Goal: Transaction & Acquisition: Purchase product/service

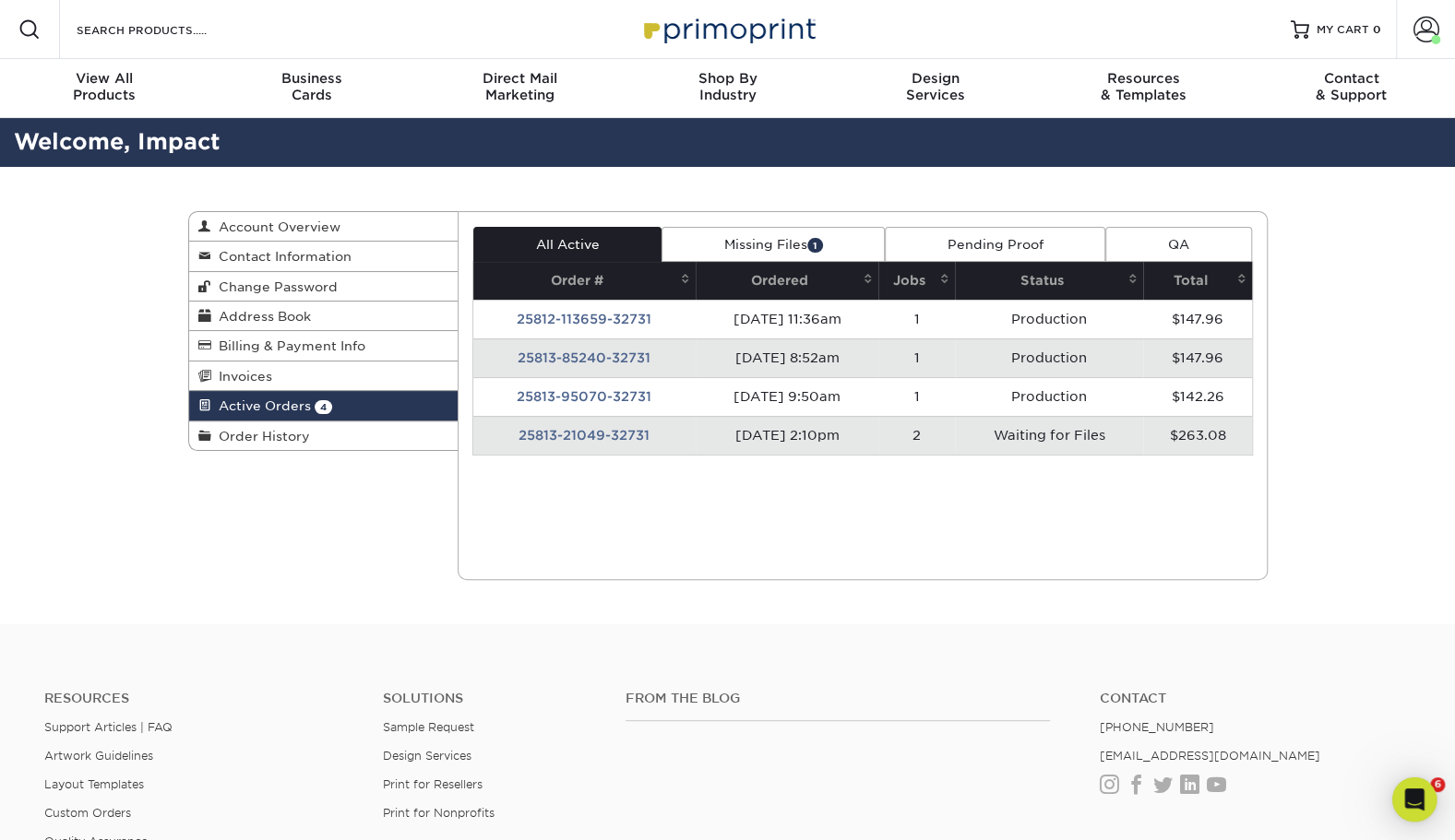
click at [624, 426] on td "25813-21049-32731" at bounding box center [585, 436] width 222 height 39
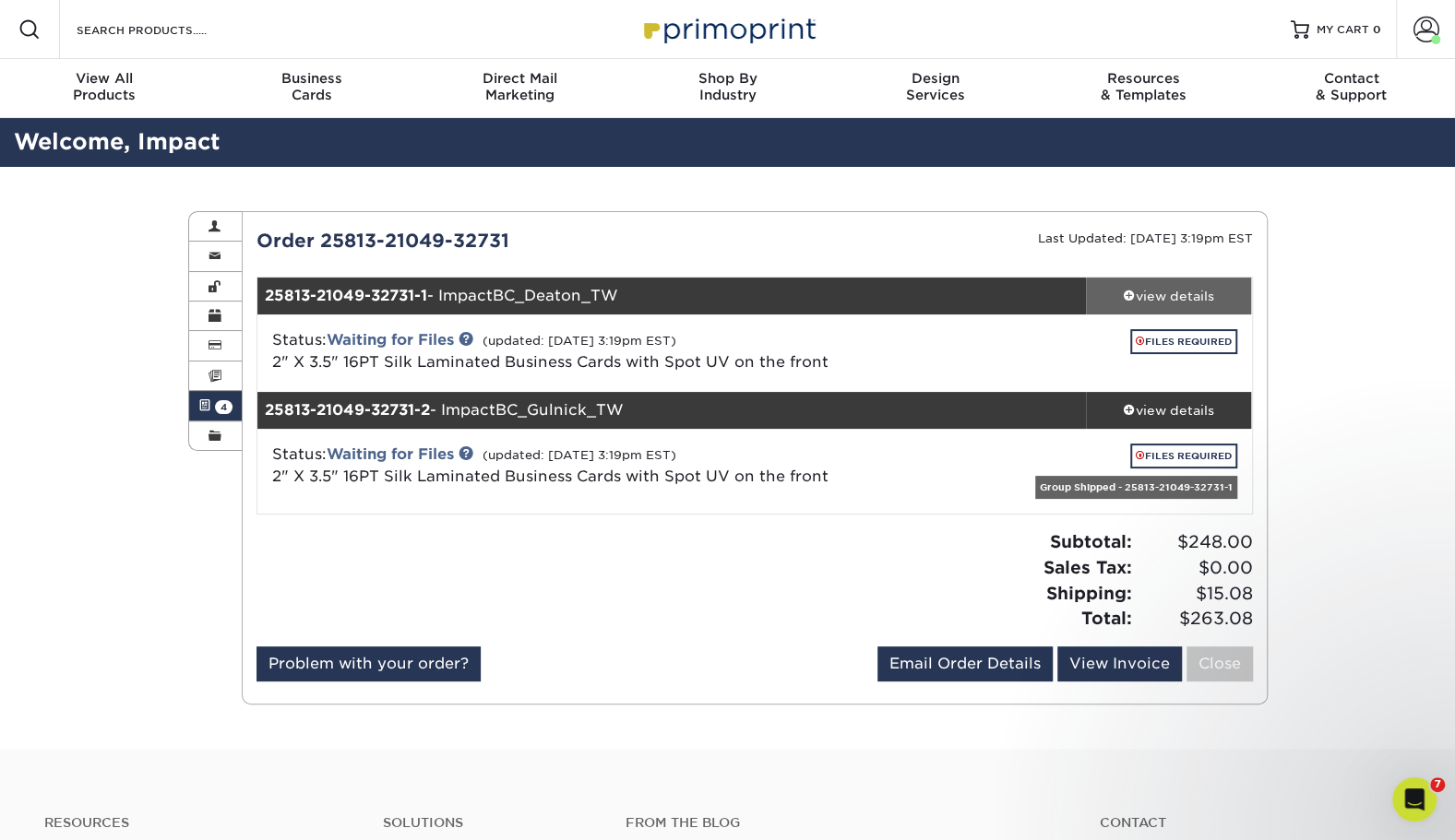
click at [1161, 286] on div "view details" at bounding box center [1168, 295] width 166 height 19
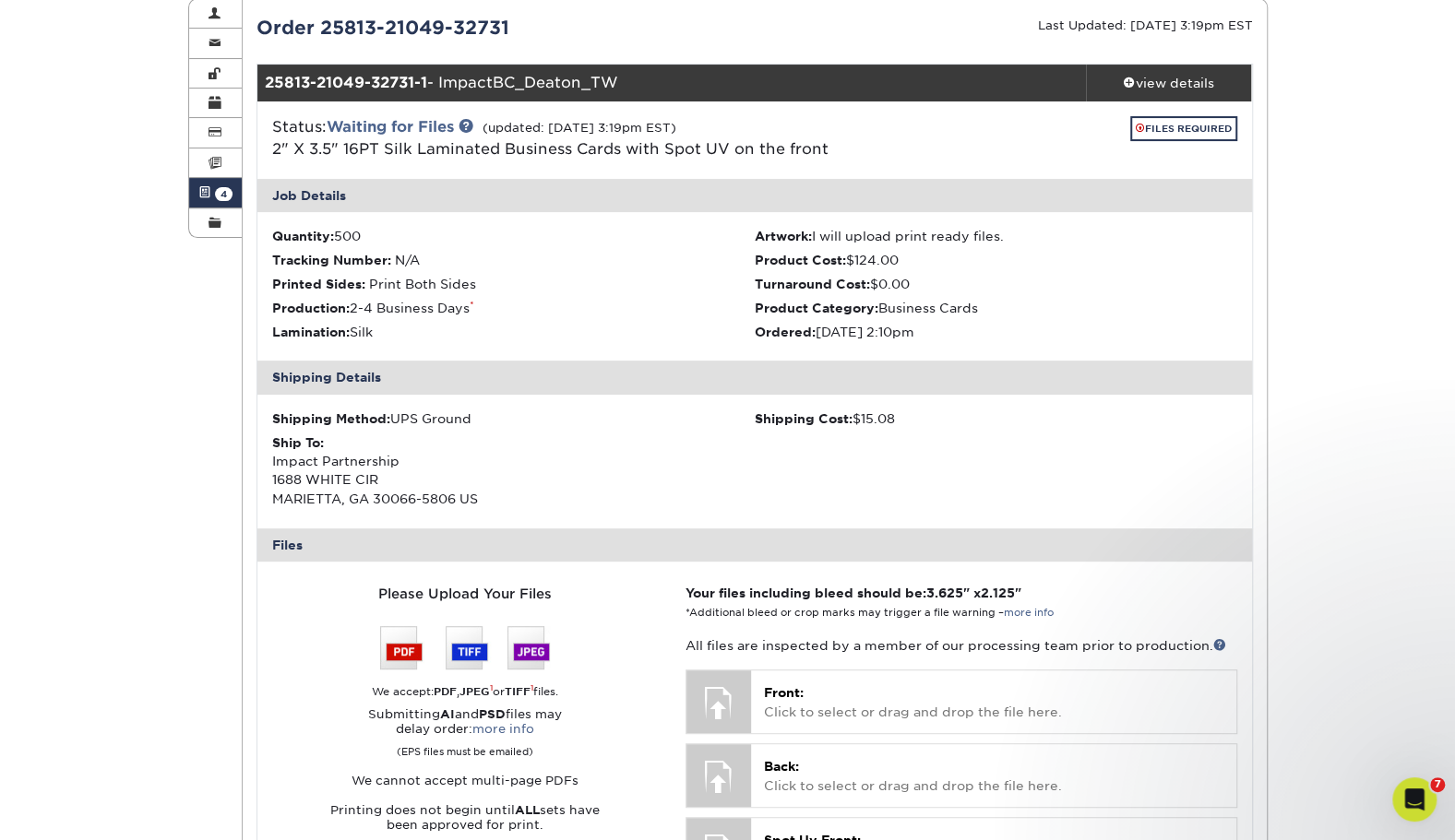
scroll to position [212, 0]
click at [211, 227] on span at bounding box center [214, 223] width 13 height 15
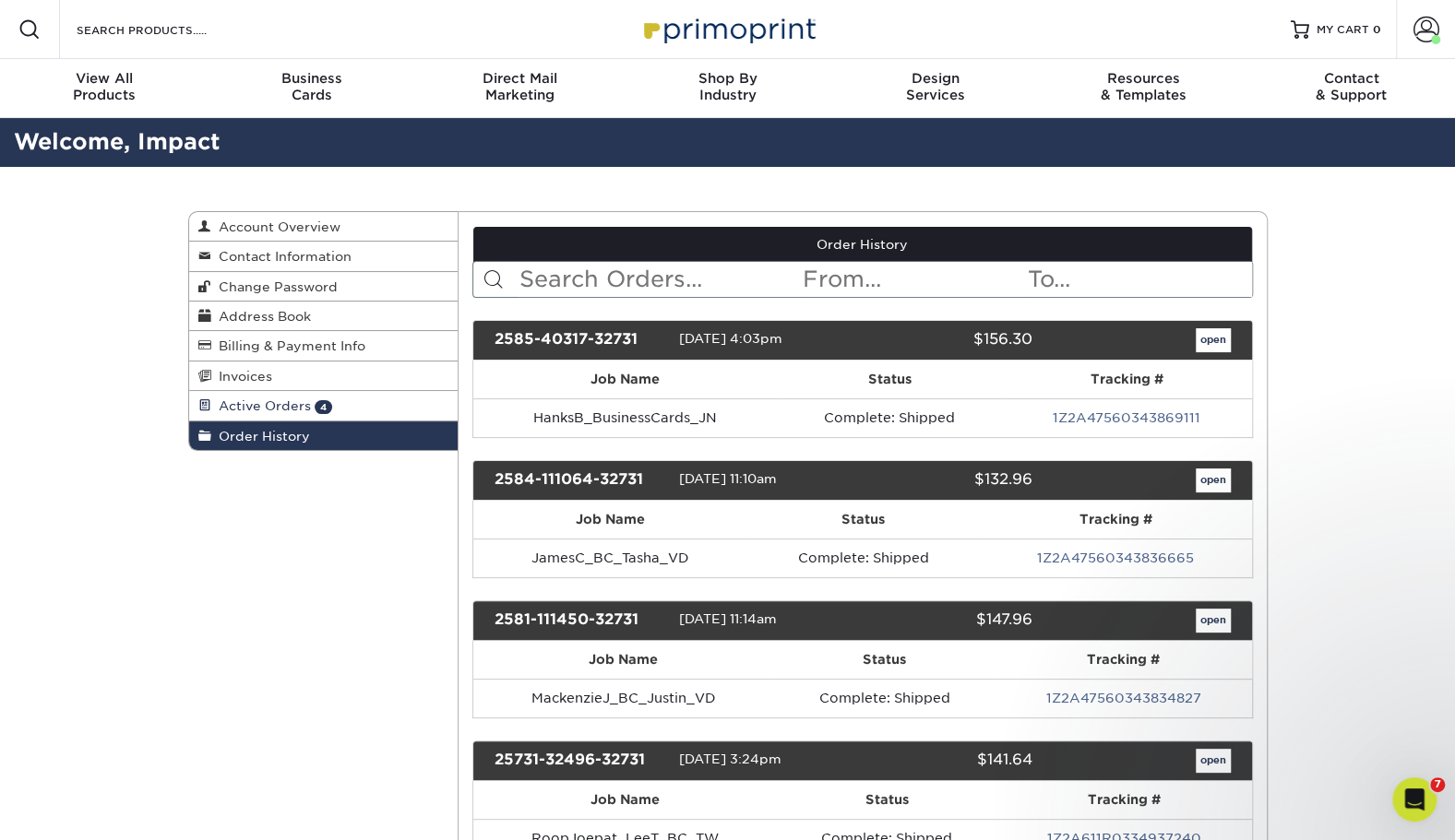
click at [368, 401] on link "Active Orders 4" at bounding box center [324, 405] width 269 height 29
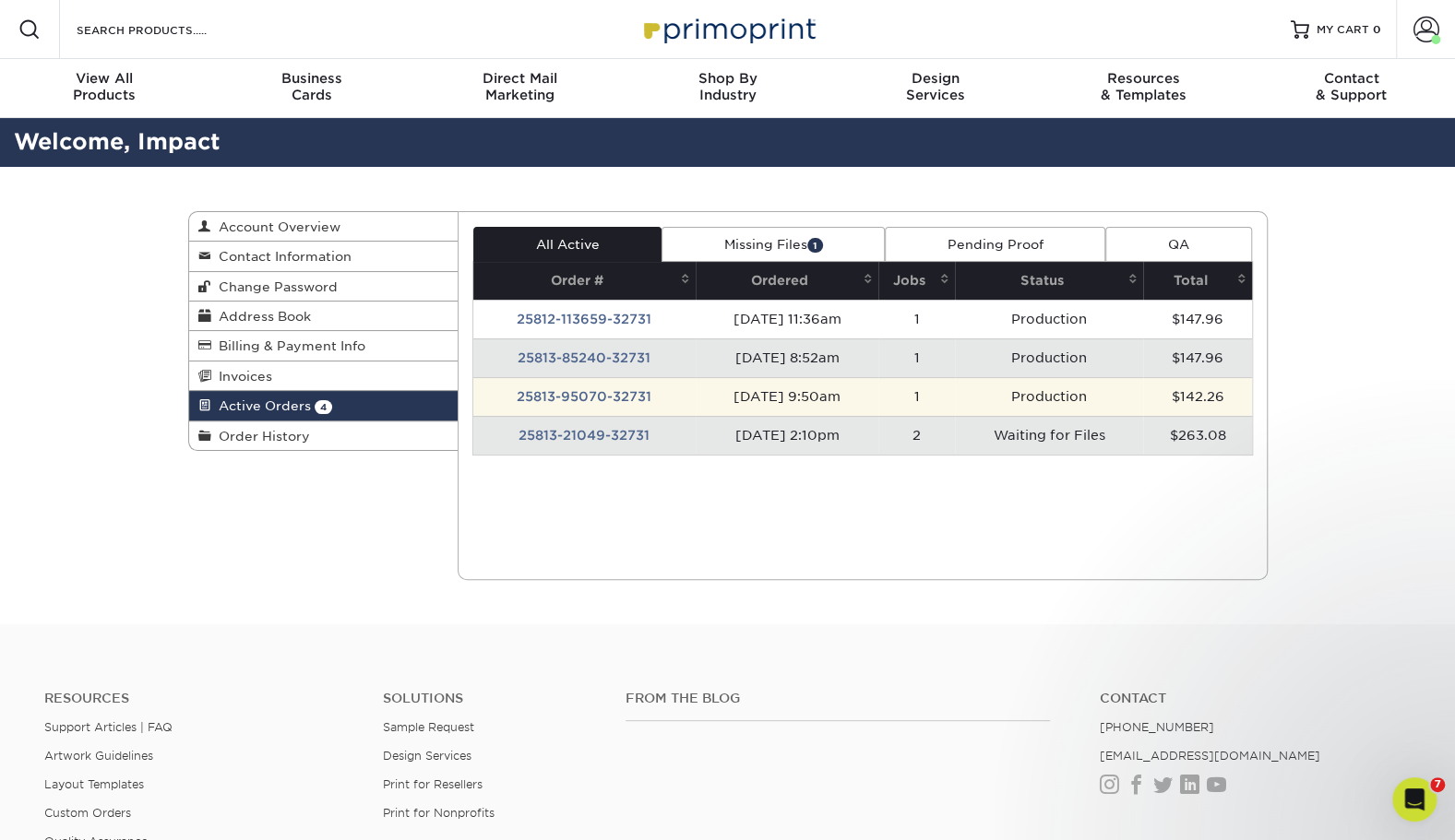
click at [624, 388] on td "25813-95070-32731" at bounding box center [585, 397] width 222 height 39
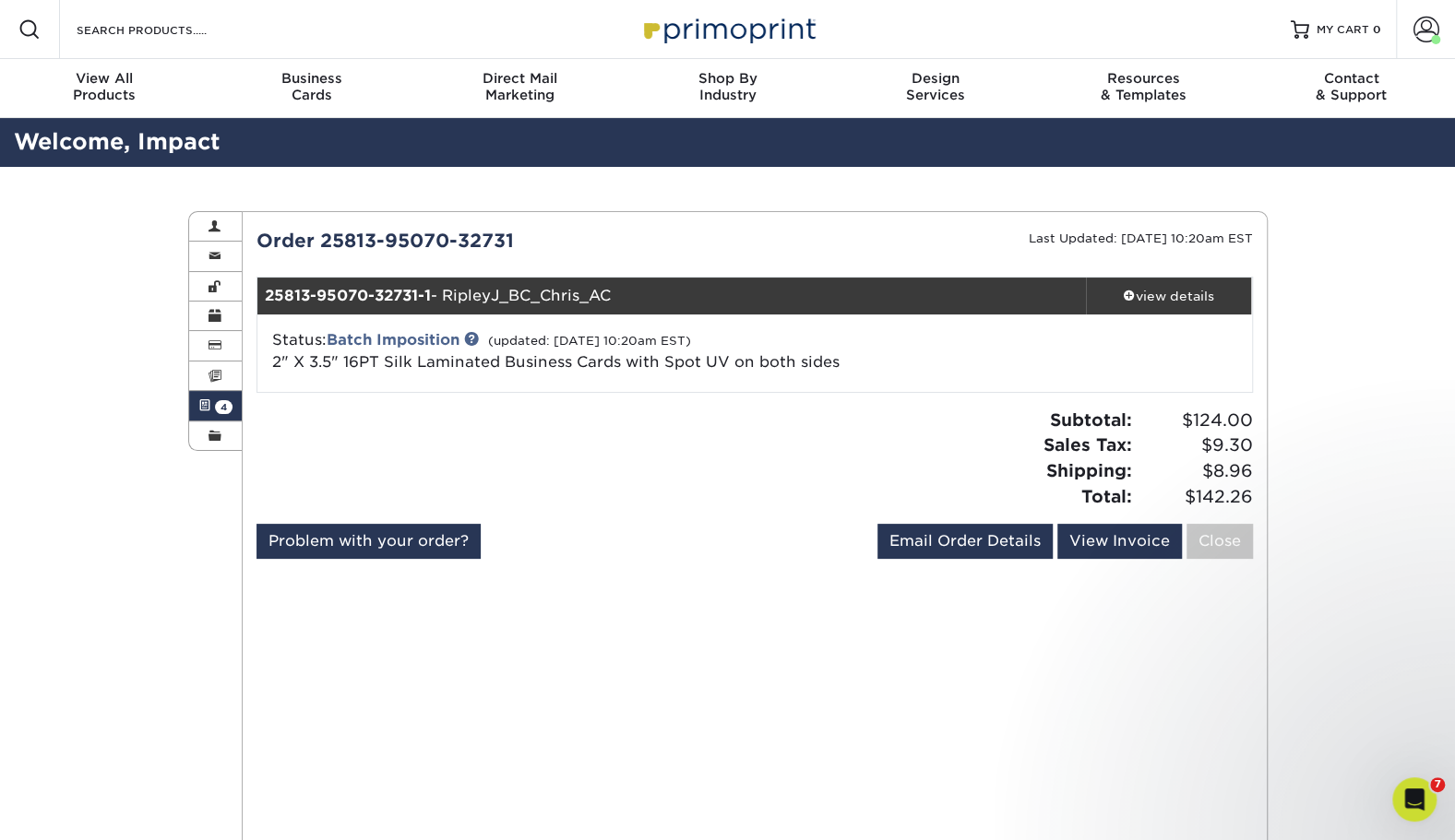
click at [214, 401] on link "Active Orders 4" at bounding box center [215, 405] width 54 height 29
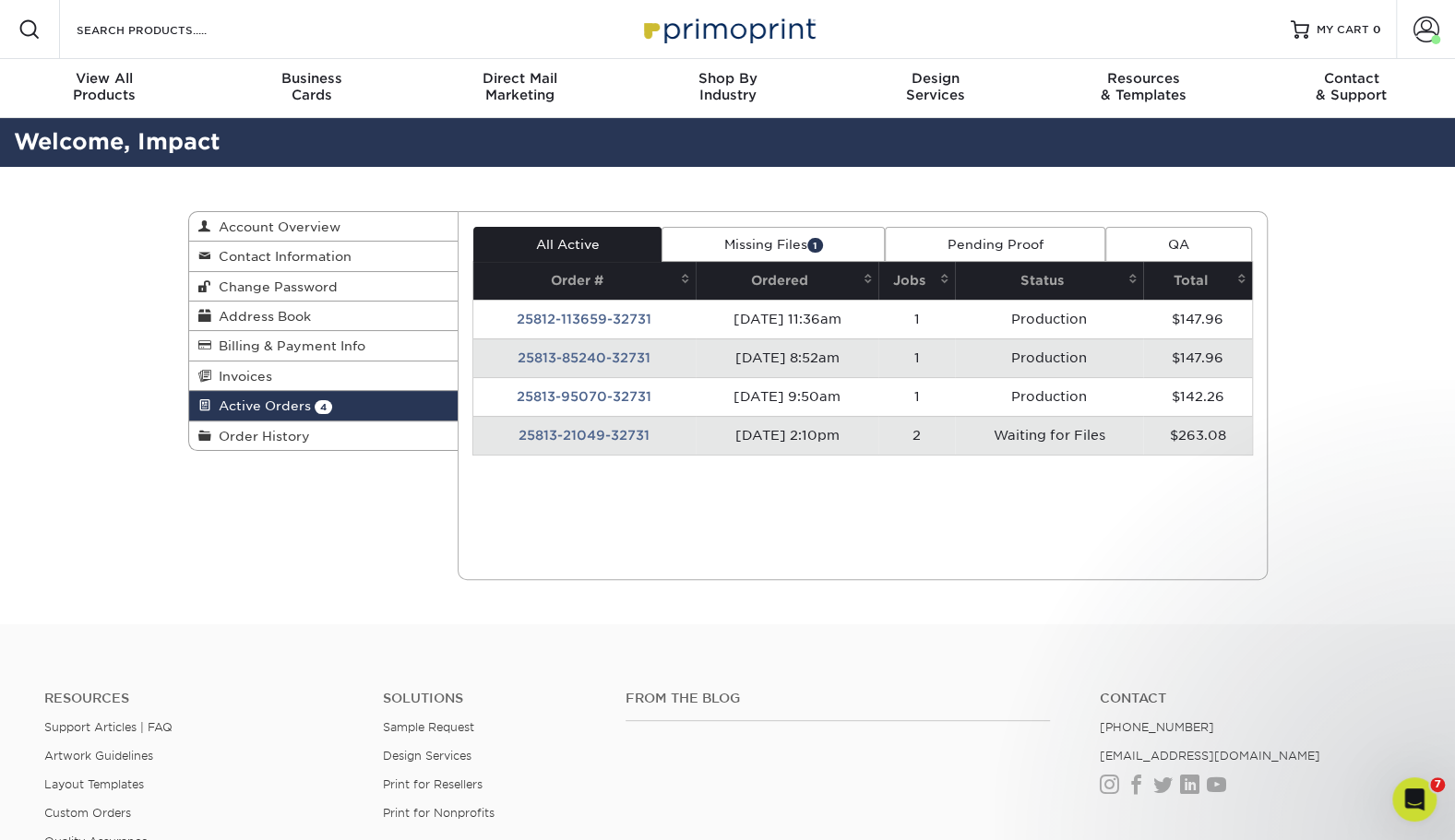
click at [601, 428] on td "25813-21049-32731" at bounding box center [585, 436] width 222 height 39
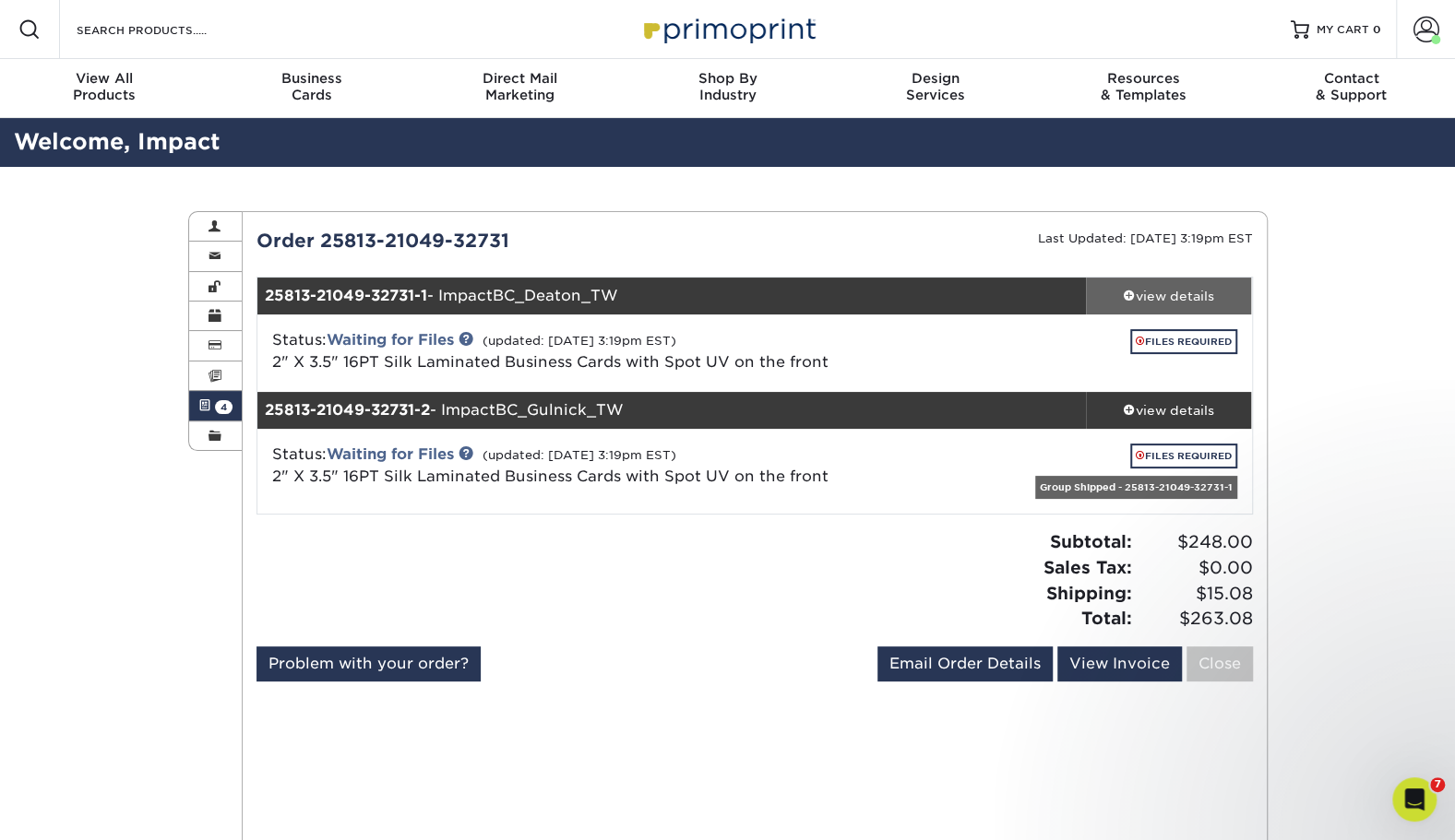
click at [1215, 291] on div "view details" at bounding box center [1168, 295] width 166 height 19
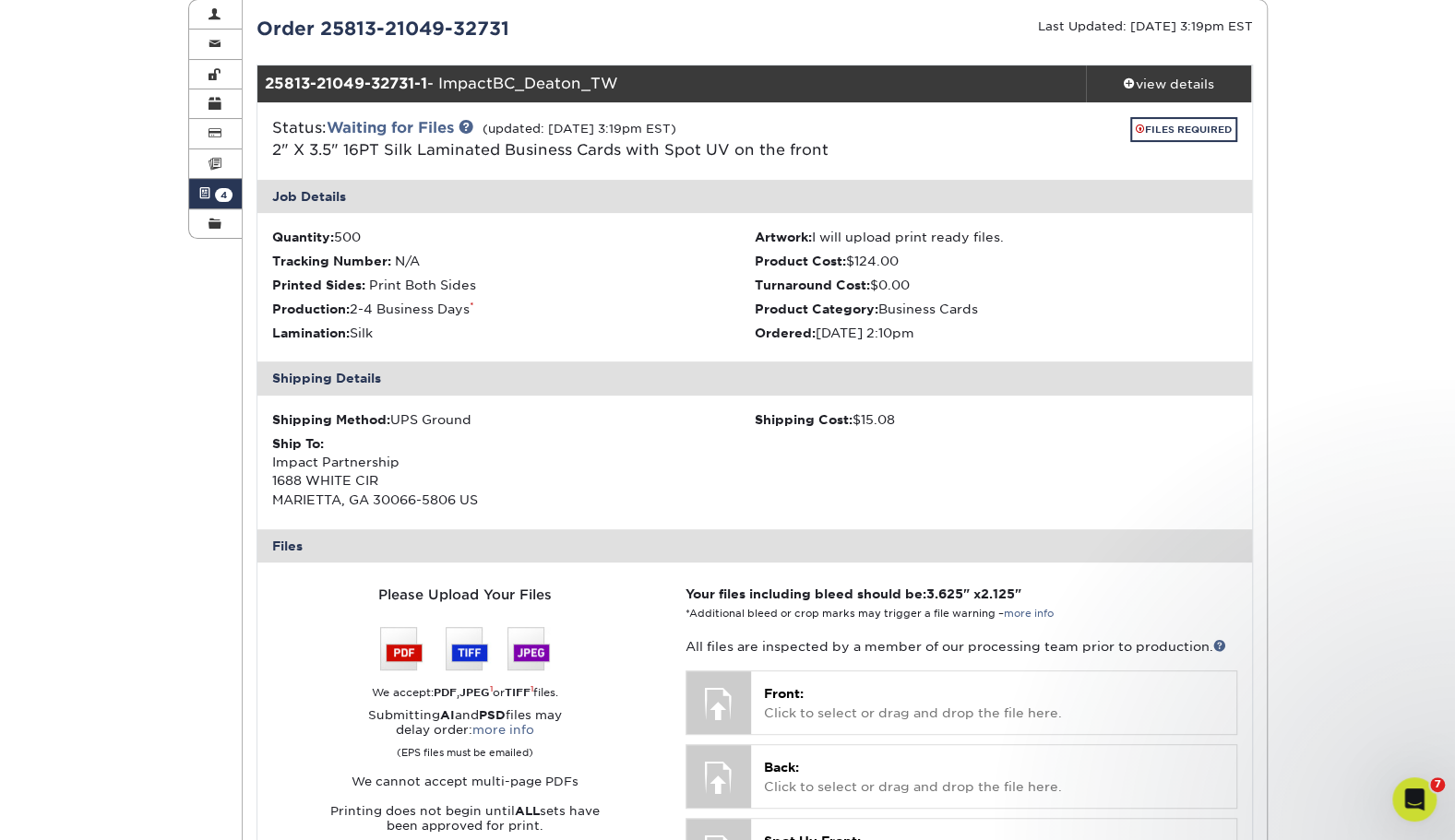
scroll to position [205, 0]
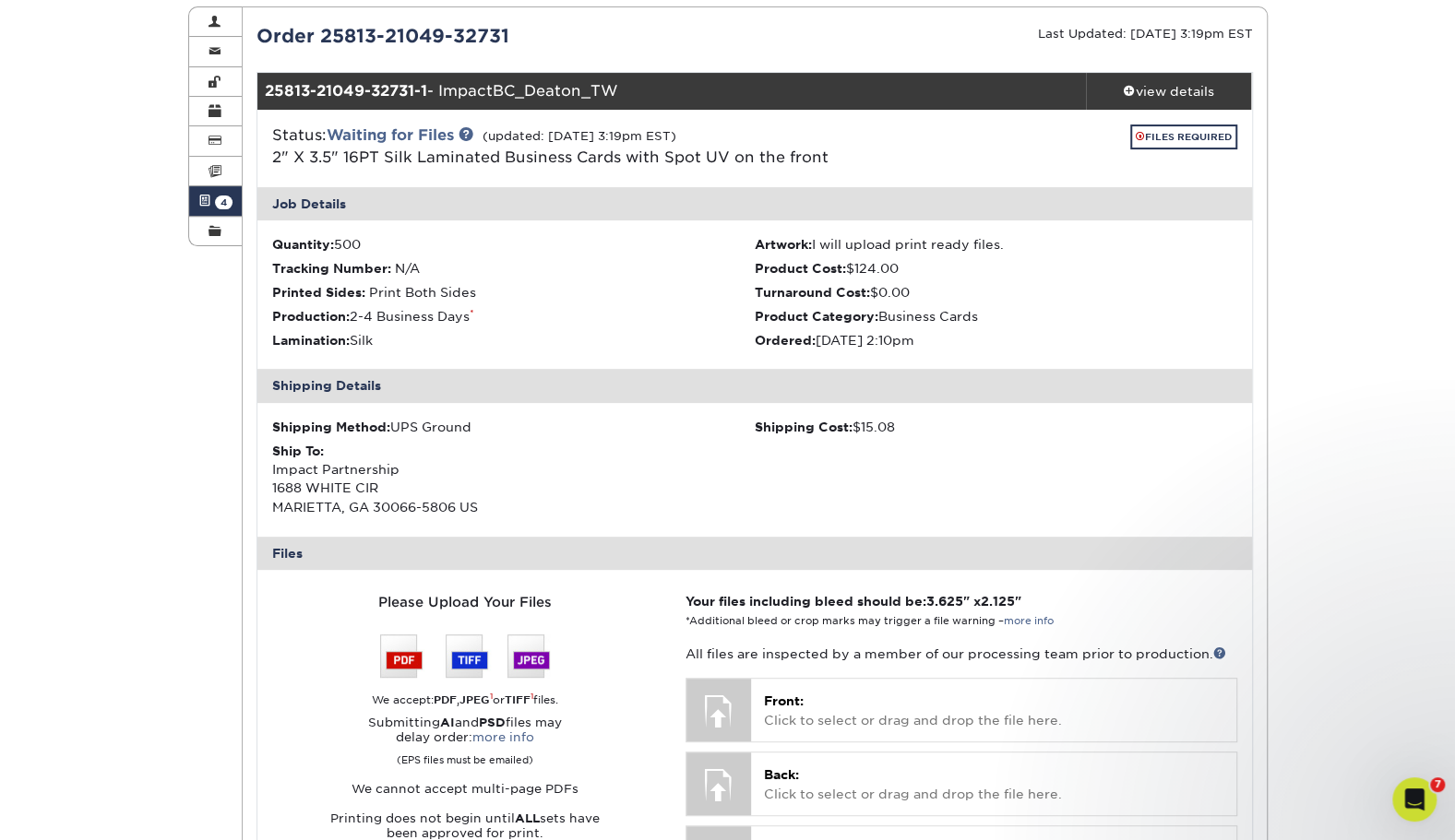
click at [113, 365] on div "Active Orders Account Overview Contact Information Change Password Address Book…" at bounding box center [727, 652] width 1455 height 1380
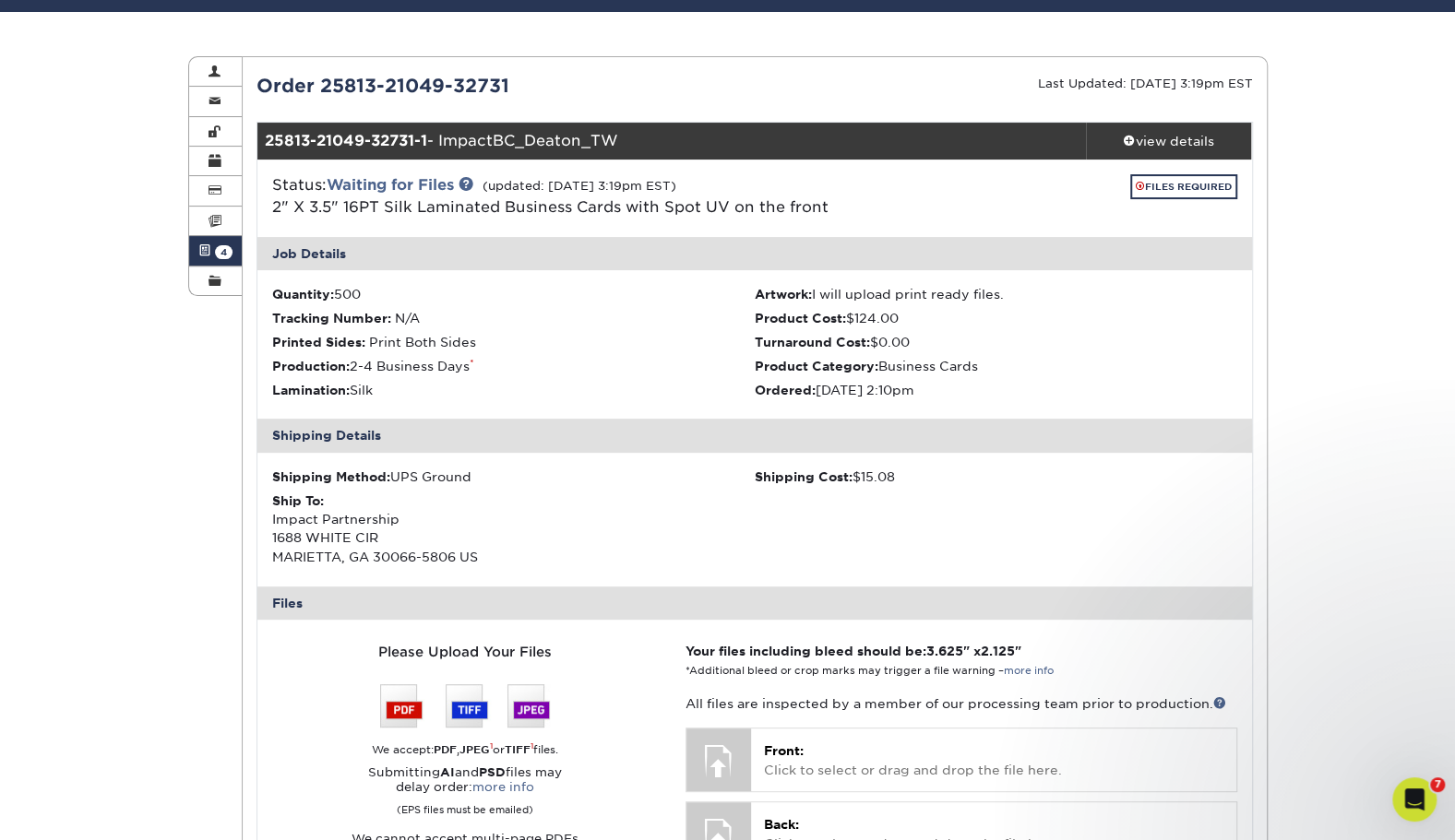
scroll to position [154, 0]
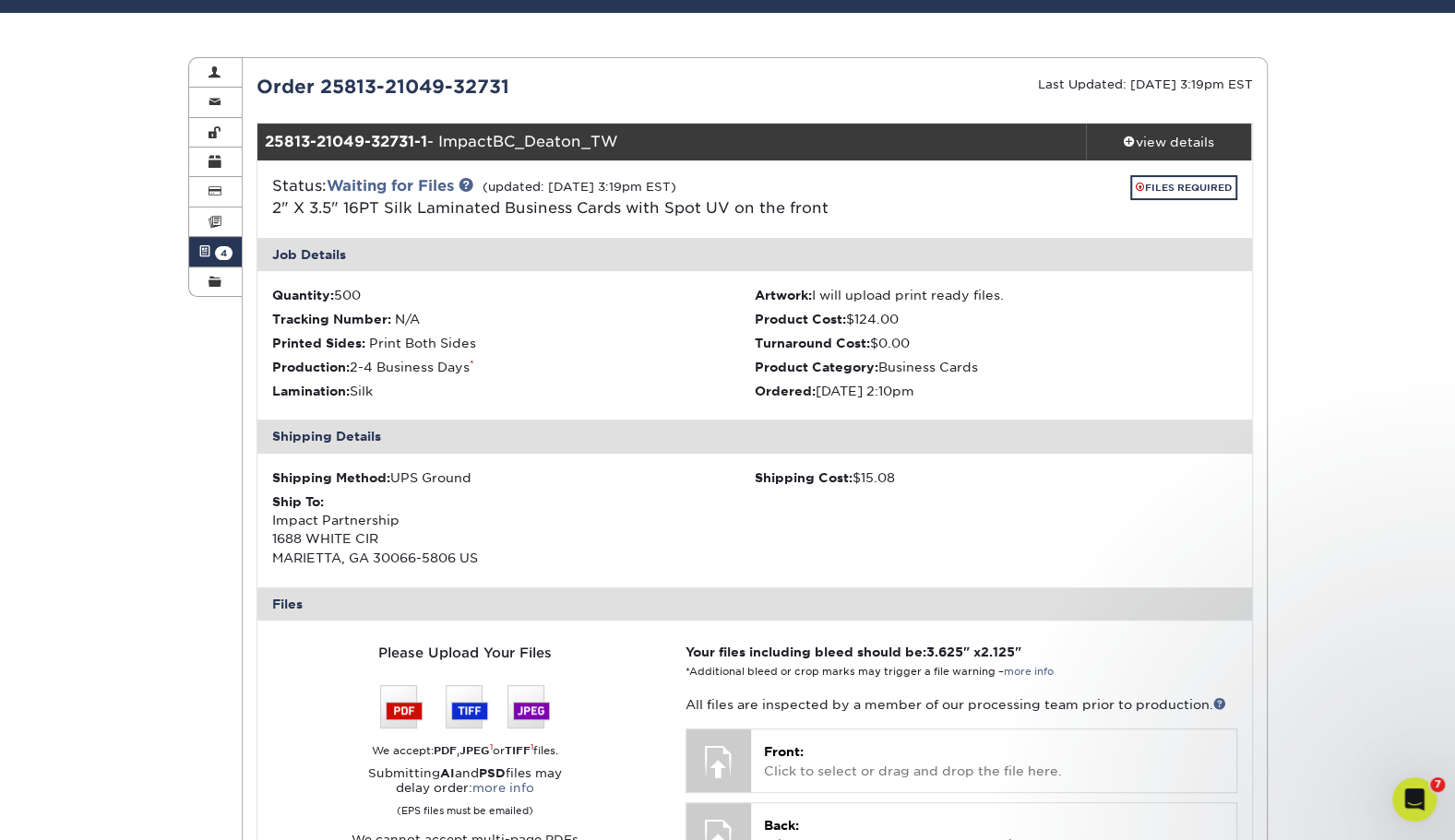
click at [213, 252] on link "Active Orders 4" at bounding box center [215, 251] width 54 height 29
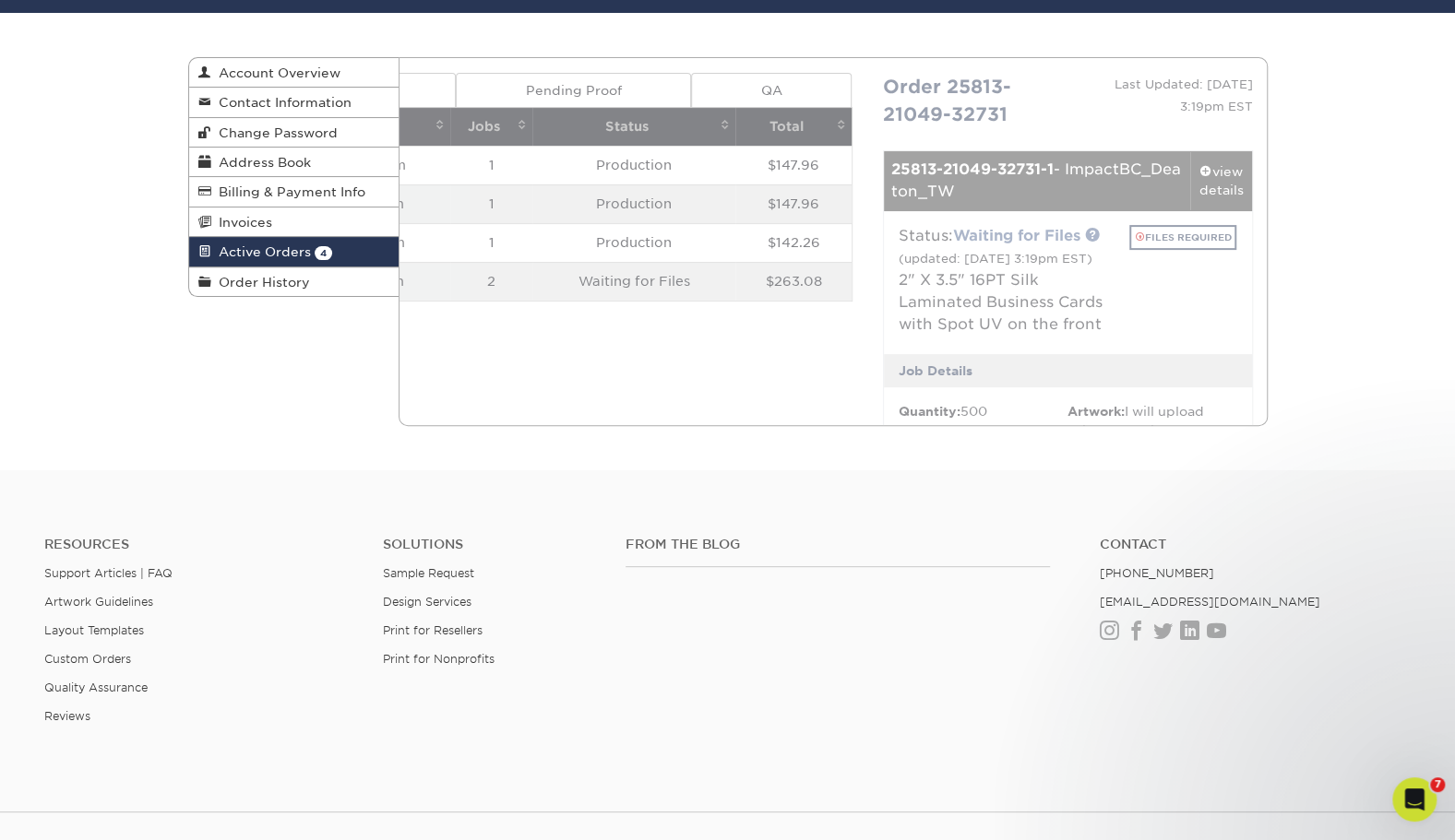
scroll to position [0, 0]
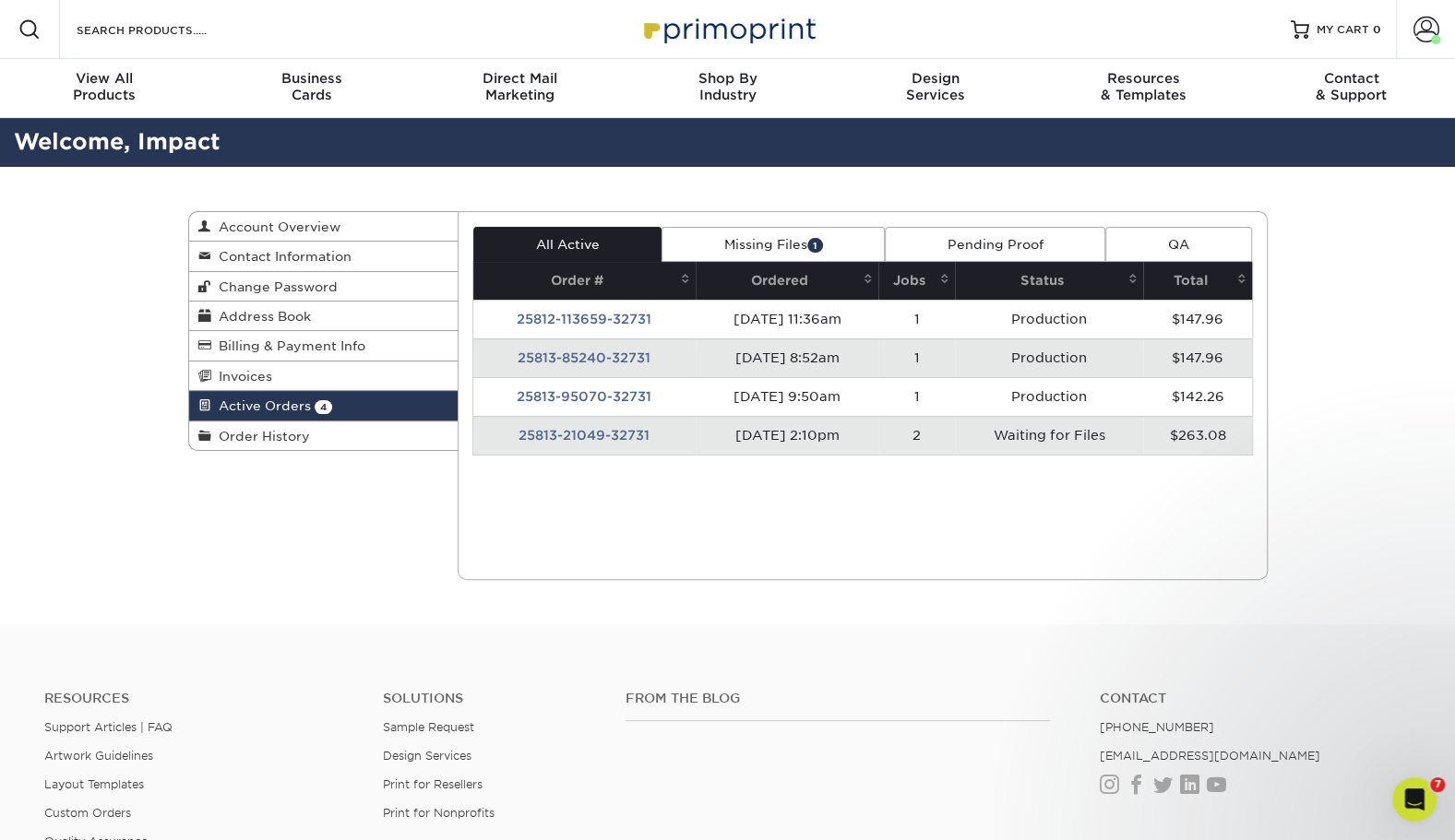
click at [592, 430] on td "25813-21049-32731" at bounding box center [585, 436] width 222 height 39
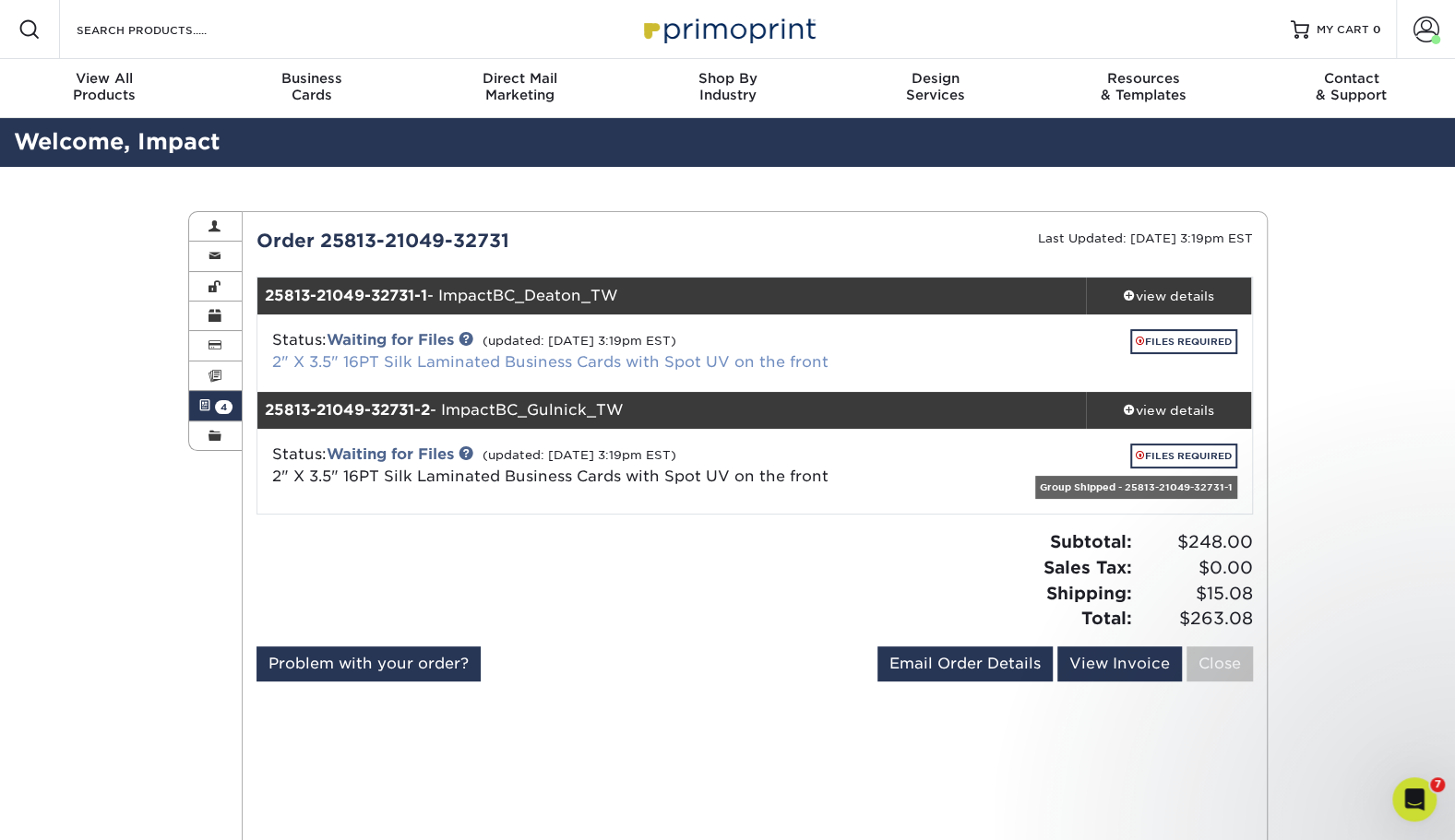
click at [397, 357] on link "2" X 3.5" 16PT Silk Laminated Business Cards with Spot UV on the front" at bounding box center [550, 363] width 556 height 18
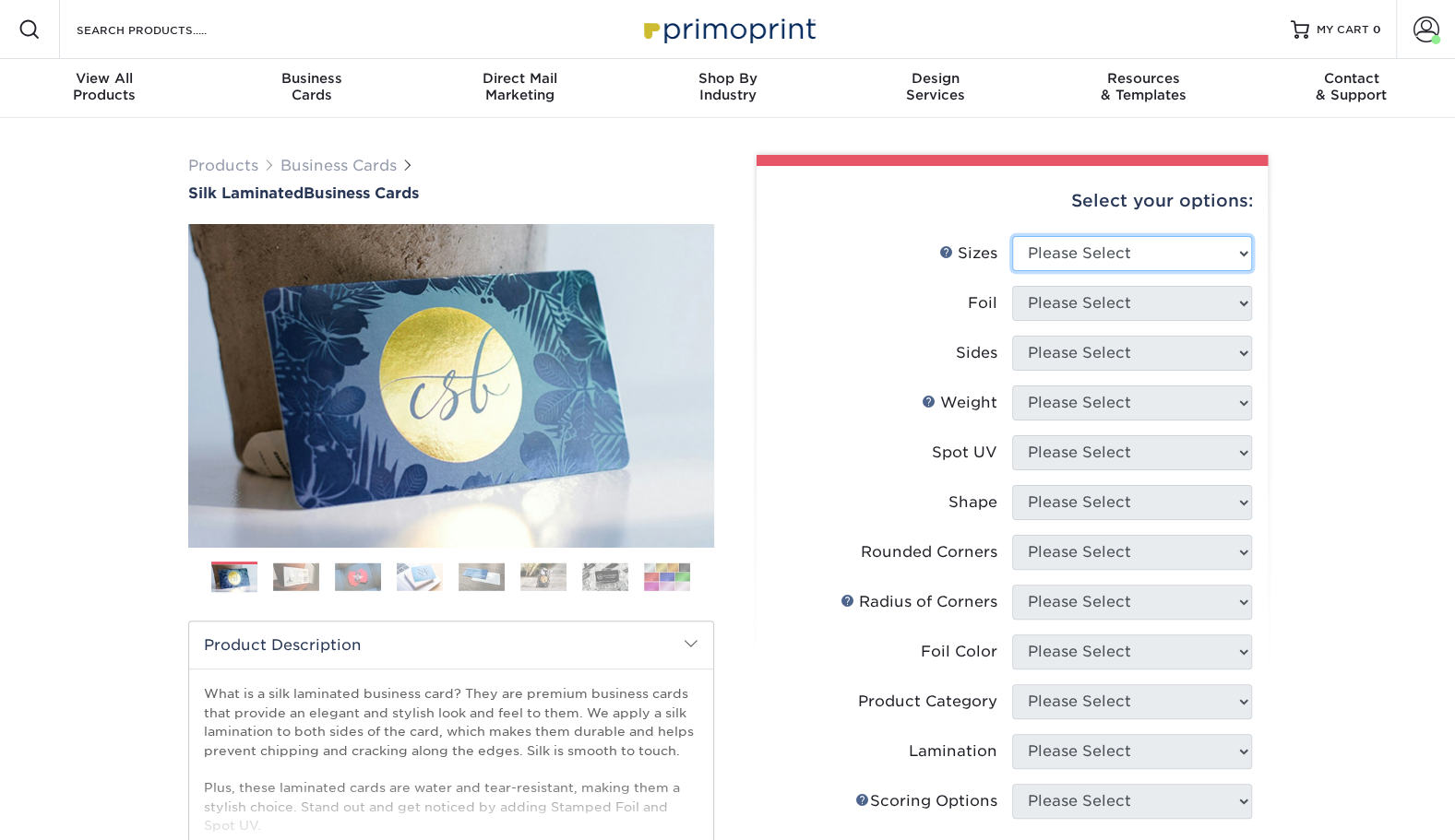
click at [1120, 250] on select "Please Select 1.5" x 3.5" - Mini 1.75" x 3.5" - Mini 2" x 2" - Square 2" x 3" -…" at bounding box center [1131, 253] width 240 height 35
click at [1012, 236] on select "Please Select 1.5" x 3.5" - Mini 1.75" x 3.5" - Mini 2" x 2" - Square 2" x 3" -…" at bounding box center [1131, 253] width 240 height 35
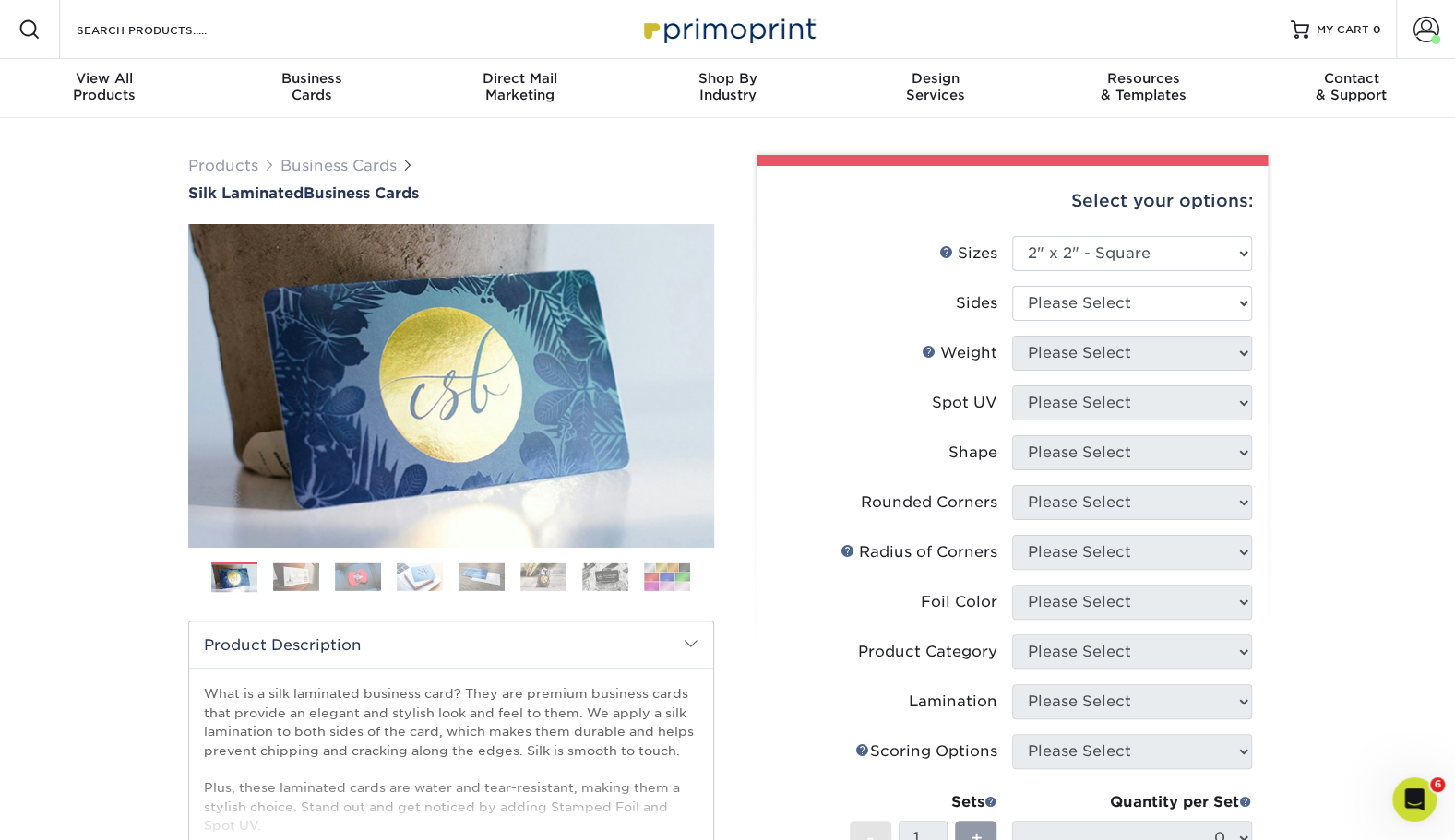
click at [1120, 234] on div "Select your options:" at bounding box center [1012, 201] width 481 height 70
click at [1102, 256] on select "Please Select 1.5" x 3.5" - Mini 1.75" x 3.5" - Mini 2" x 2" - Square 2" x 3" -…" at bounding box center [1131, 253] width 240 height 35
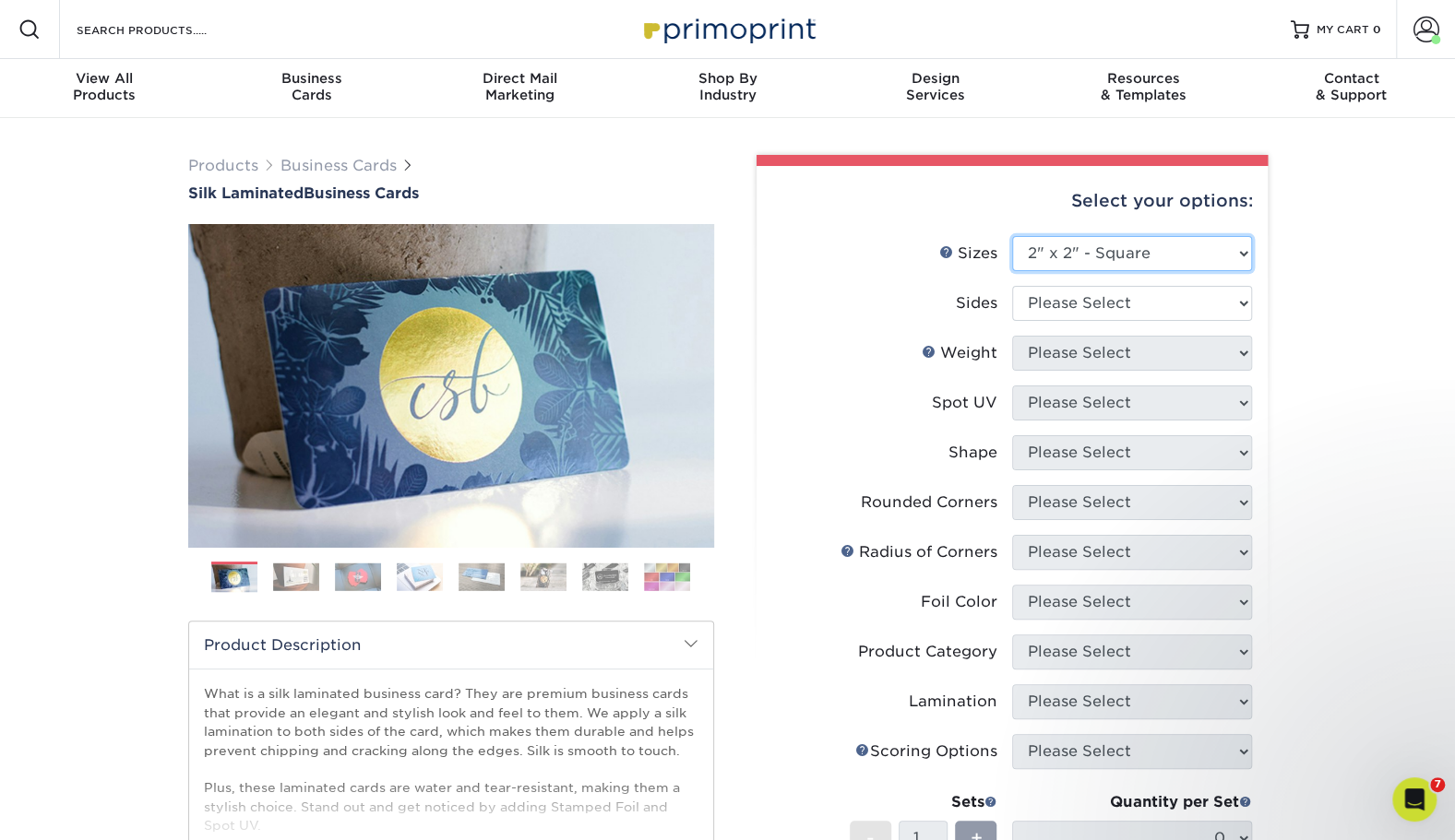
select select "2.00x3.50"
click at [1012, 236] on select "Please Select 1.5" x 3.5" - Mini 1.75" x 3.5" - Mini 2" x 2" - Square 2" x 3" -…" at bounding box center [1131, 253] width 240 height 35
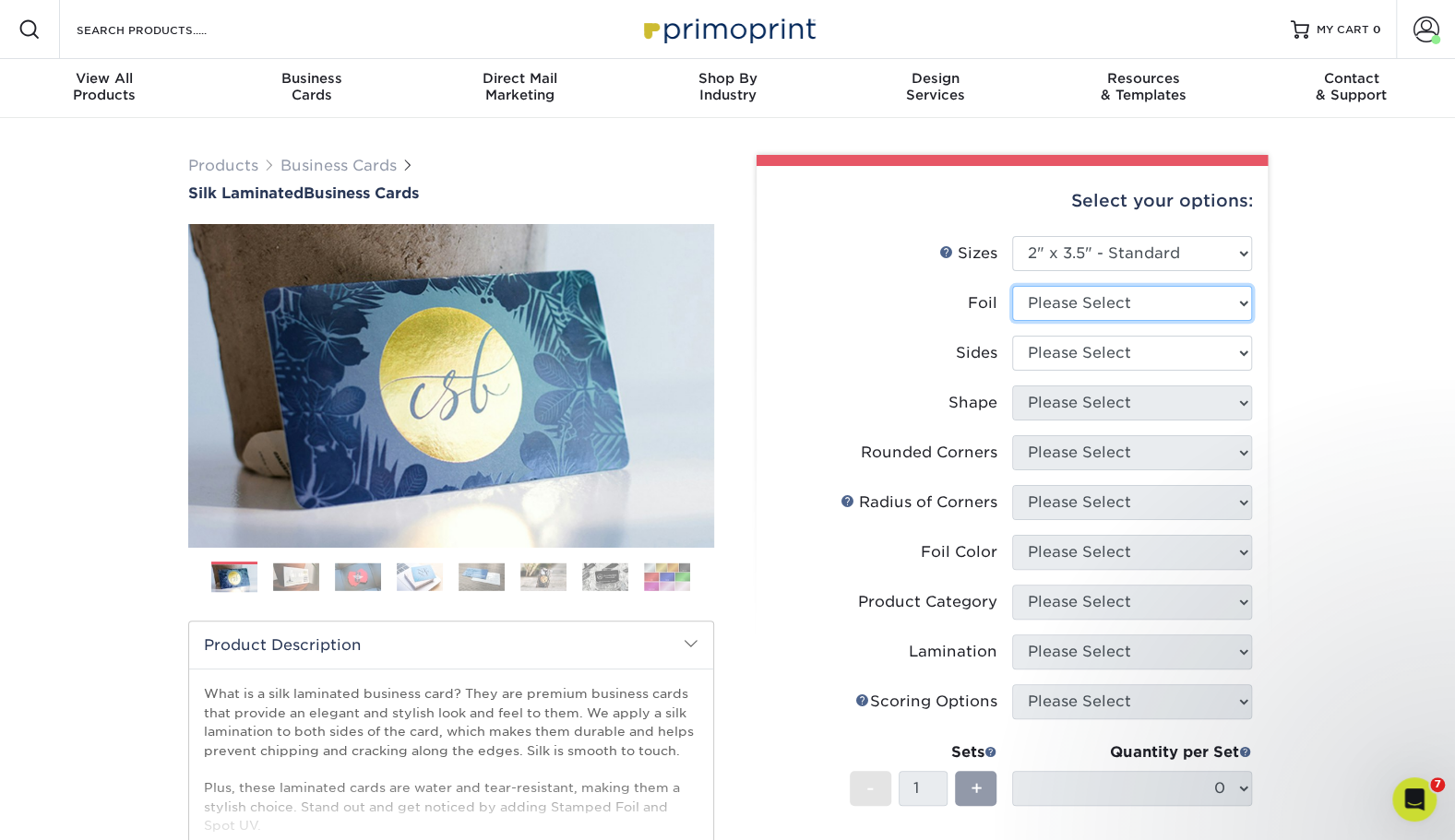
click at [1046, 287] on select "Please Select Yes No" at bounding box center [1131, 303] width 240 height 35
select select "0"
click at [1012, 286] on select "Please Select Yes No" at bounding box center [1131, 303] width 240 height 35
click at [1053, 356] on select "Please Select Print Both Sides Print Front Only" at bounding box center [1131, 354] width 240 height 35
select select "13abbda7-1d64-4f25-8bb2-c179b224825d"
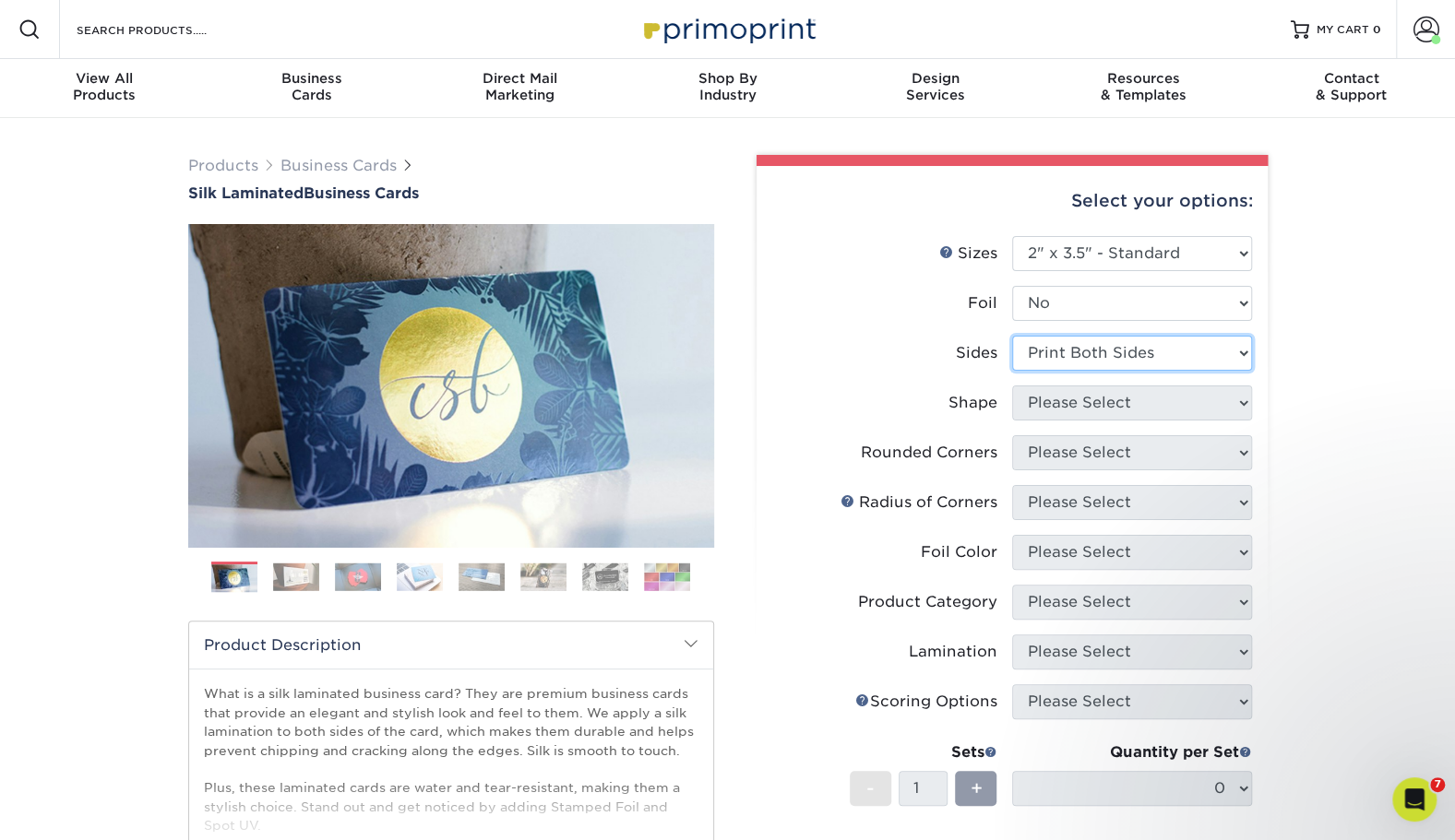
click at [1012, 336] on select "Please Select Print Both Sides Print Front Only" at bounding box center [1131, 354] width 240 height 35
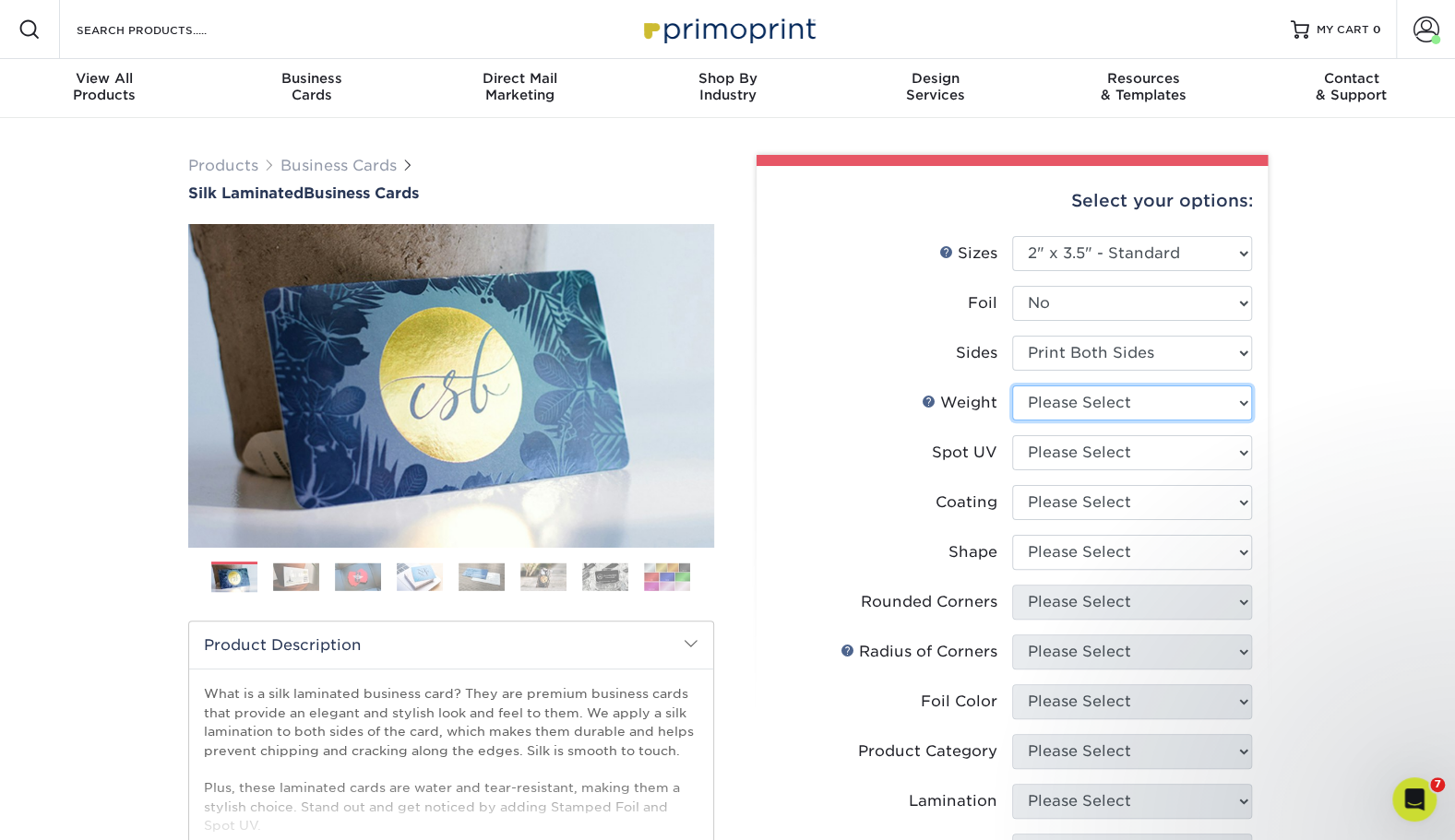
click at [1064, 404] on select "Please Select 16PT" at bounding box center [1131, 403] width 240 height 35
select select "16PT"
click at [1012, 386] on select "Please Select 16PT" at bounding box center [1131, 403] width 240 height 35
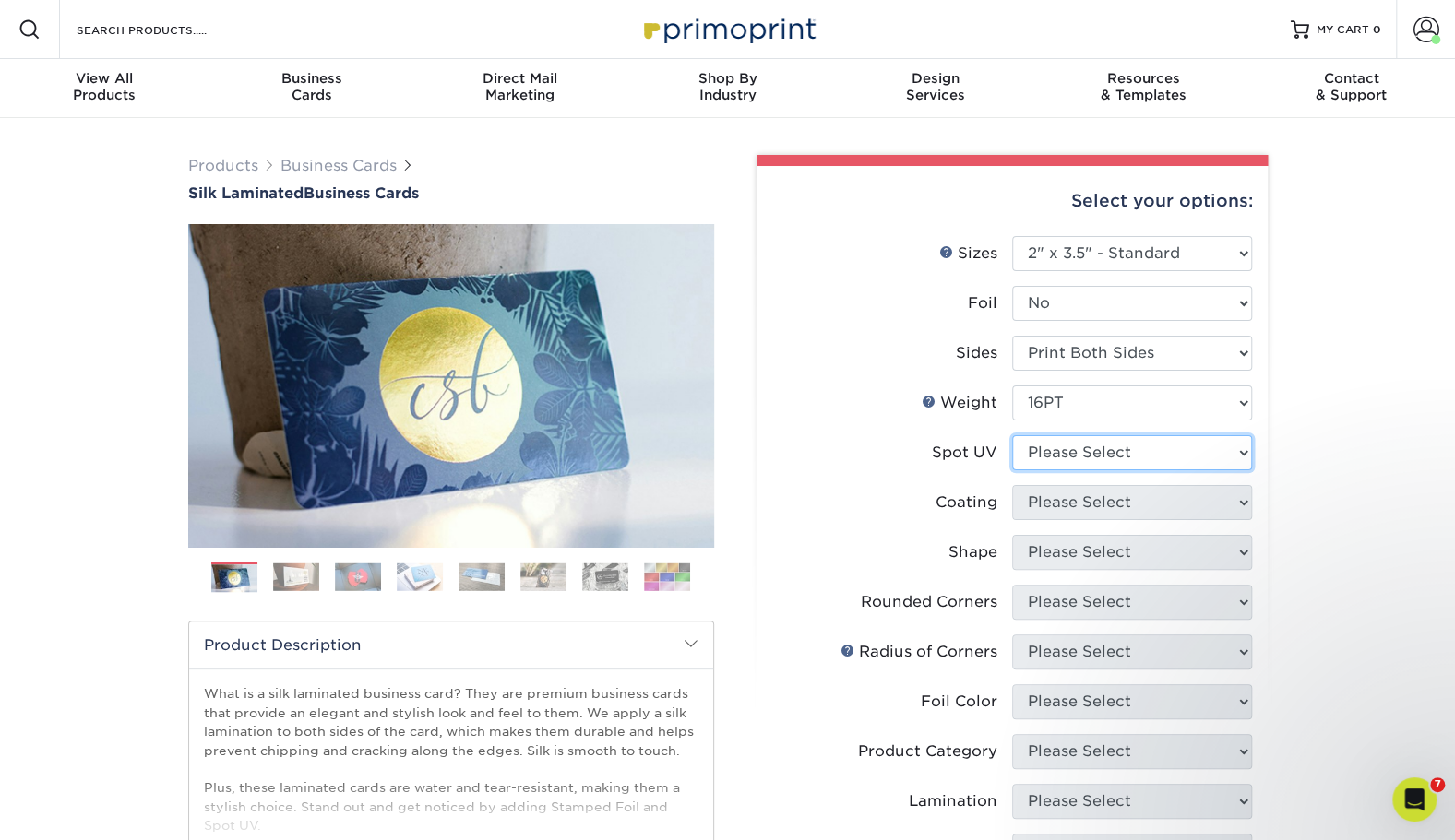
click at [1053, 452] on select "Please Select No Spot UV Front and Back (Both Sides) Front Only Back Only" at bounding box center [1131, 453] width 240 height 35
select select "1"
click at [1012, 436] on select "Please Select No Spot UV Front and Back (Both Sides) Front Only Back Only" at bounding box center [1131, 453] width 240 height 35
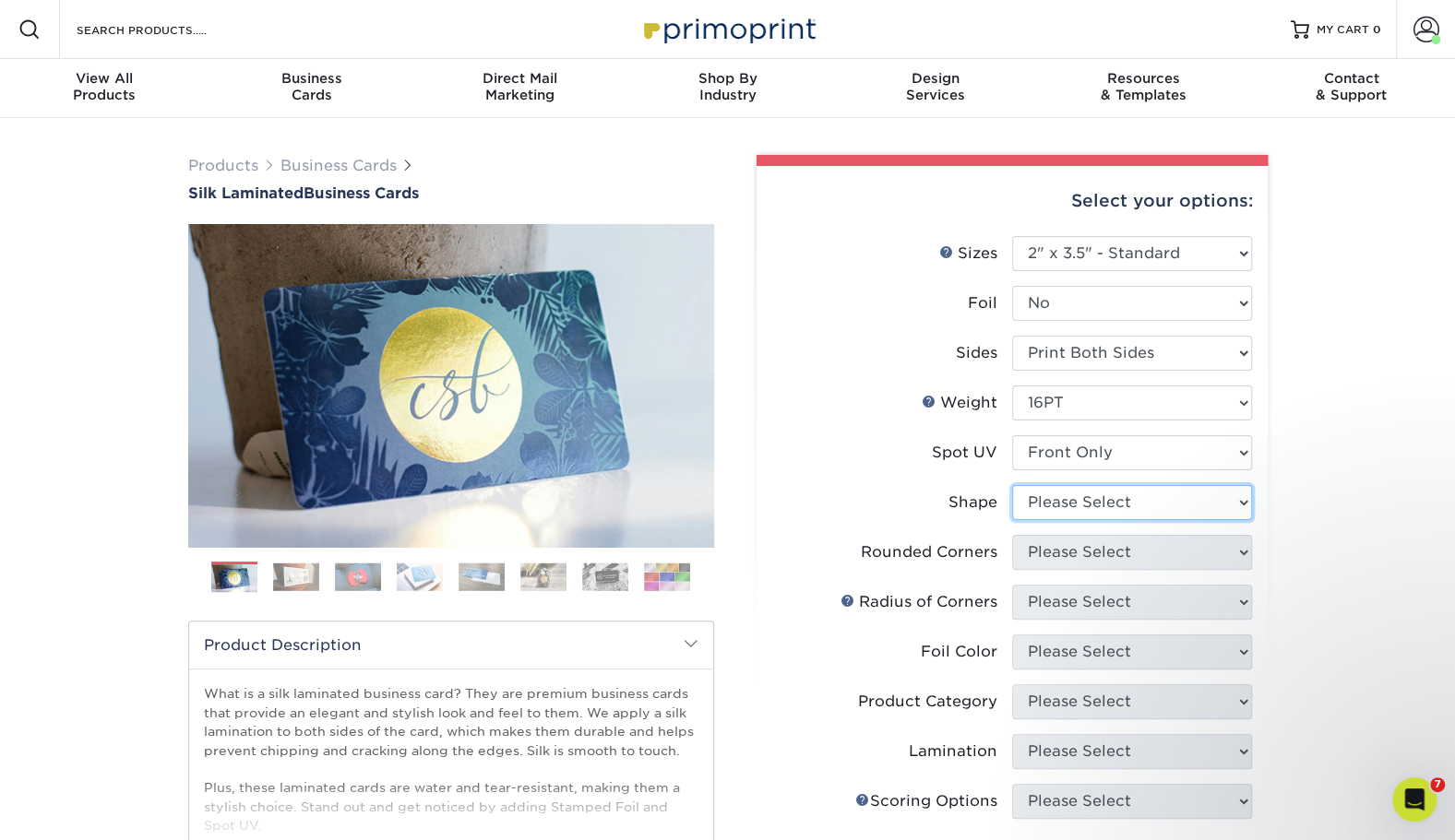
click at [1039, 518] on select "Please Select Standard" at bounding box center [1131, 503] width 240 height 35
select select "standard"
click at [1012, 485] on select "Please Select Standard" at bounding box center [1131, 503] width 240 height 35
click at [1041, 552] on select "Please Select Yes - Round 2 Corners Yes - Round 4 Corners No" at bounding box center [1131, 553] width 240 height 35
select select "0"
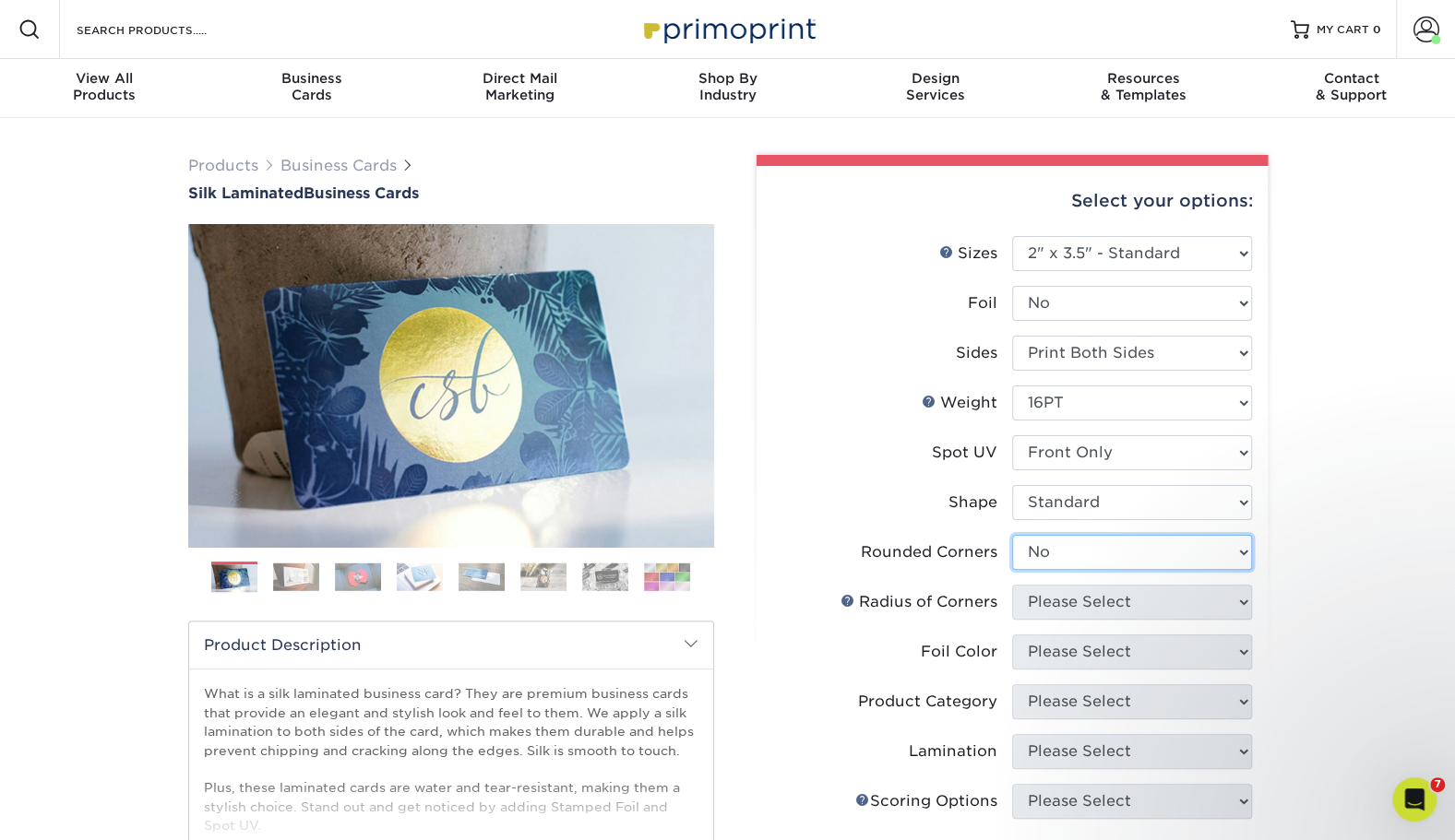
click at [1012, 535] on select "Please Select Yes - Round 2 Corners Yes - Round 4 Corners No" at bounding box center [1131, 553] width 240 height 35
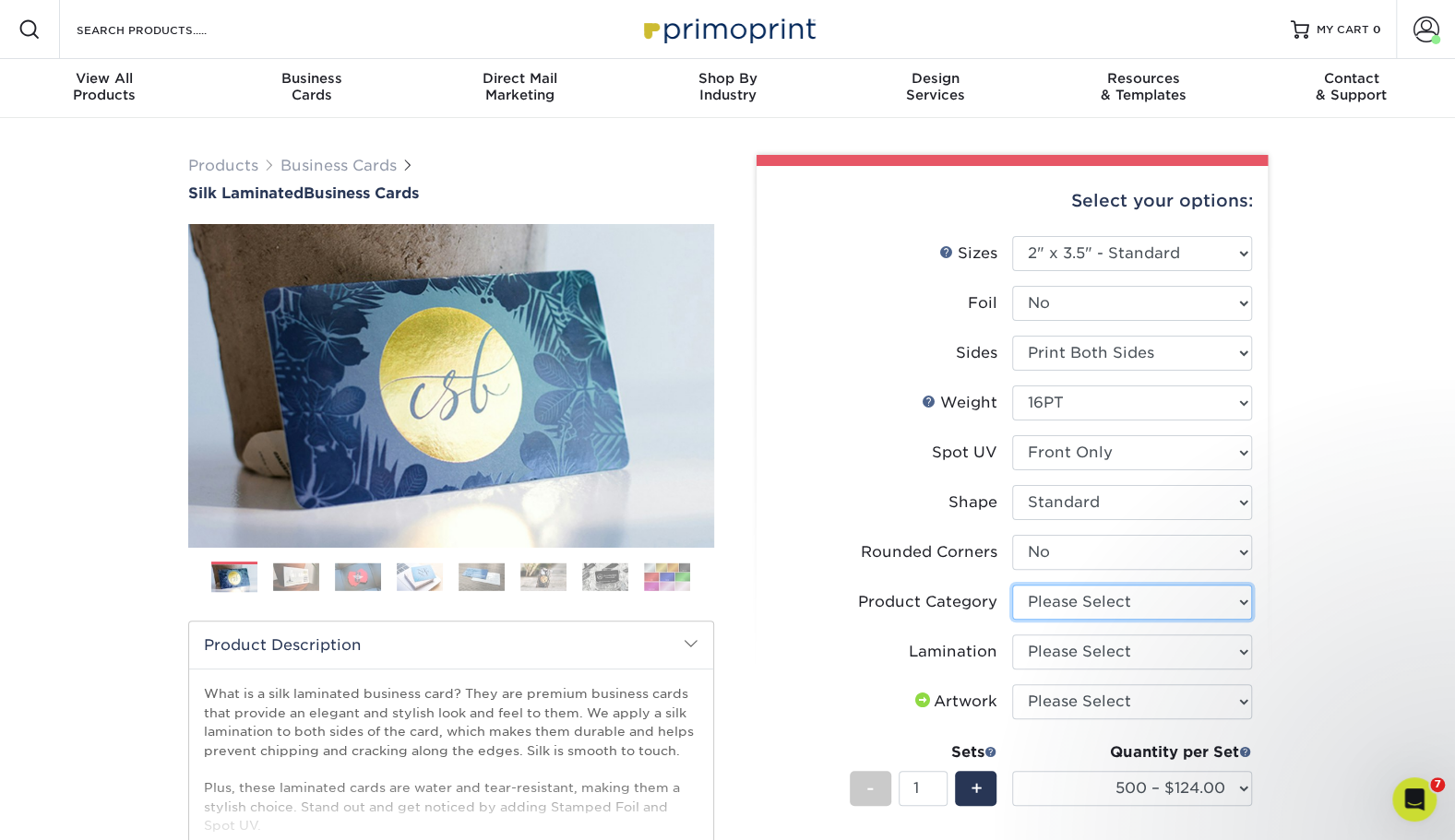
click at [1126, 592] on select "Please Select Business Cards" at bounding box center [1131, 602] width 240 height 35
select select "3b5148f1-0588-4f88-a218-97bcfdce65c1"
click at [1012, 585] on select "Please Select Business Cards" at bounding box center [1131, 602] width 240 height 35
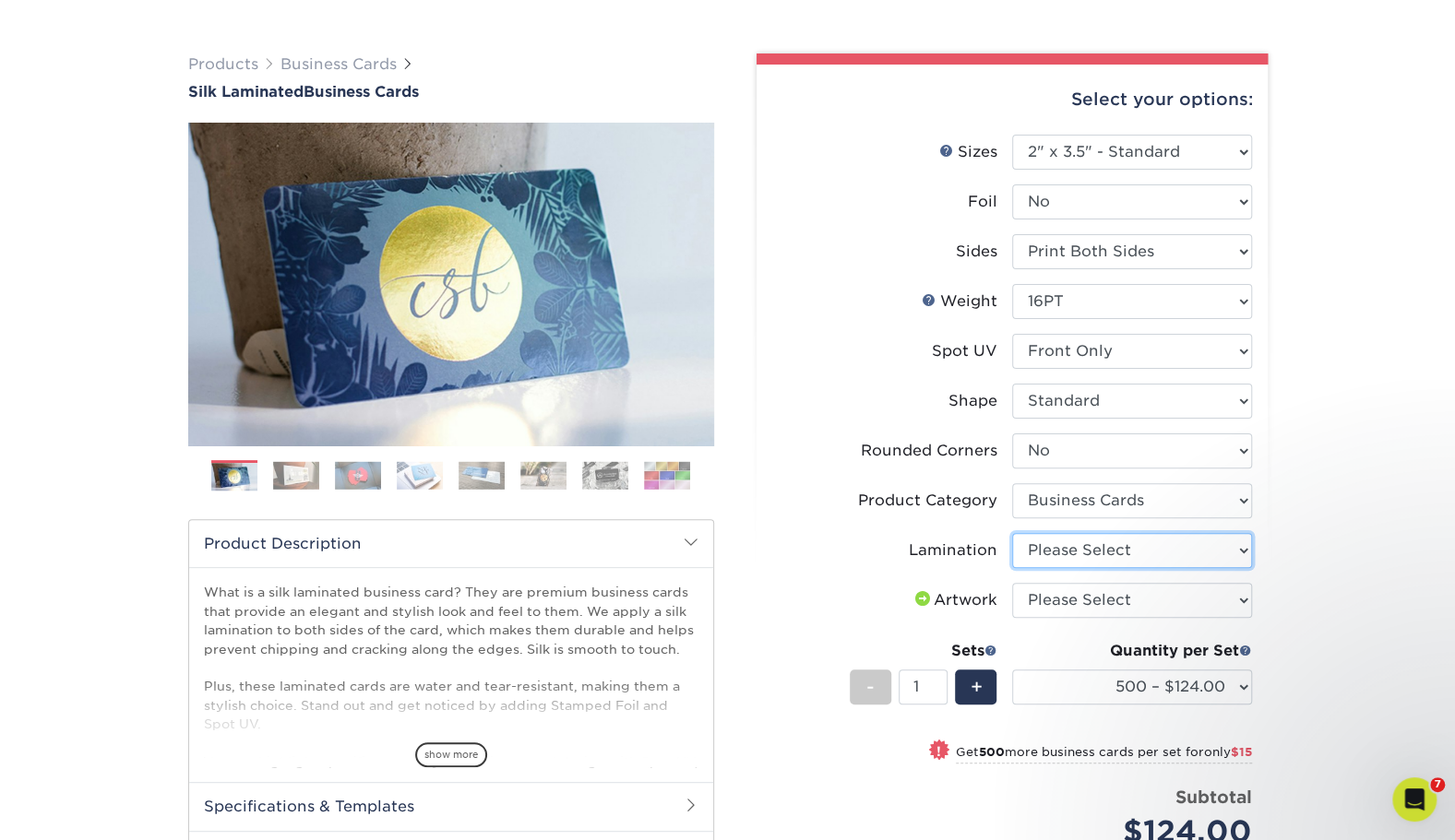
click at [1071, 550] on select "Please Select Silk" at bounding box center [1131, 551] width 240 height 35
select select "ccacb42f-45f7-42d3-bbd3-7c8421cf37f0"
click at [1012, 533] on select "Please Select Silk" at bounding box center [1131, 551] width 240 height 35
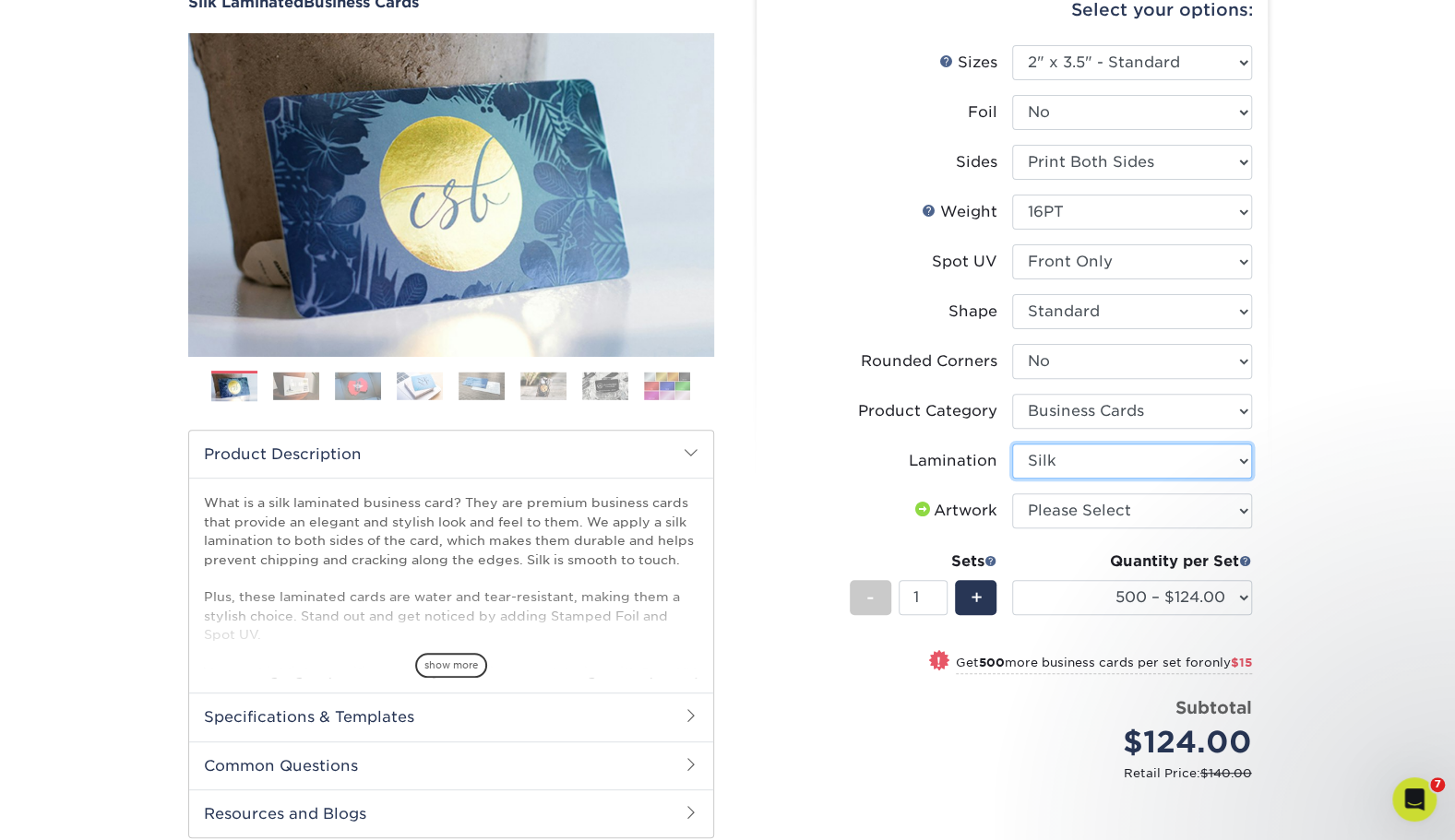
scroll to position [192, 0]
click at [1087, 502] on select "Please Select I will upload files I need a design - $100" at bounding box center [1131, 511] width 240 height 35
select select "upload"
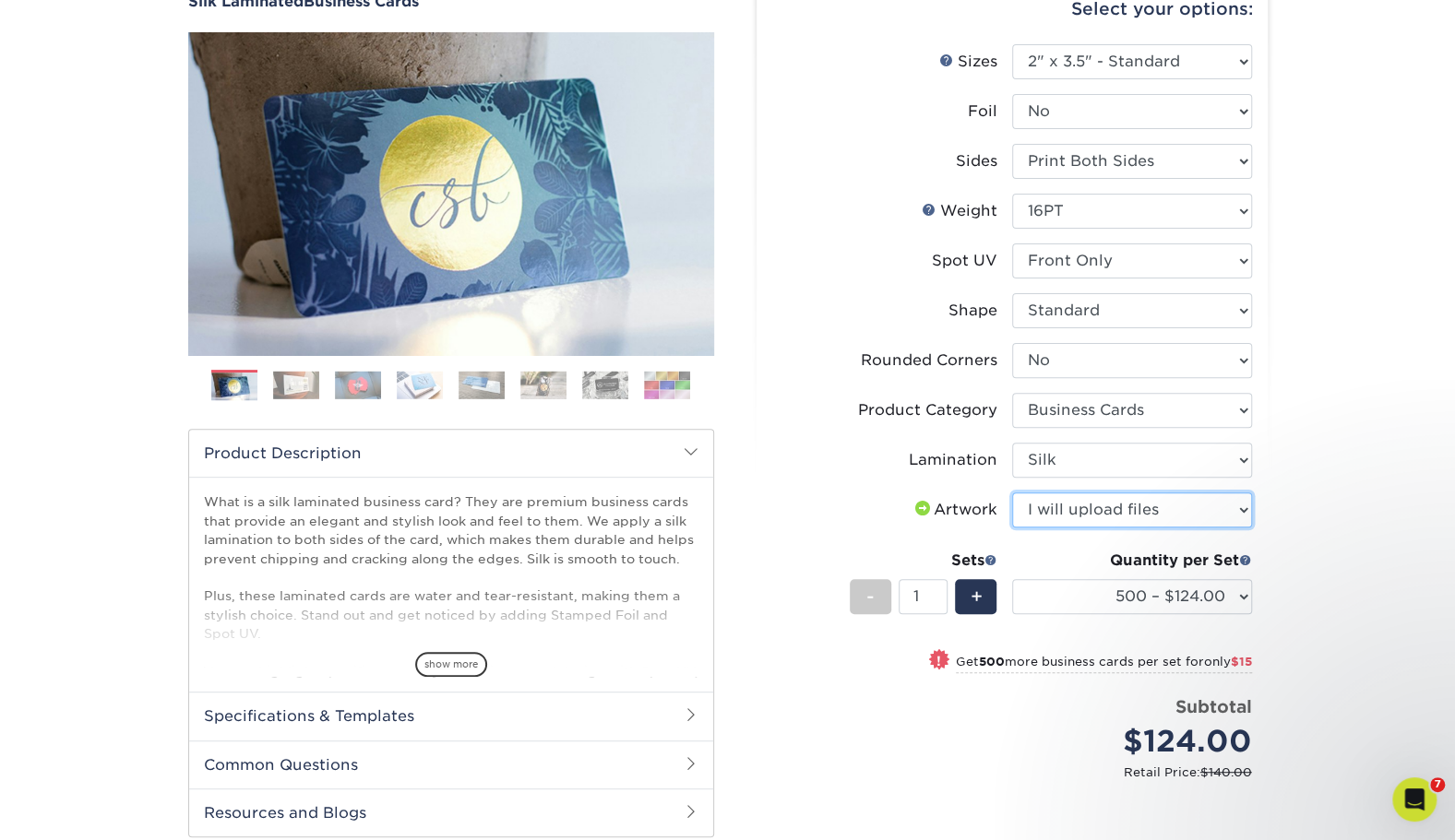
click at [1012, 493] on select "Please Select I will upload files I need a design - $100" at bounding box center [1131, 511] width 240 height 35
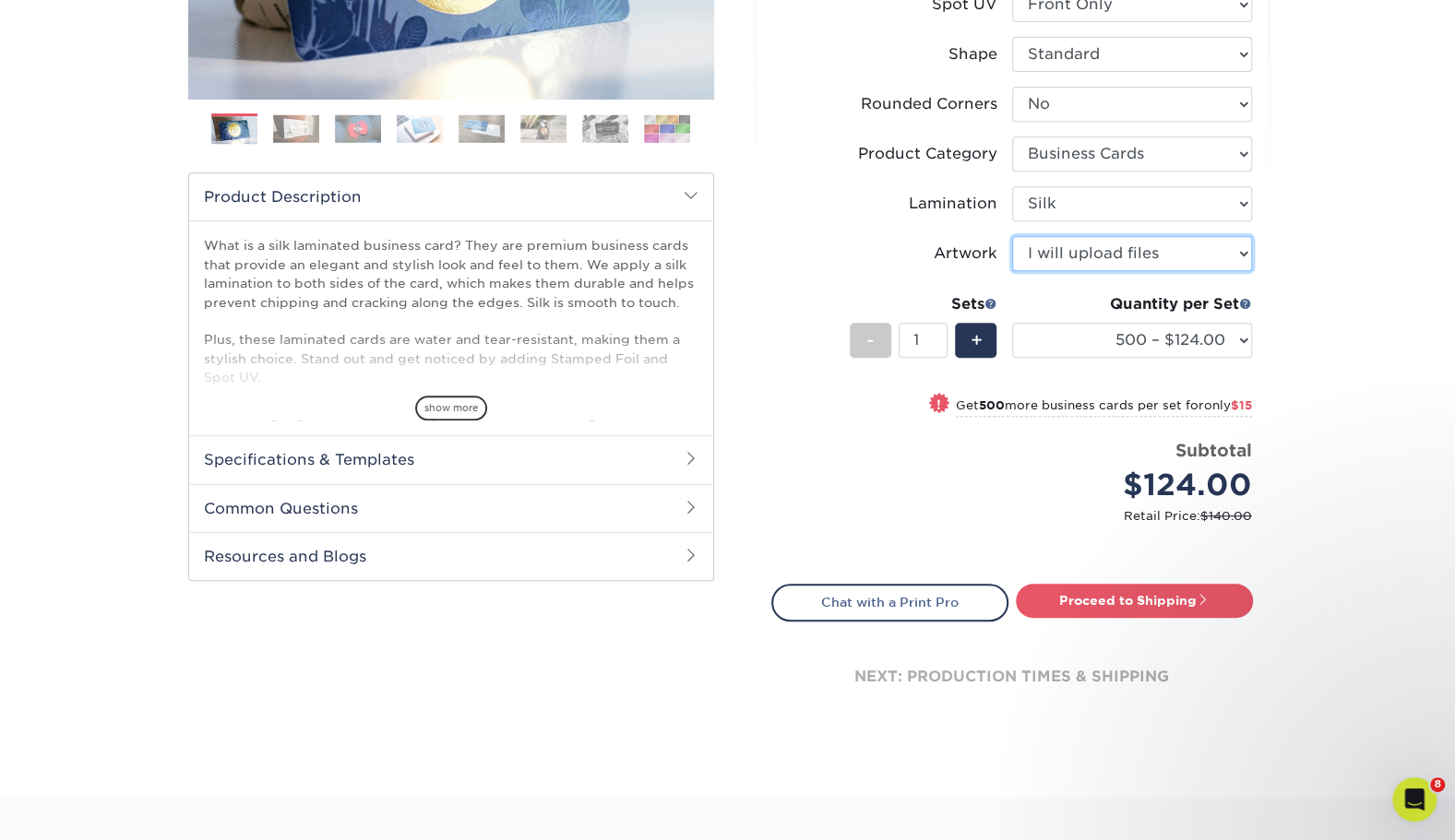
scroll to position [479, 0]
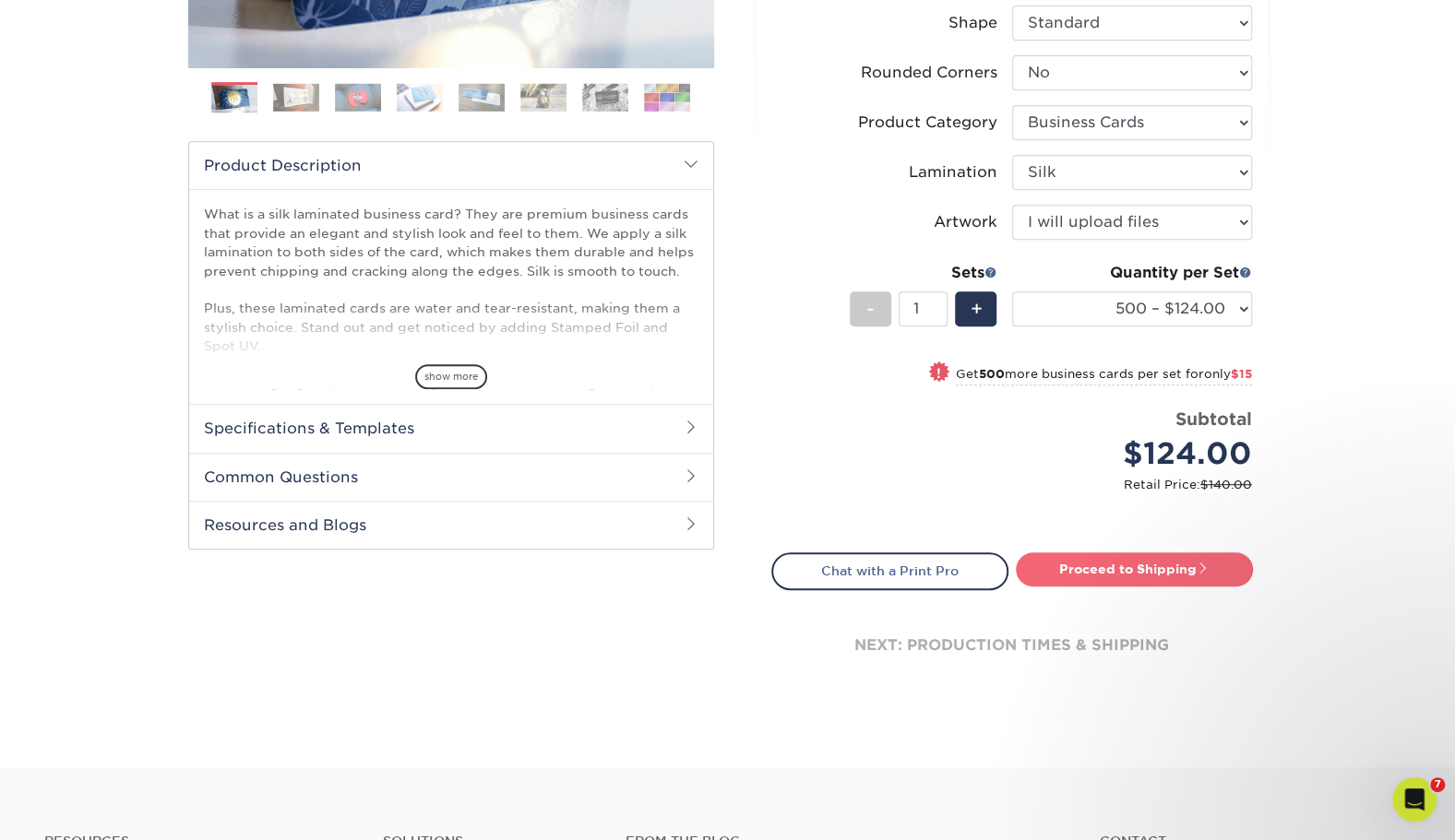
click at [1120, 570] on link "Proceed to Shipping" at bounding box center [1133, 569] width 237 height 33
type input "Set 1"
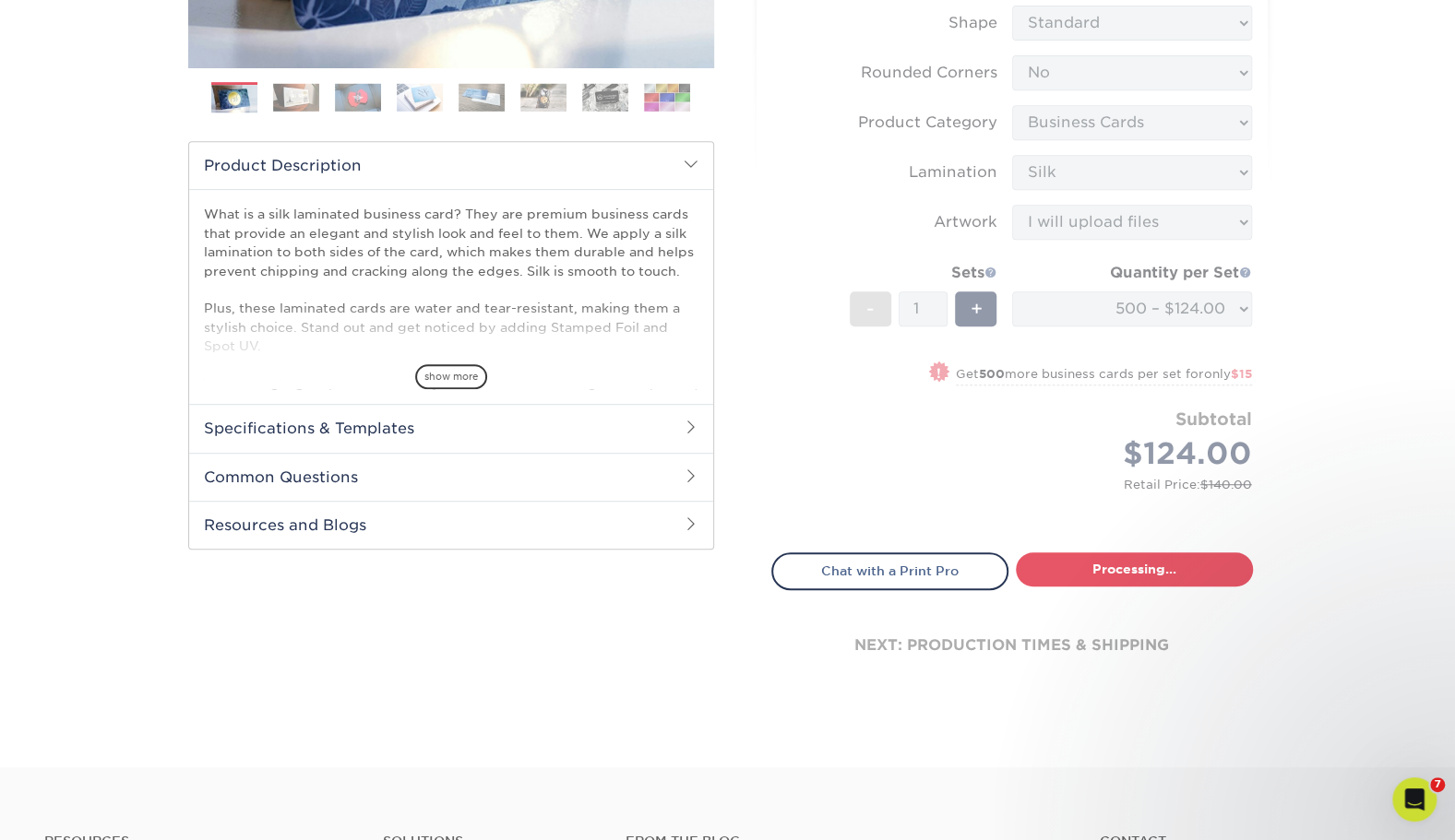
select select "85ce60e7-a328-46a2-a5ad-0d758dae0b71"
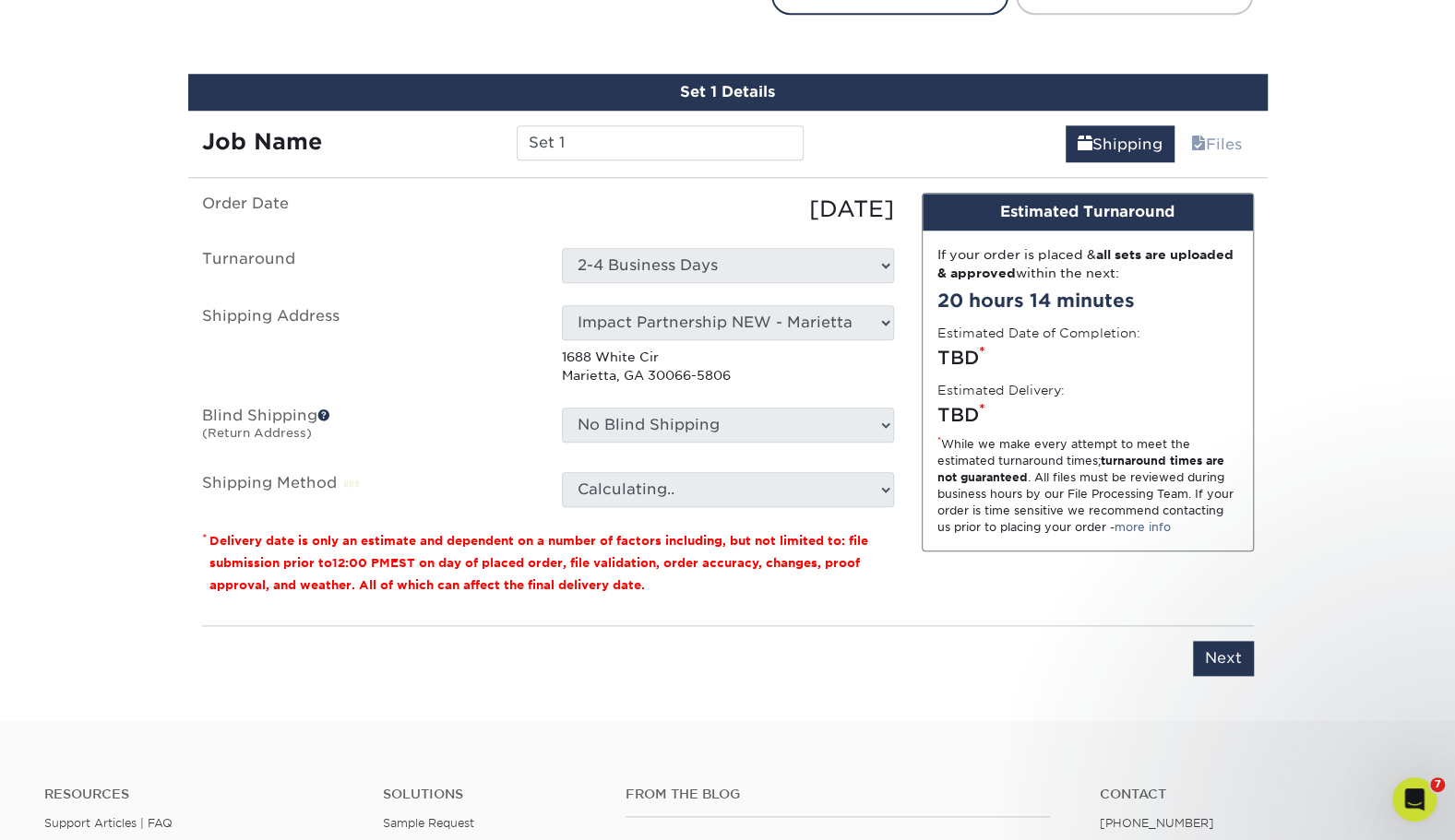
scroll to position [1082, 0]
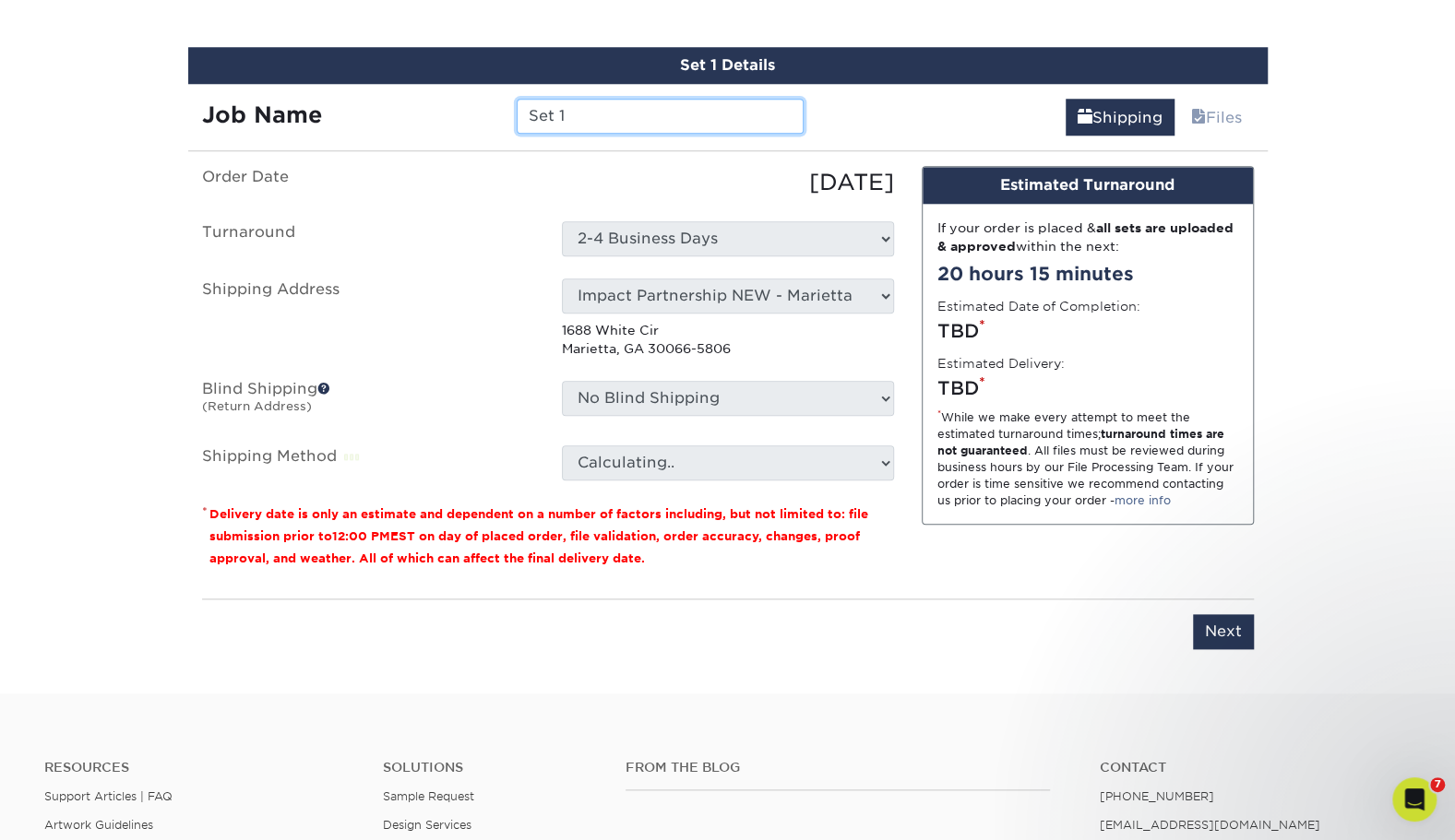
drag, startPoint x: 578, startPoint y: 126, endPoint x: 508, endPoint y: 122, distance: 70.1
click at [508, 122] on div "Set 1" at bounding box center [660, 116] width 315 height 35
paste input "text"
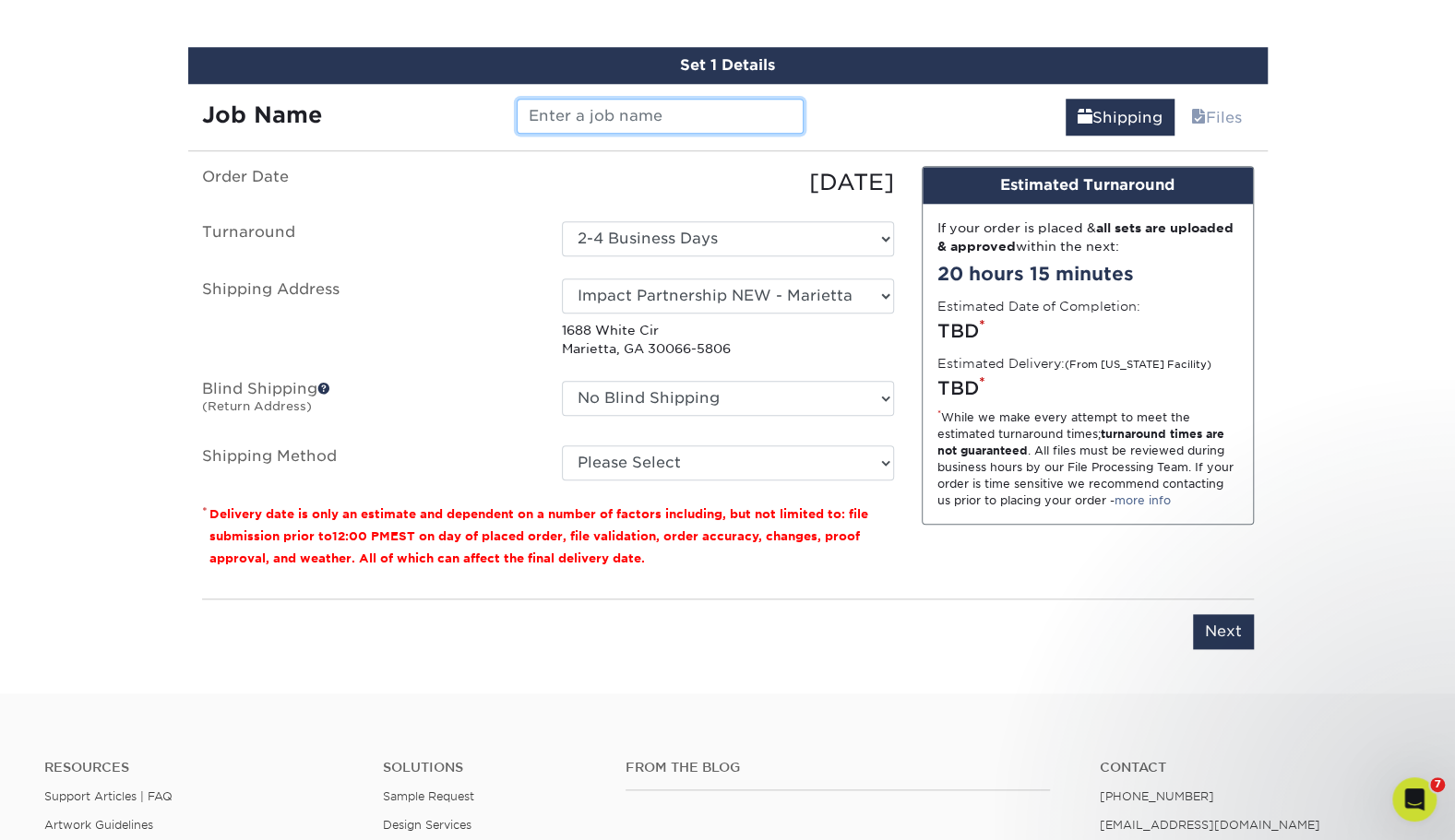
click at [619, 109] on input "text" at bounding box center [660, 116] width 287 height 35
paste input "ImpactBC_FernandezA_s01_VD_Back"
drag, startPoint x: 749, startPoint y: 112, endPoint x: 836, endPoint y: 120, distance: 87.4
click at [836, 120] on div "Job Name ImpactBC_FernandezA_s01_VD_Back Shipping Files" at bounding box center [728, 109] width 1080 height 52
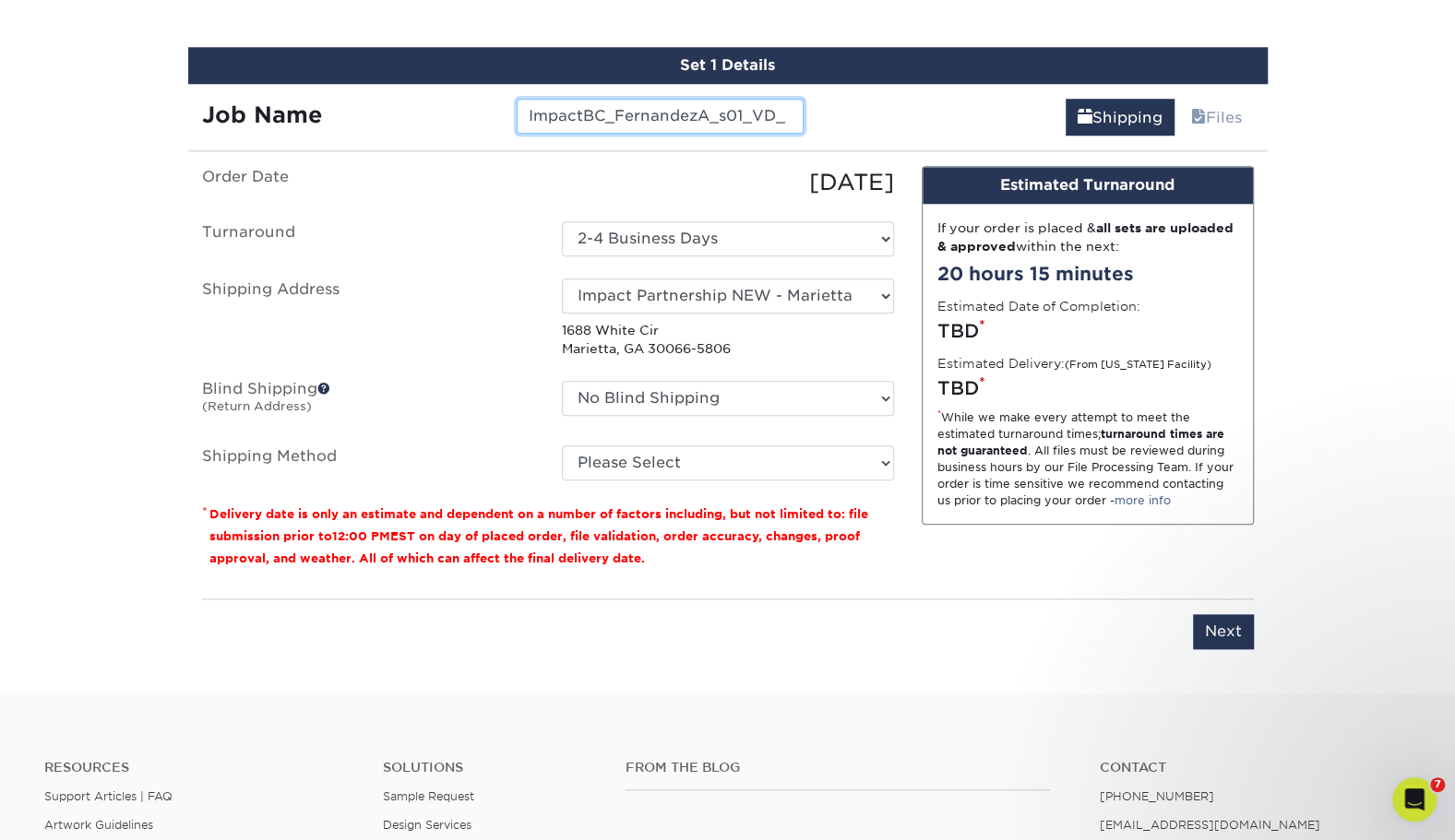
scroll to position [0, 0]
click at [738, 109] on input "ImpactBC_FernandezA_s01_VD" at bounding box center [660, 116] width 287 height 35
type input "ImpactBC_FernandezA_VD"
click at [505, 216] on ul "Order Date 08/13/2025 Turnaround Select One 2-4 Business Days Shipping Address …" at bounding box center [548, 323] width 692 height 315
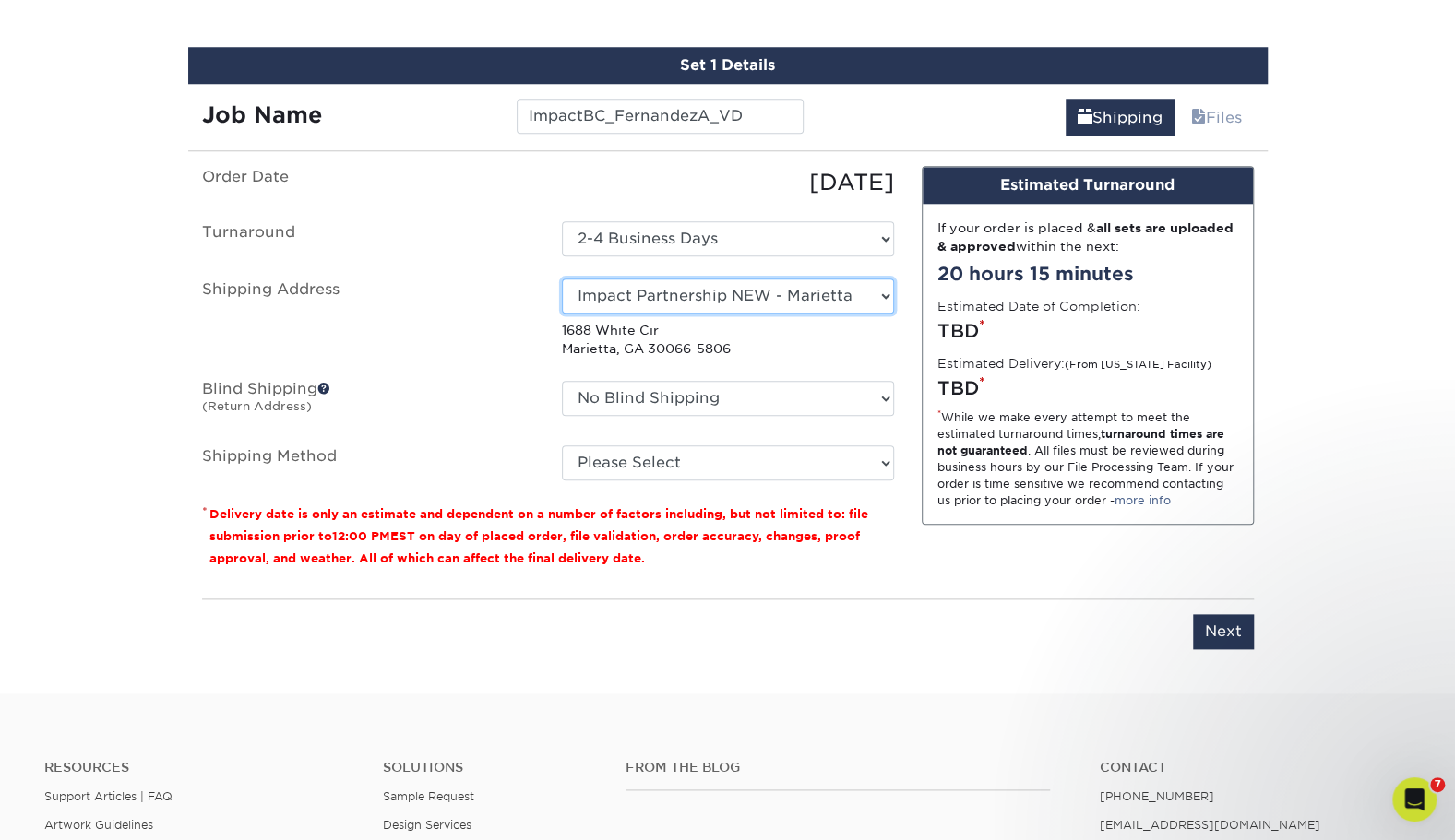
click at [609, 286] on select "Select One Andrew Hansen - Palm Spring, Suite 3 John McNamara - 7350 W. College…" at bounding box center [728, 296] width 332 height 35
click at [475, 293] on label "Shipping Address" at bounding box center [367, 319] width 360 height 80
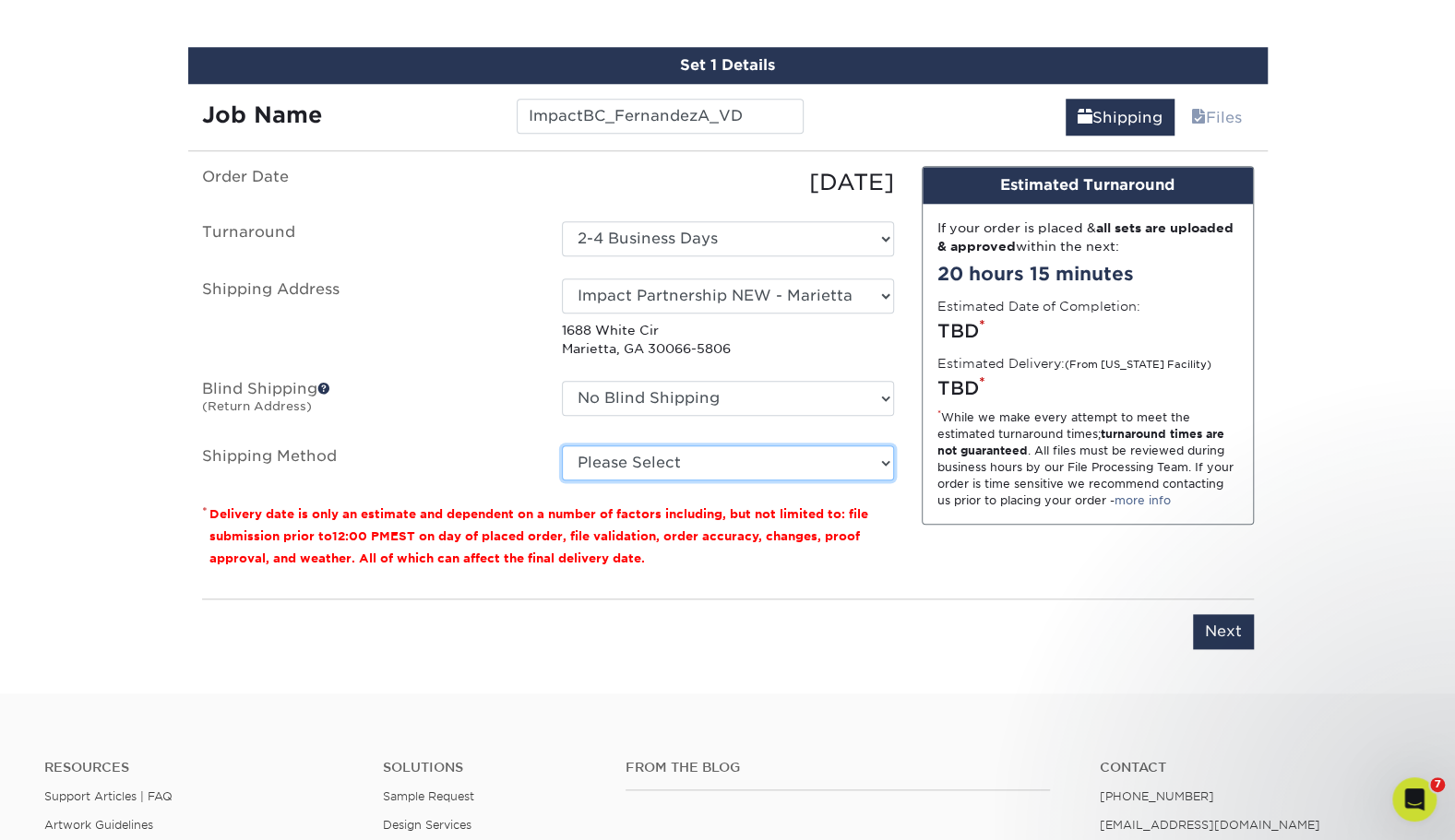
click at [705, 458] on select "Please Select Ground Shipping (+$8.96) 3 Day Shipping Service (+$15.36) 2 Day A…" at bounding box center [728, 463] width 332 height 35
select select "03"
click at [562, 445] on select "Please Select Ground Shipping (+$8.96) 3 Day Shipping Service (+$15.36) 2 Day A…" at bounding box center [728, 463] width 332 height 35
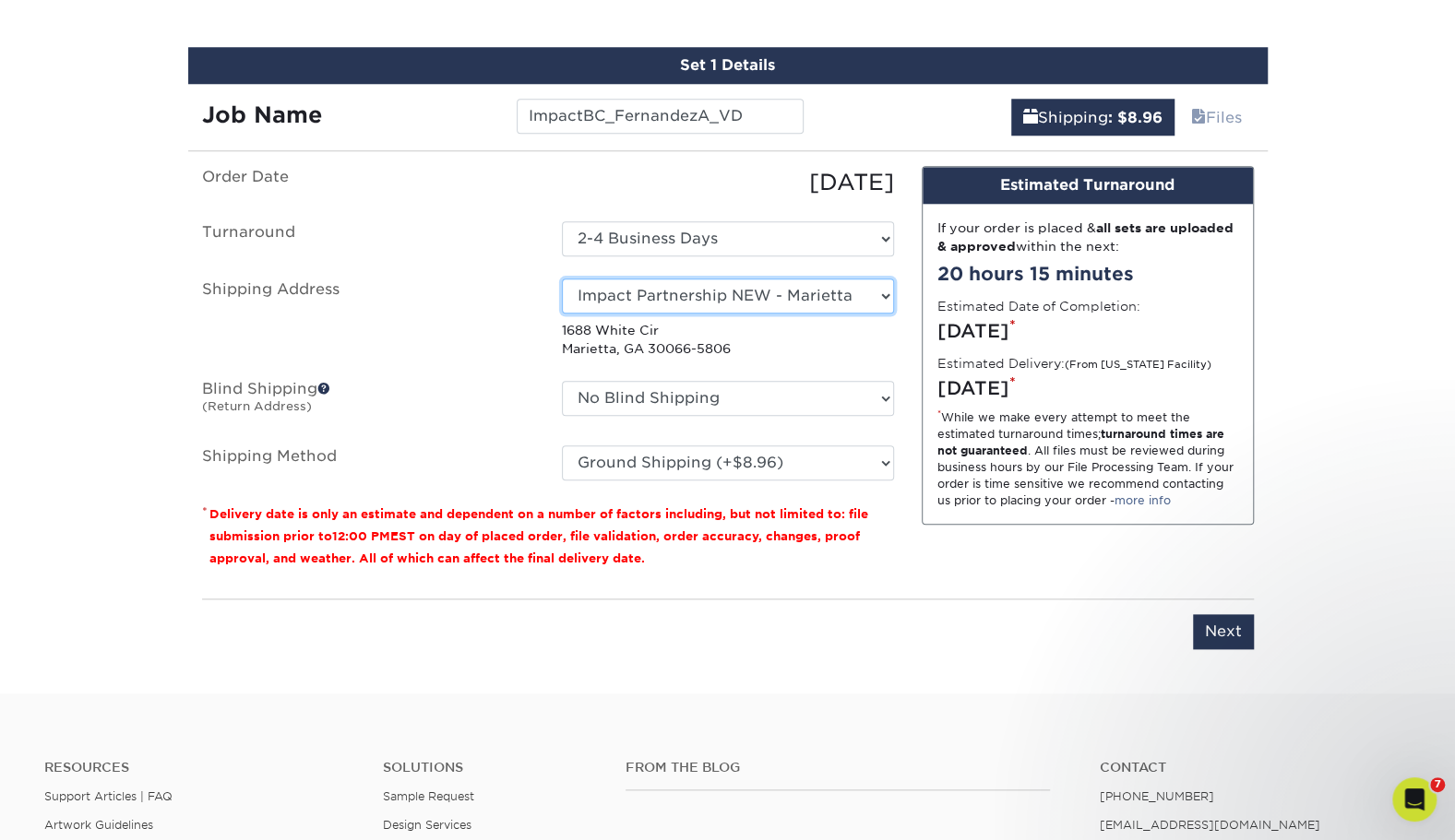
click at [672, 286] on select "Select One Andrew Hansen - Palm Spring, Suite 3 John McNamara - 7350 W. College…" at bounding box center [728, 296] width 332 height 35
click at [1228, 629] on input "Next" at bounding box center [1223, 631] width 60 height 35
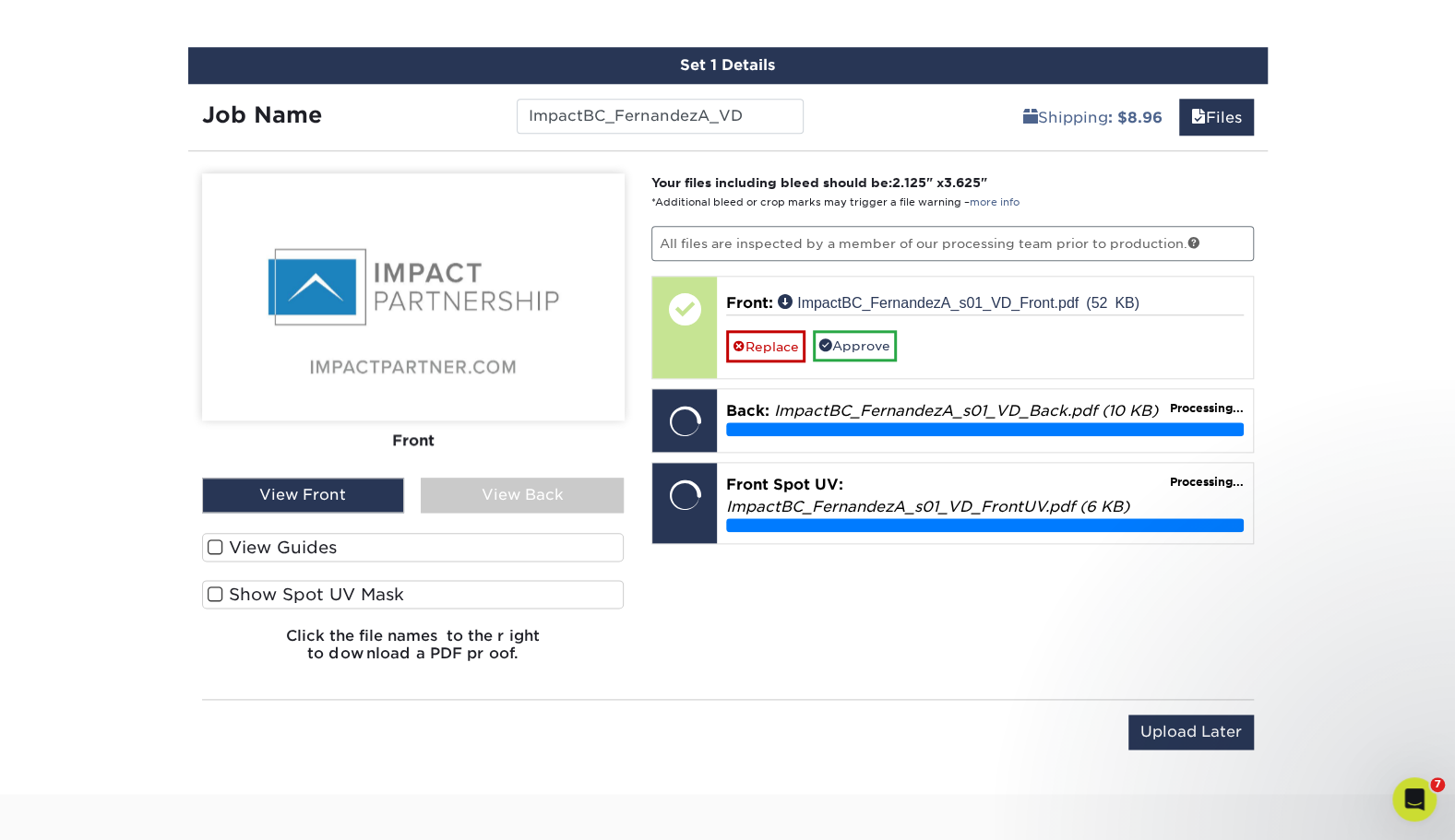
click at [323, 576] on div "View Guides Show Spot UV Mask Show Mask" at bounding box center [413, 580] width 423 height 95
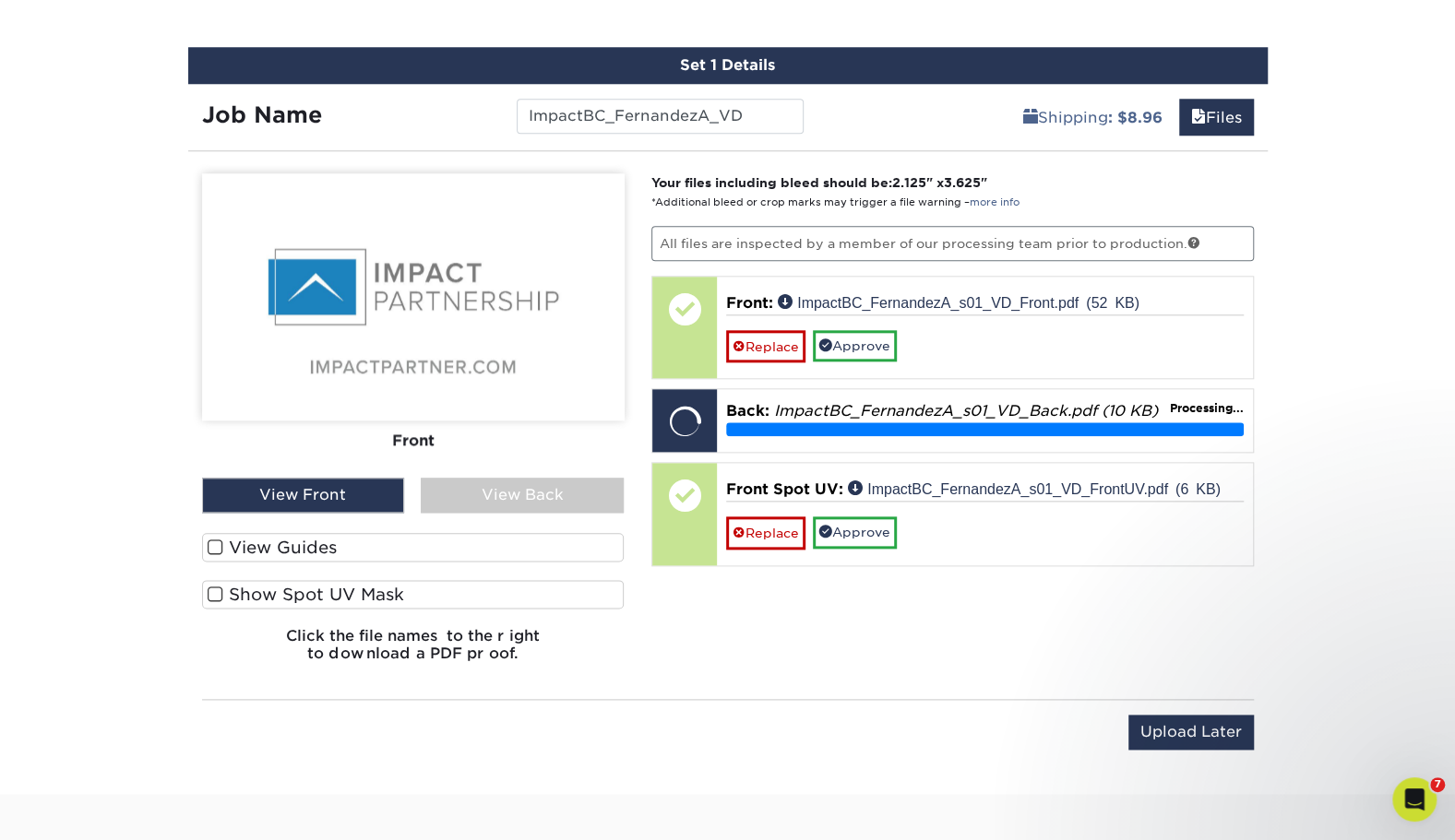
click at [322, 590] on label "Show Spot UV Mask" at bounding box center [413, 593] width 423 height 28
click at [0, 0] on input "Show Spot UV Mask" at bounding box center [0, 0] width 0 height 0
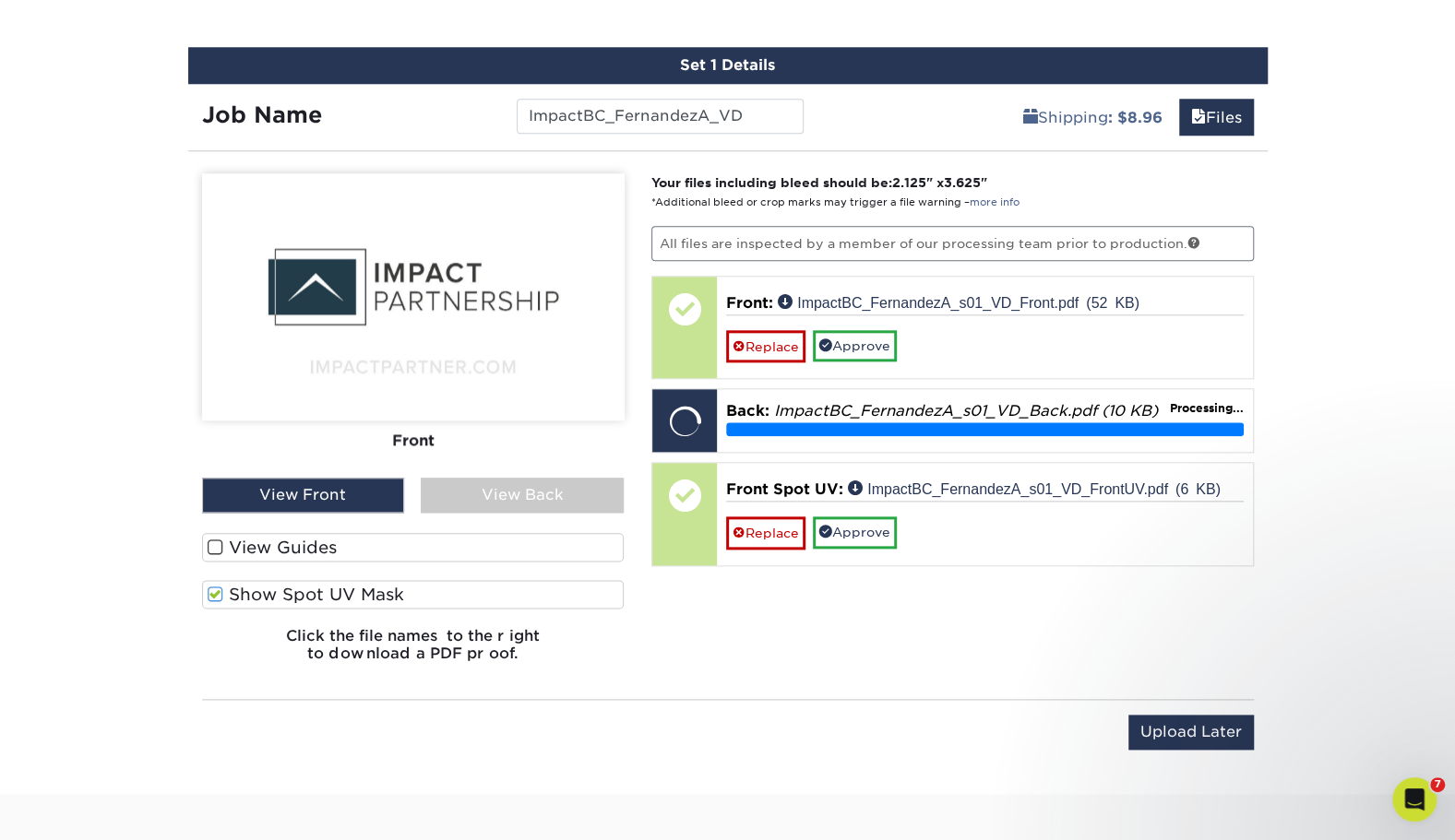
click at [287, 540] on label "View Guides" at bounding box center [413, 547] width 423 height 28
click at [0, 0] on input "View Guides" at bounding box center [0, 0] width 0 height 0
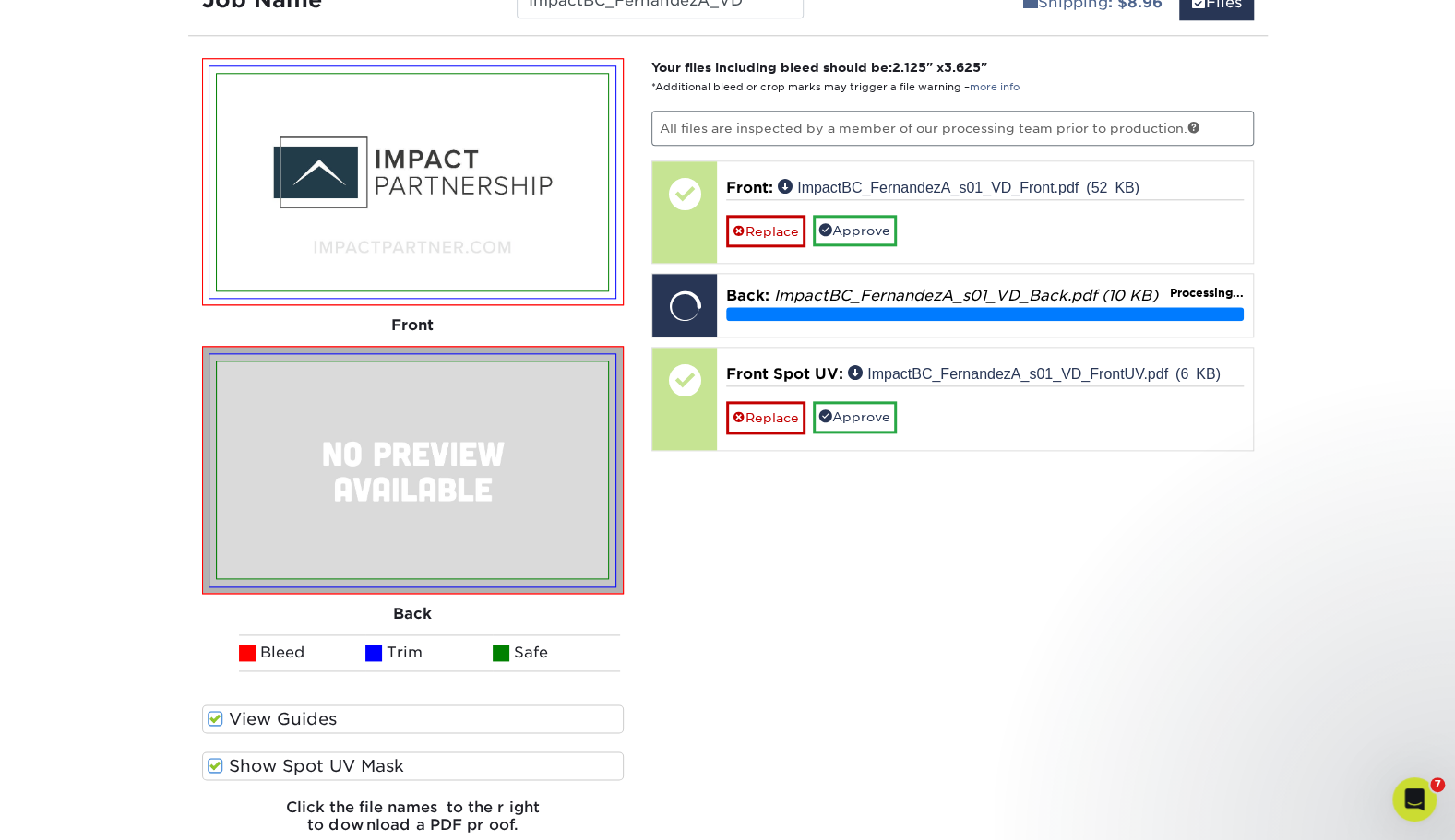
scroll to position [1197, 0]
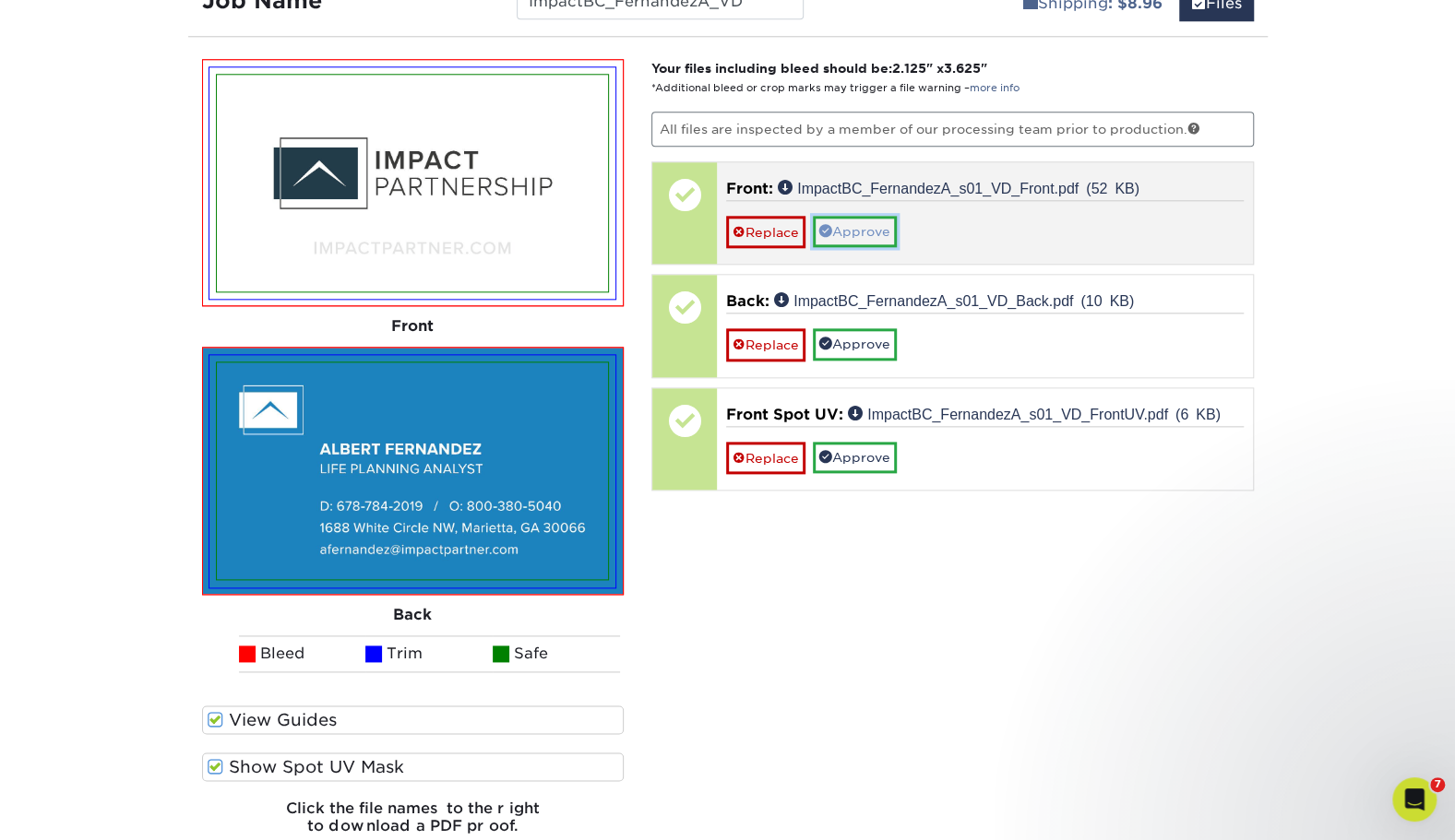
click at [880, 238] on link "Approve" at bounding box center [855, 232] width 84 height 31
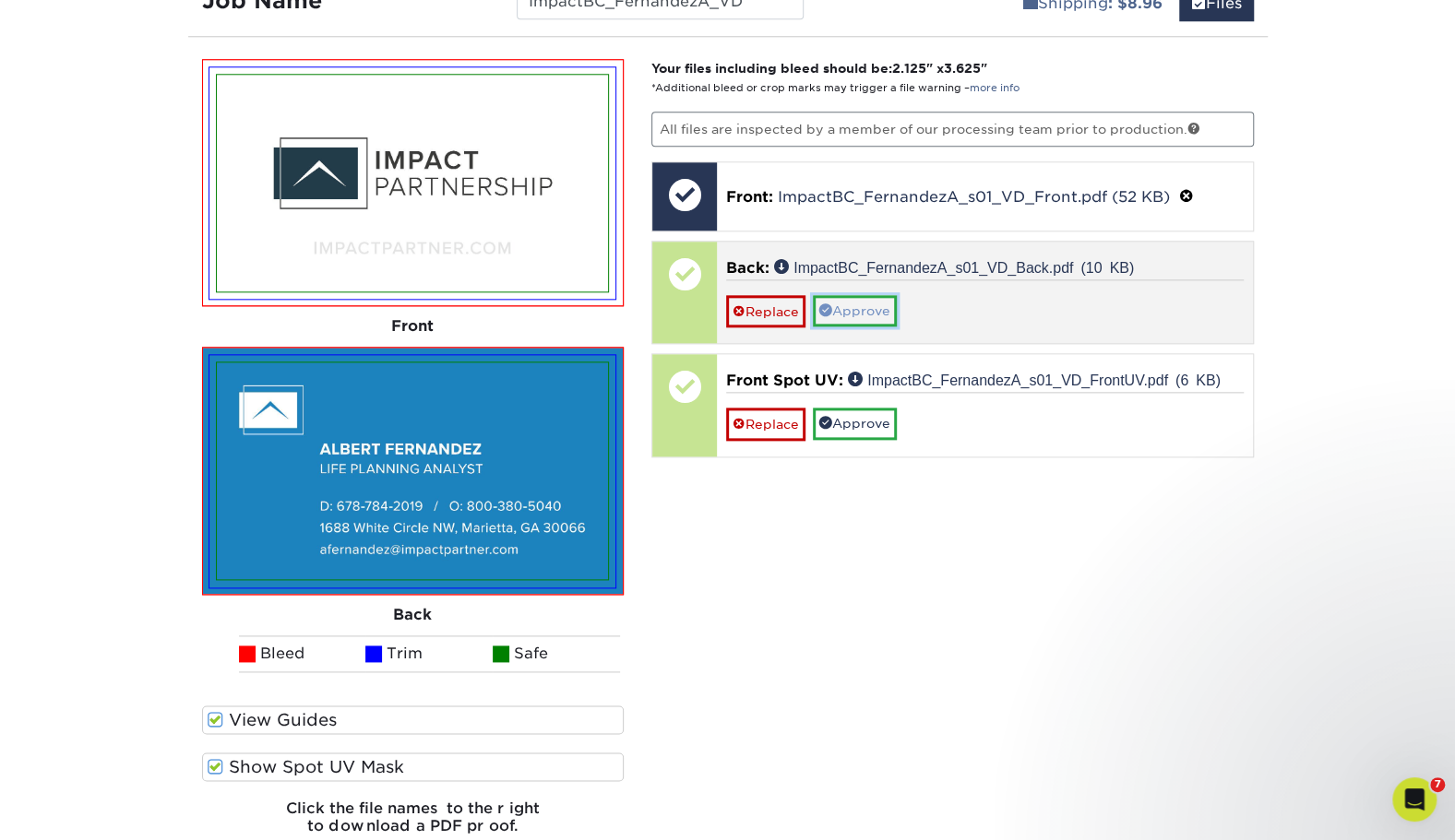
click at [879, 300] on link "Approve" at bounding box center [855, 311] width 84 height 31
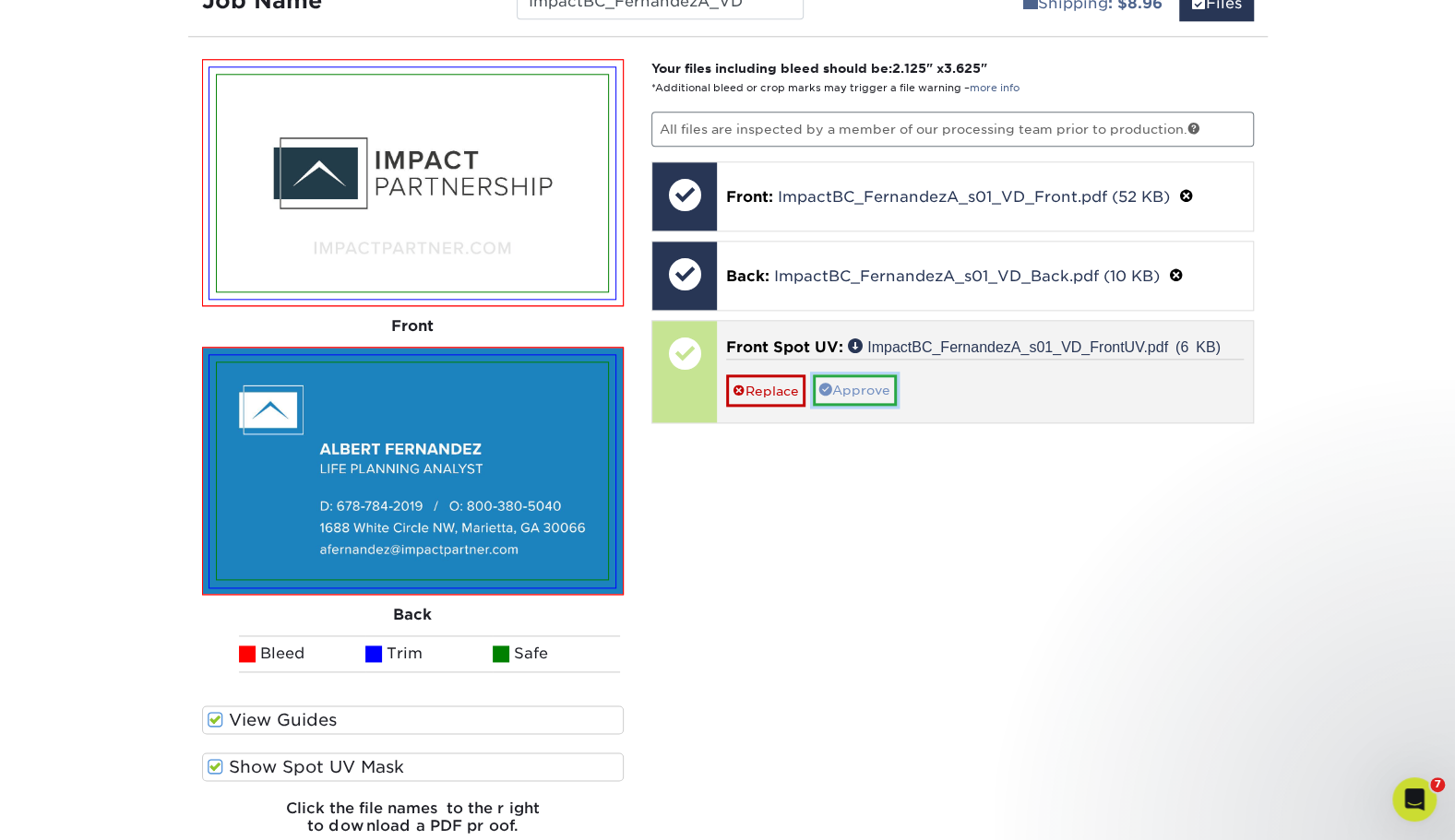
click at [869, 377] on link "Approve" at bounding box center [855, 390] width 84 height 31
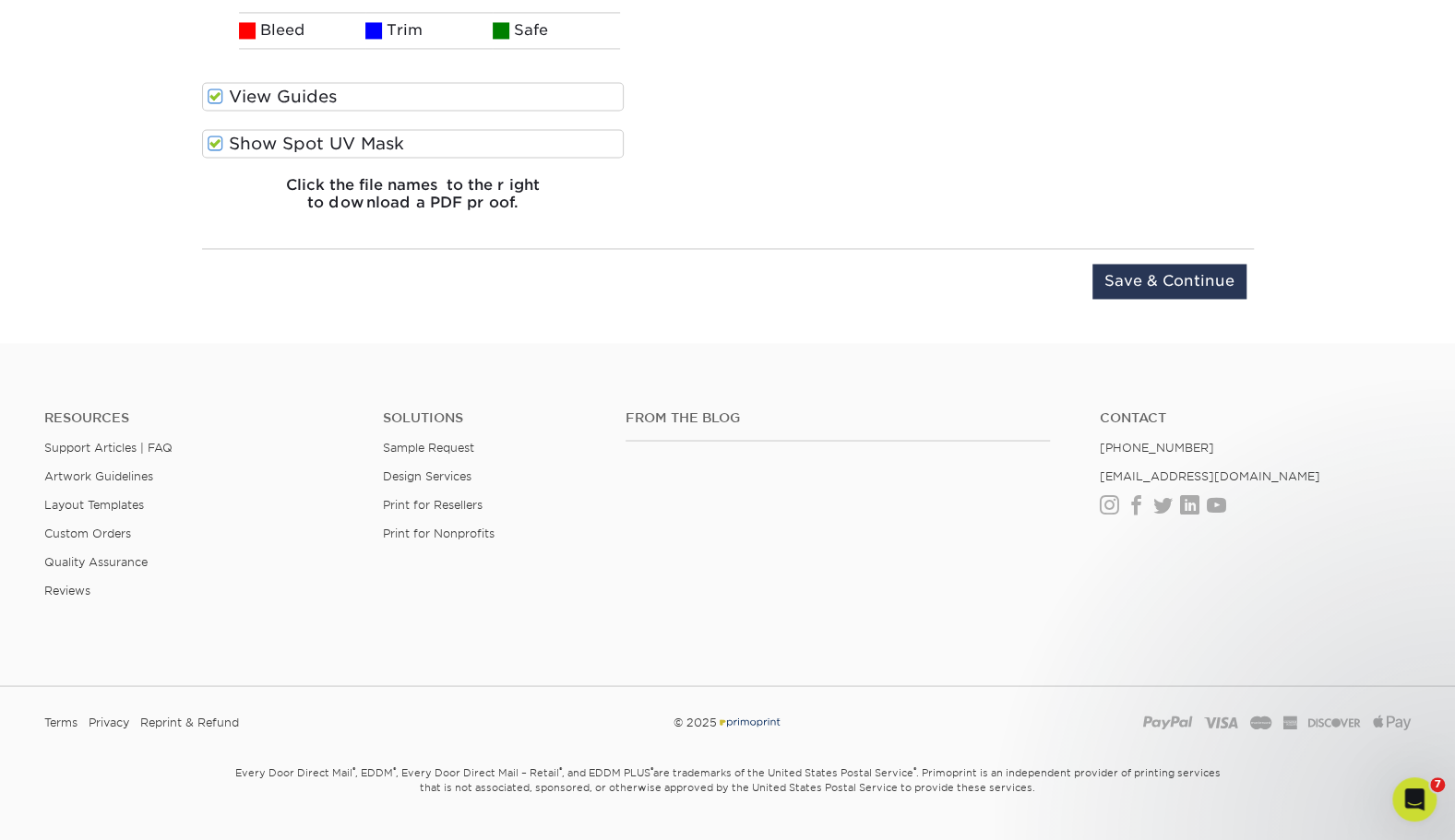
scroll to position [1856, 0]
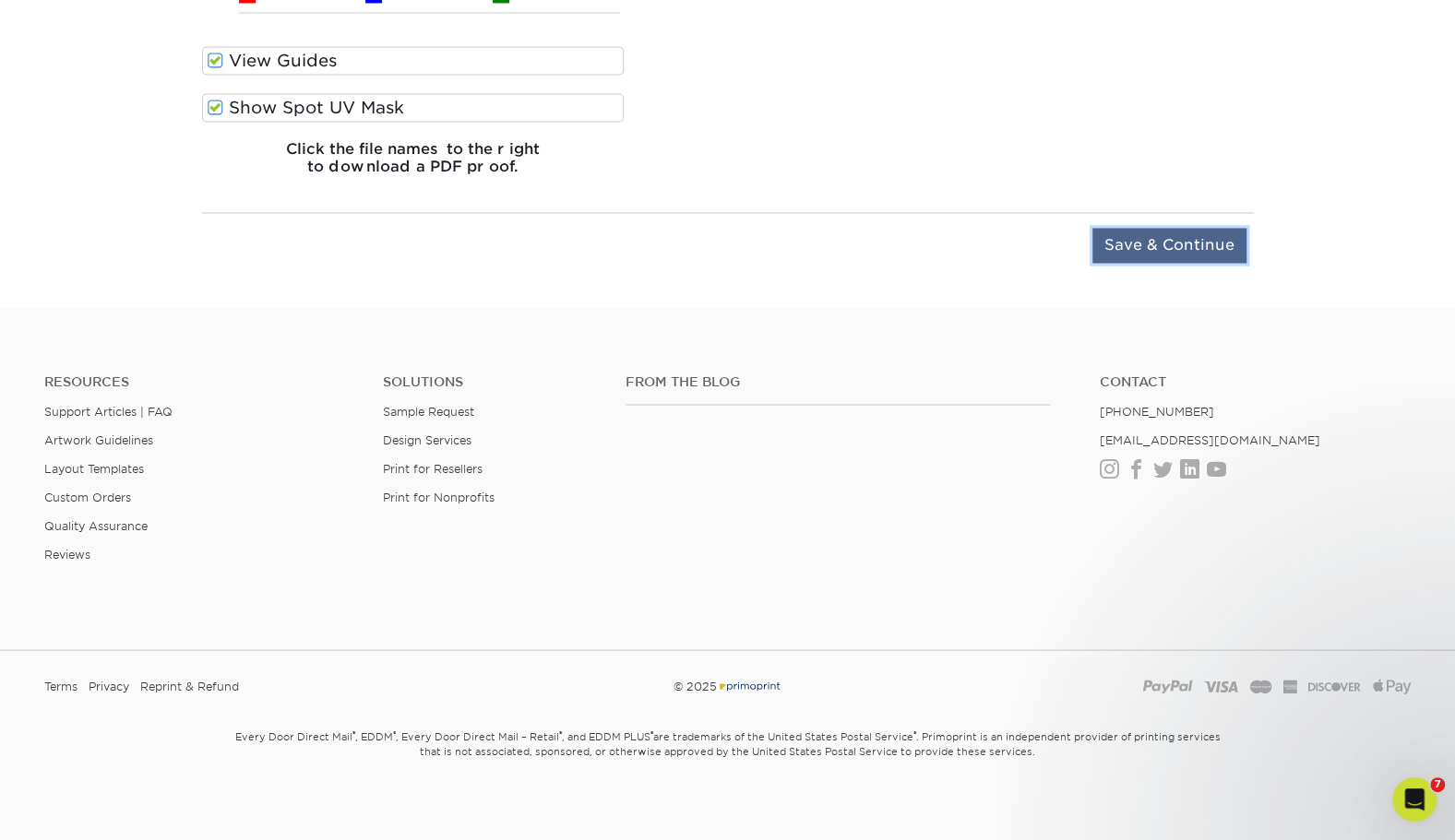
click at [1177, 238] on input "Save & Continue" at bounding box center [1169, 246] width 154 height 35
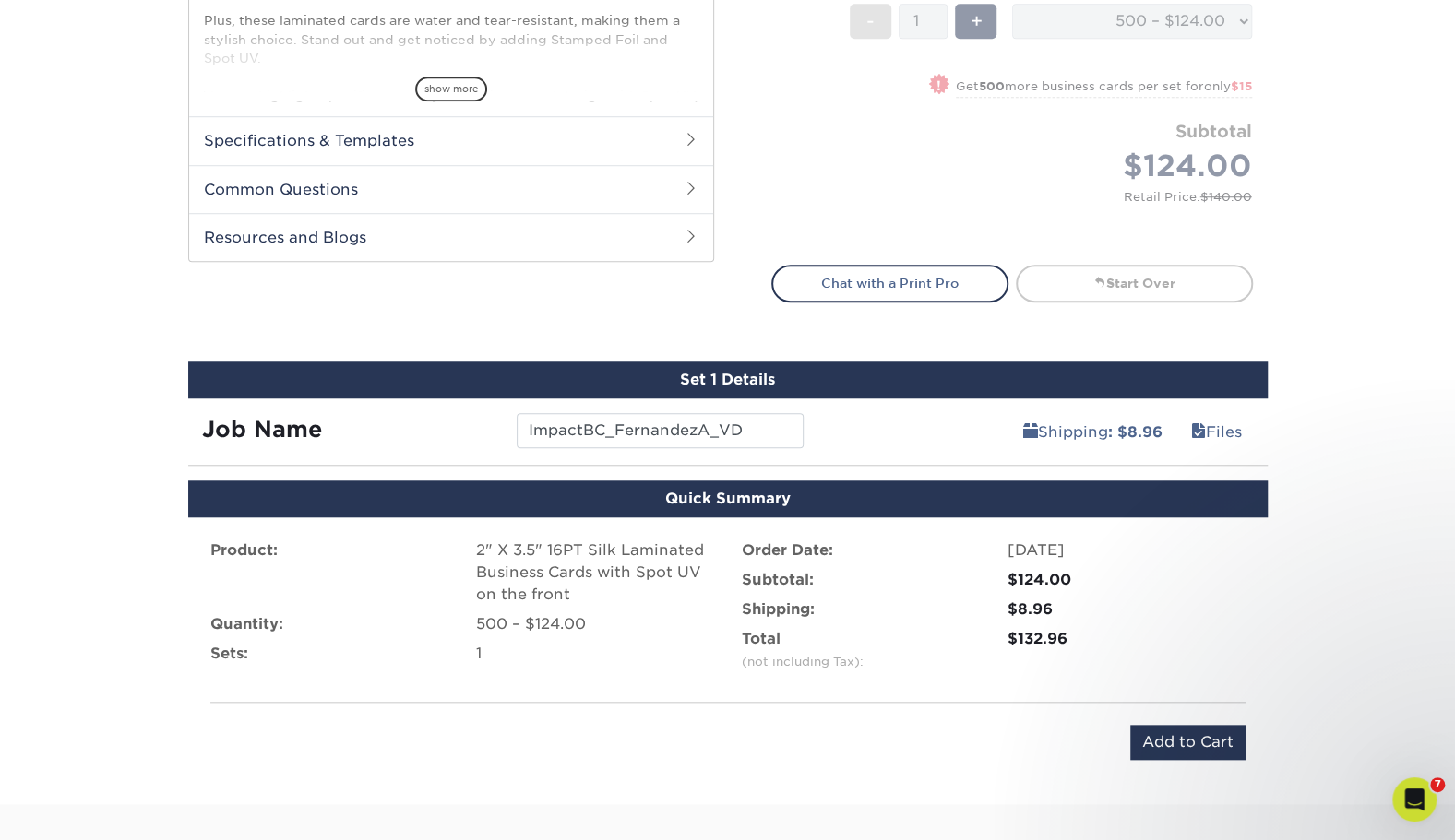
scroll to position [740, 0]
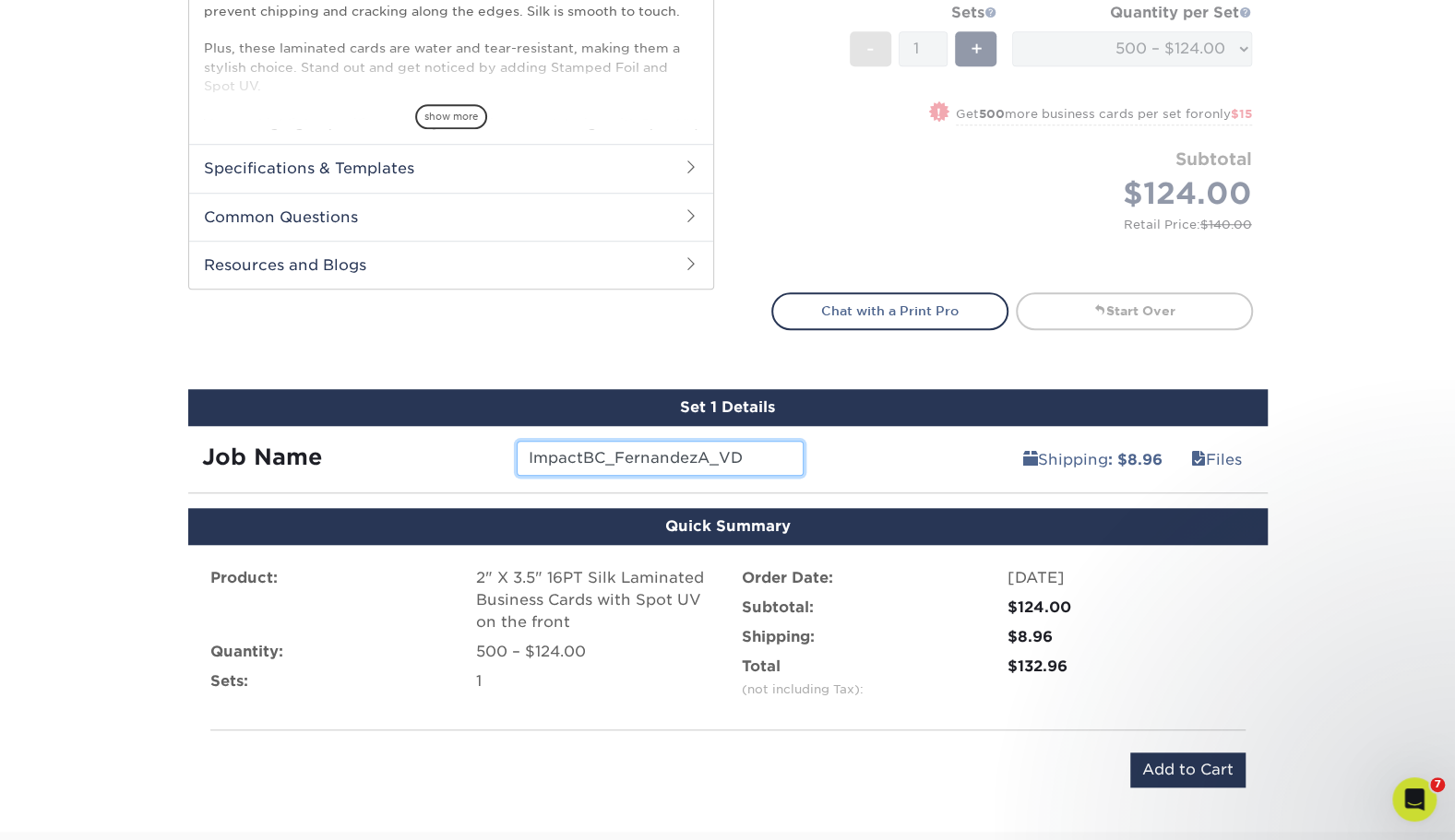
drag, startPoint x: 756, startPoint y: 444, endPoint x: 522, endPoint y: 465, distance: 234.9
click at [522, 465] on input "ImpactBC_FernandezA_VD" at bounding box center [660, 458] width 287 height 35
click at [432, 454] on div "Job Name" at bounding box center [345, 458] width 315 height 35
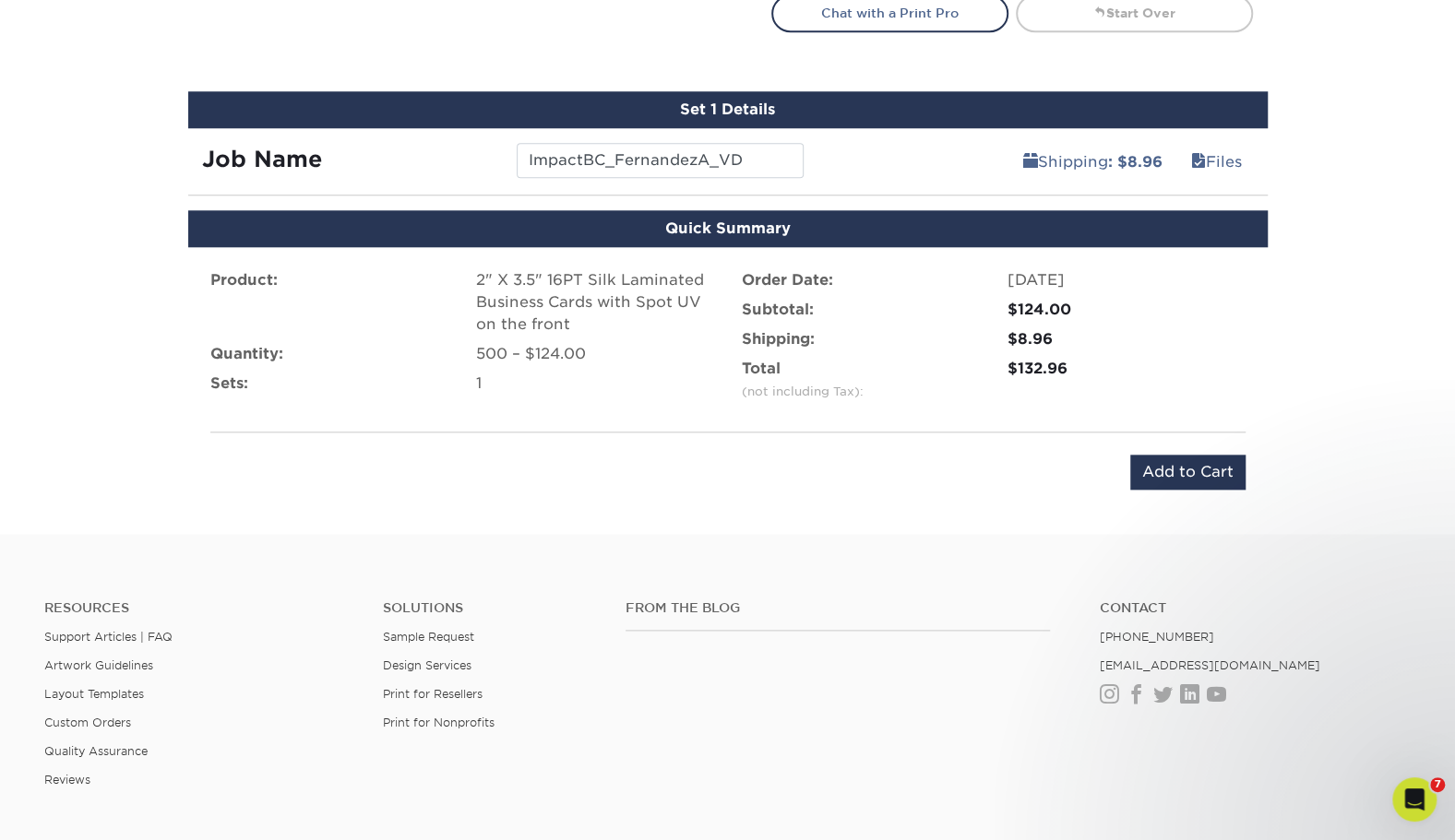
scroll to position [1039, 0]
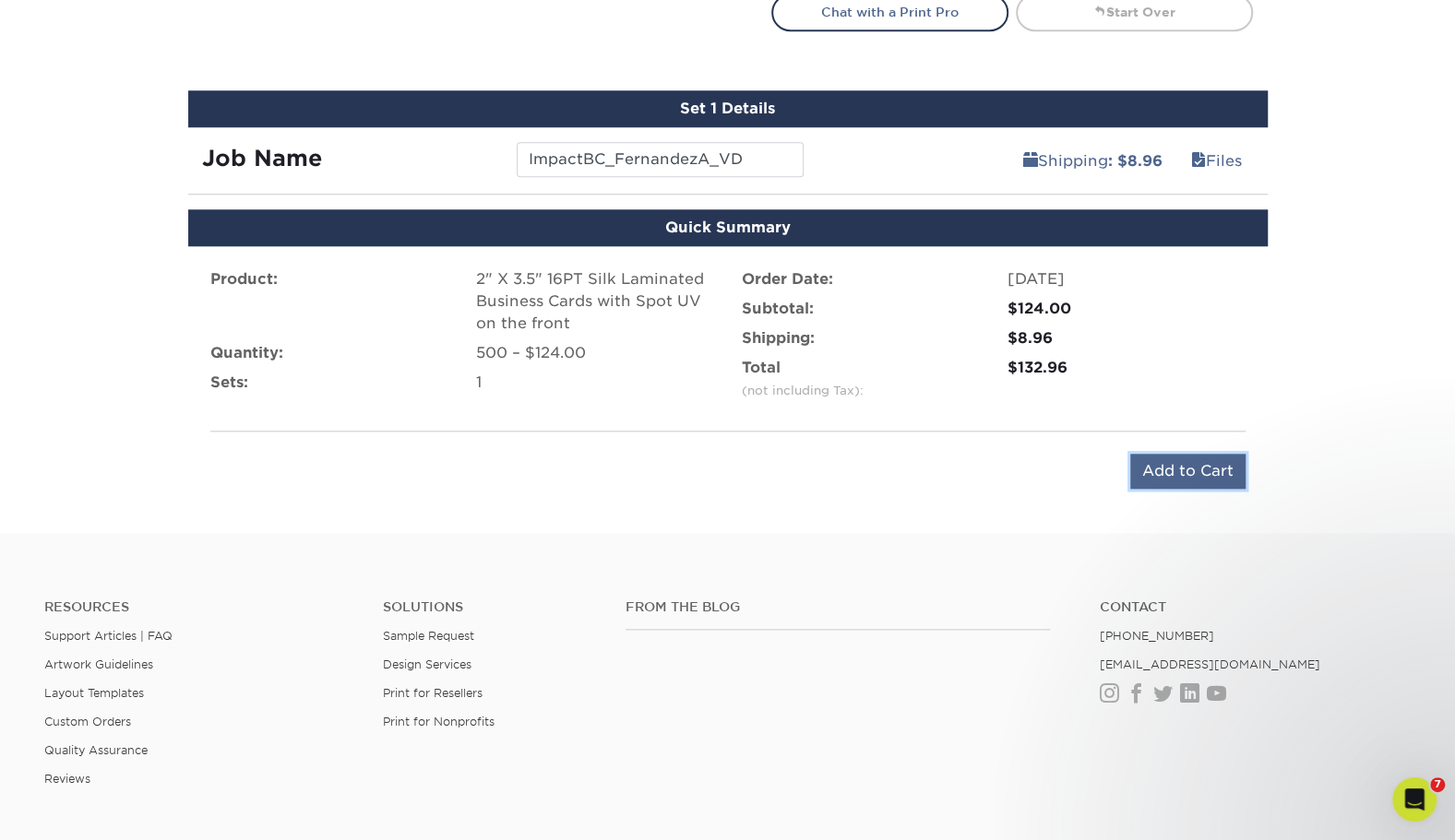
click at [1193, 455] on input "Add to Cart" at bounding box center [1188, 472] width 115 height 35
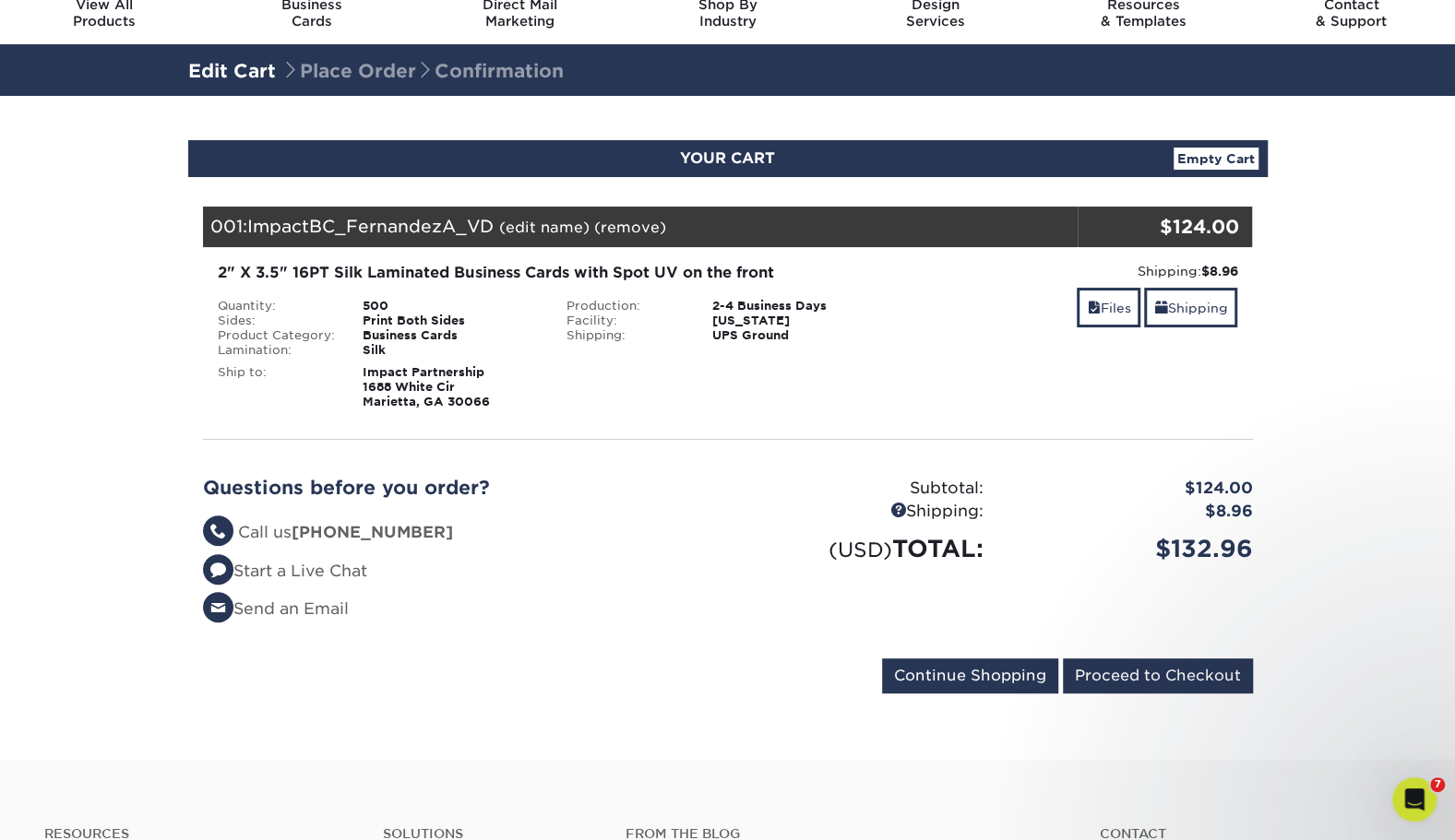
scroll to position [78, 0]
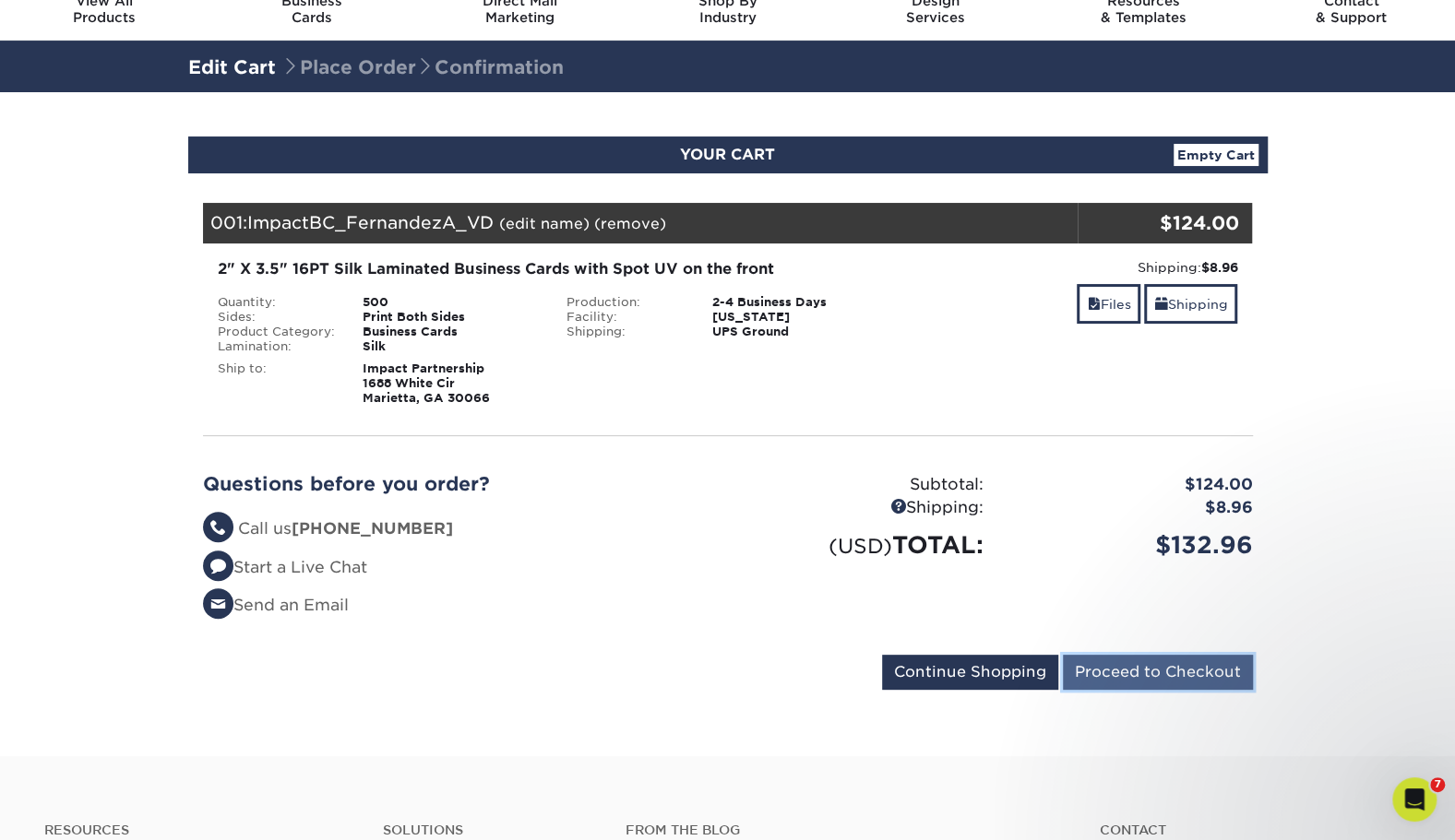
click at [1139, 661] on input "Proceed to Checkout" at bounding box center [1158, 672] width 190 height 35
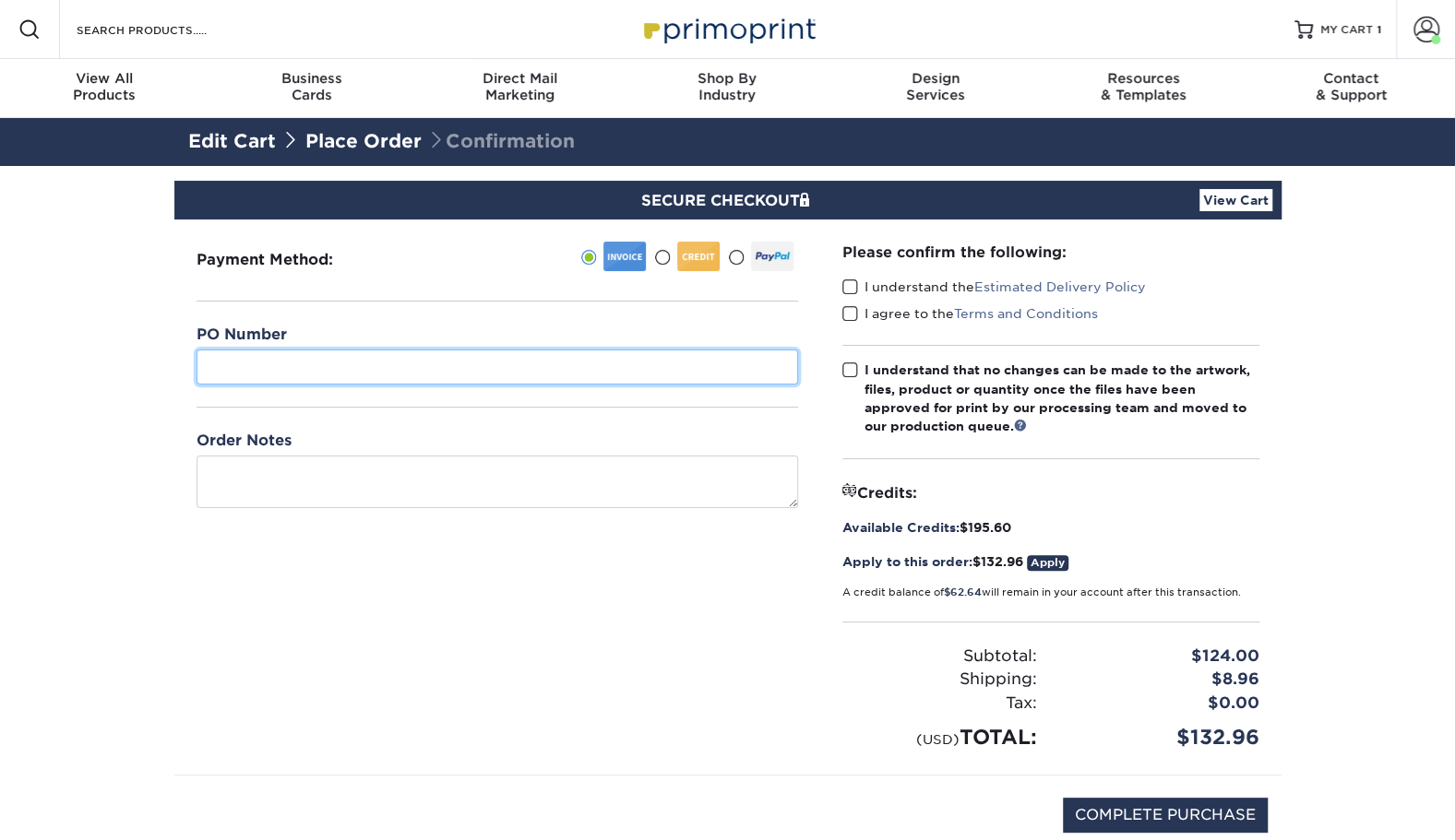
click at [328, 367] on input "text" at bounding box center [497, 367] width 601 height 35
paste input "ImpactBC_FernandezA_VD"
type input "ImpactBC_FernandezA_VD"
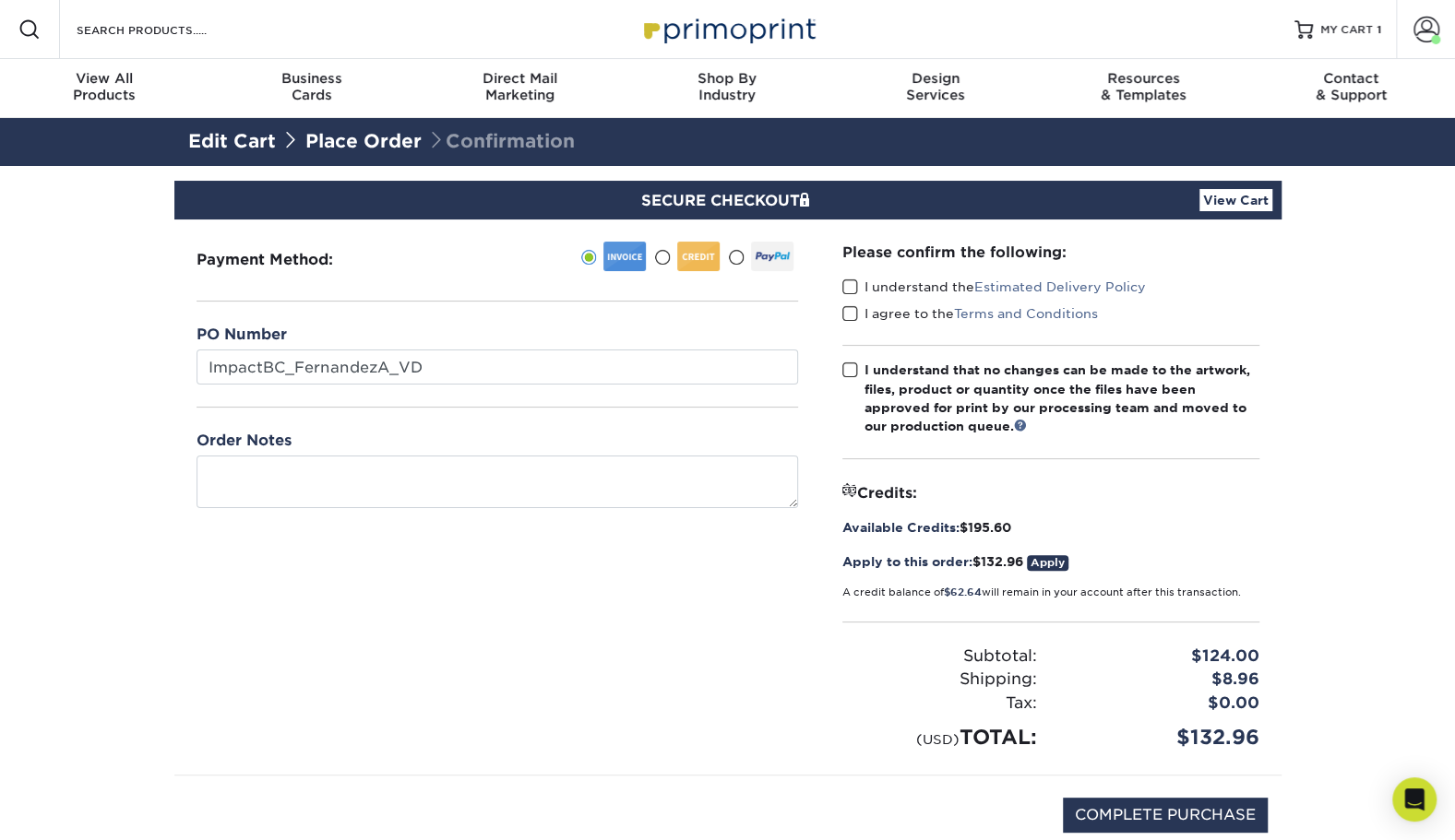
click at [571, 702] on div "Payment Method:" at bounding box center [497, 497] width 646 height 555
click at [858, 281] on label "I understand the Estimated Delivery Policy" at bounding box center [993, 286] width 303 height 19
click at [0, 0] on input "I understand the Estimated Delivery Policy" at bounding box center [0, 0] width 0 height 0
click at [850, 327] on div "I agree to the Terms and Conditions" at bounding box center [1051, 317] width 417 height 26
click at [849, 320] on span at bounding box center [850, 314] width 16 height 18
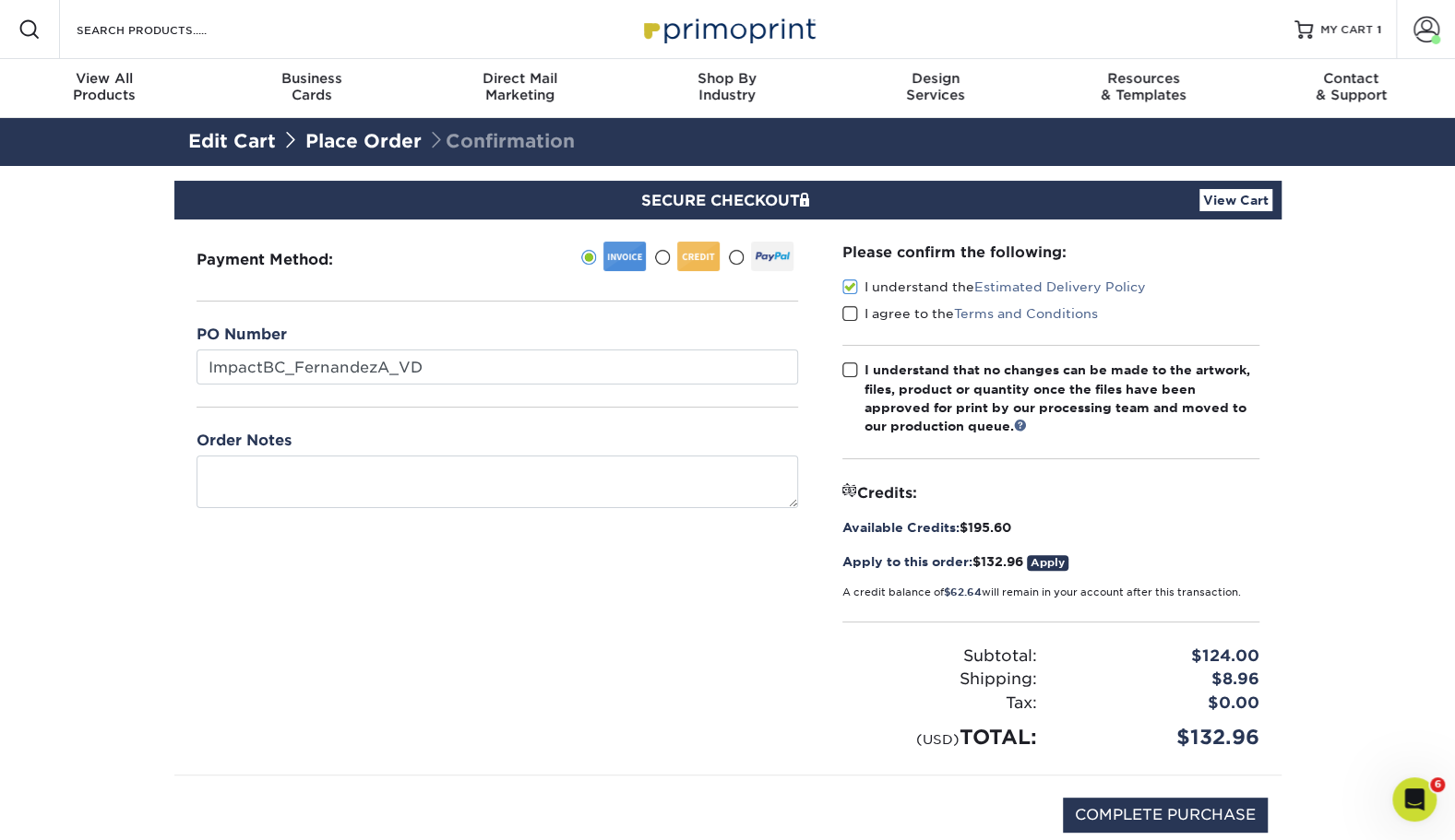
click at [0, 0] on input "I agree to the Terms and Conditions" at bounding box center [0, 0] width 0 height 0
click at [851, 362] on span at bounding box center [850, 370] width 16 height 18
click at [0, 0] on input "I understand that no changes can be made to the artwork, files, product or quan…" at bounding box center [0, 0] width 0 height 0
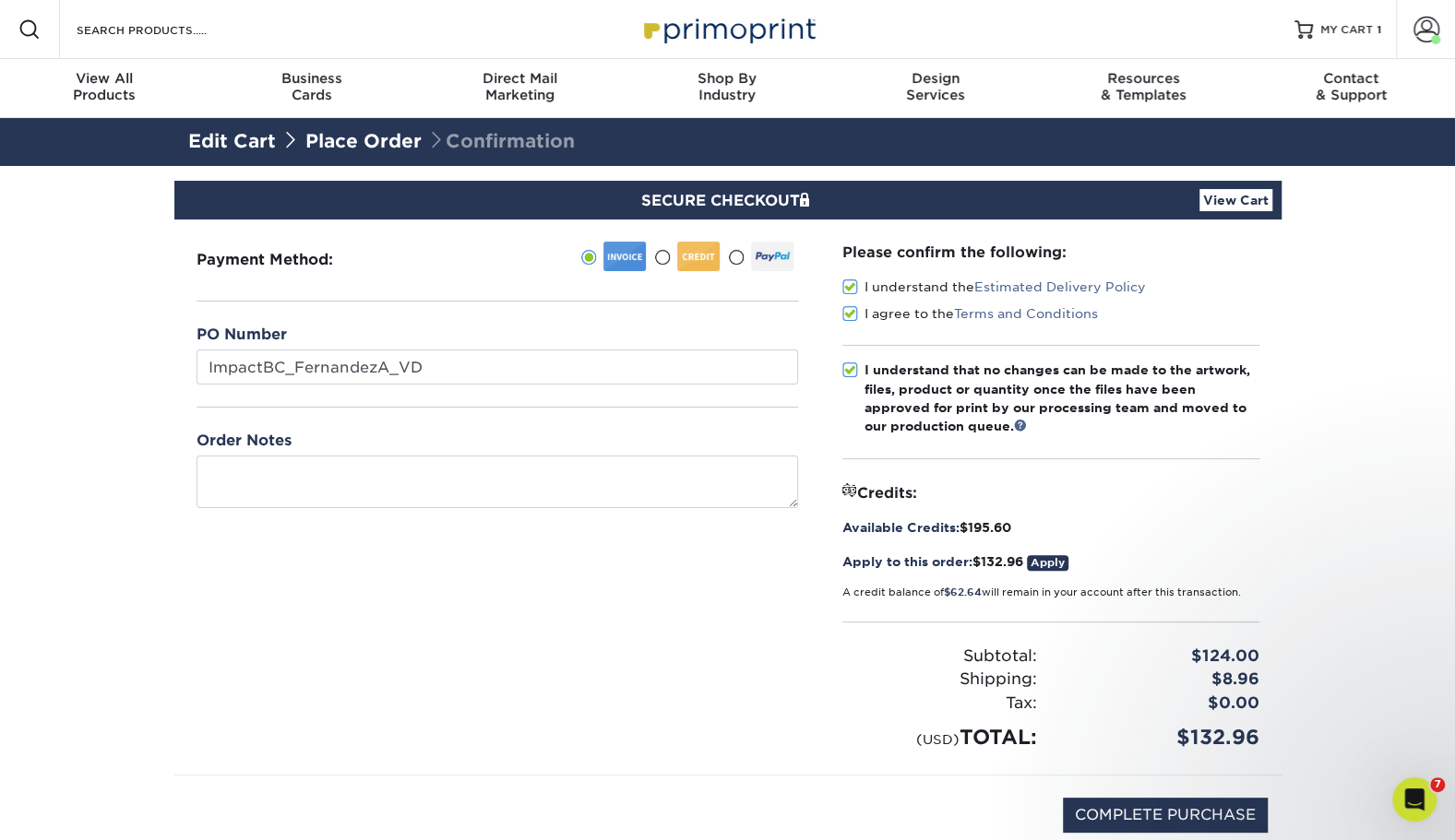
scroll to position [22, 0]
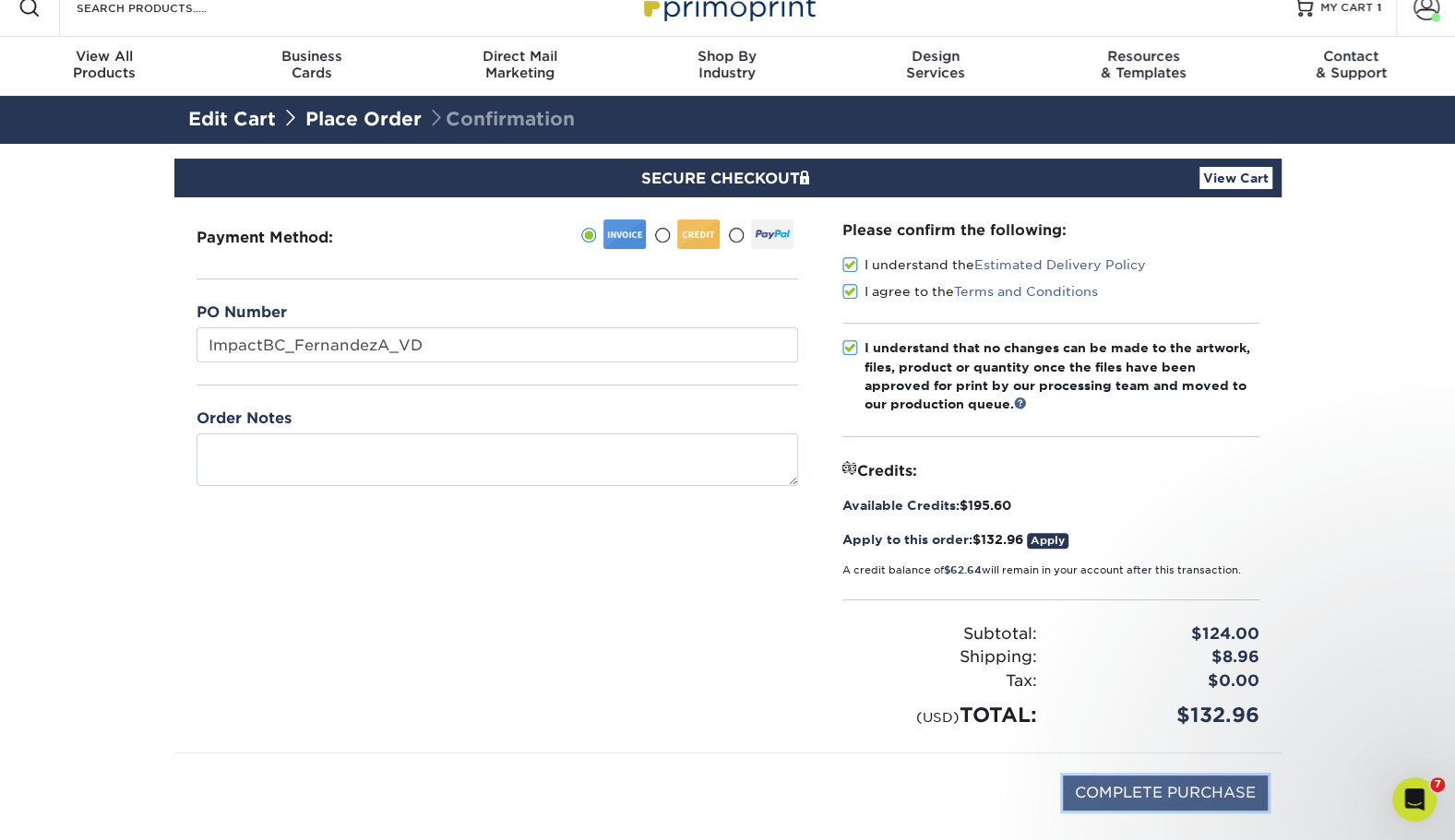
click at [1143, 786] on input "COMPLETE PURCHASE" at bounding box center [1166, 793] width 205 height 35
type input "PROCESSING, PLEASE WAIT..."
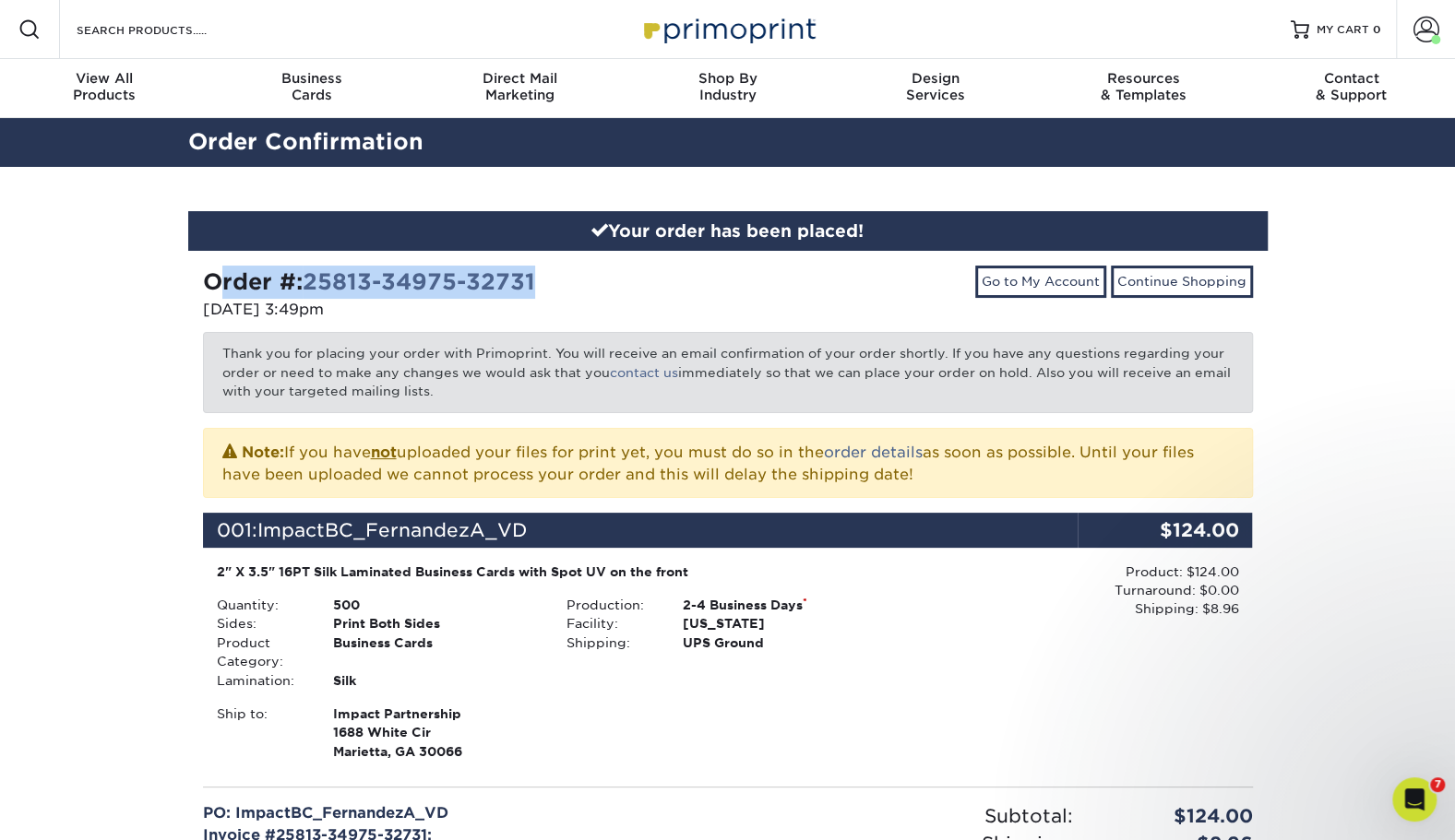
drag, startPoint x: 642, startPoint y: 282, endPoint x: 162, endPoint y: 293, distance: 480.1
click at [162, 293] on div "Your order has been placed! Order #: 25813-34975-32731 08/13/2025 3:49pm Go to …" at bounding box center [727, 710] width 1455 height 1088
copy strong "Order #: 25813-34975-32731"
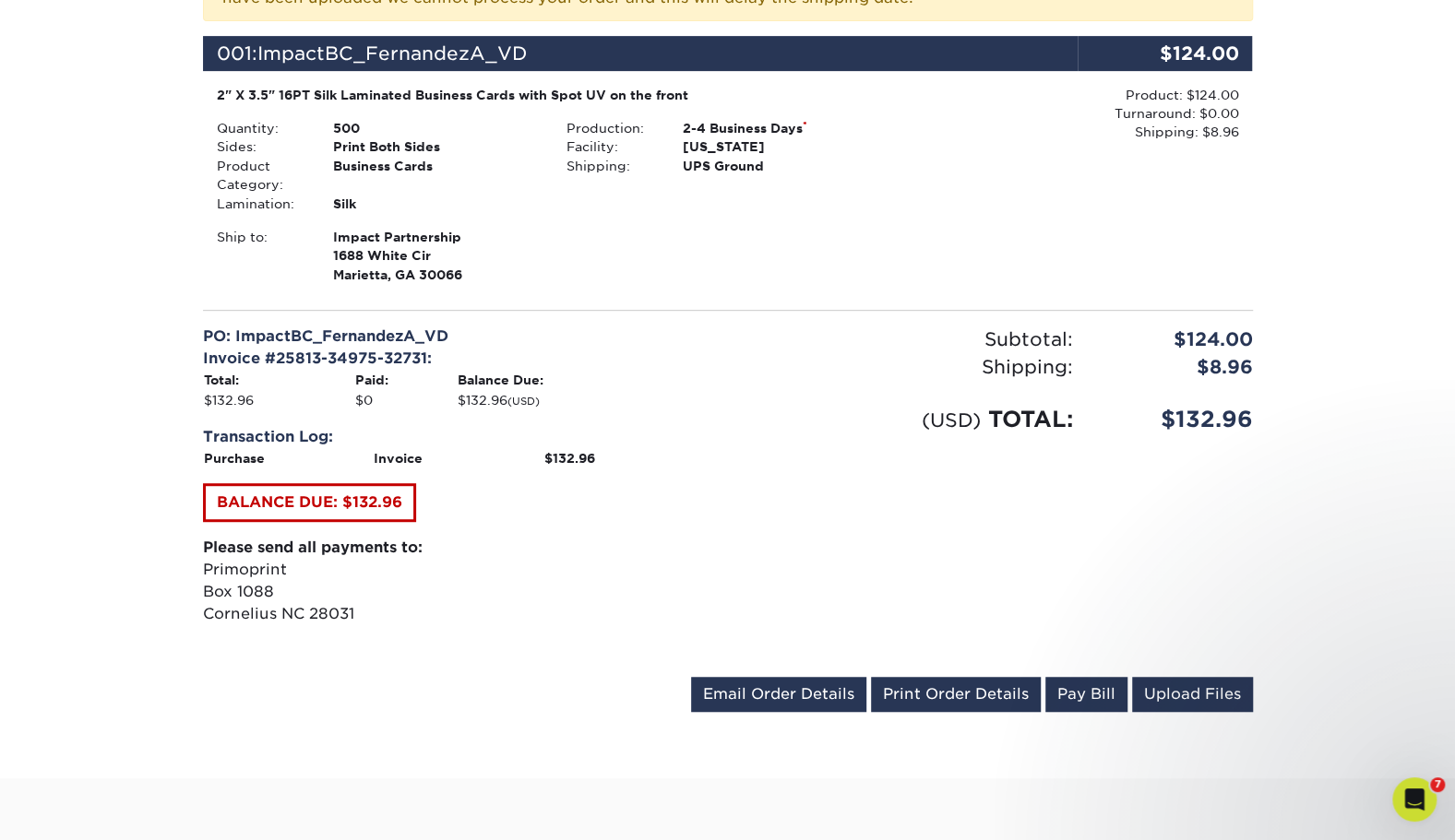
scroll to position [506, 0]
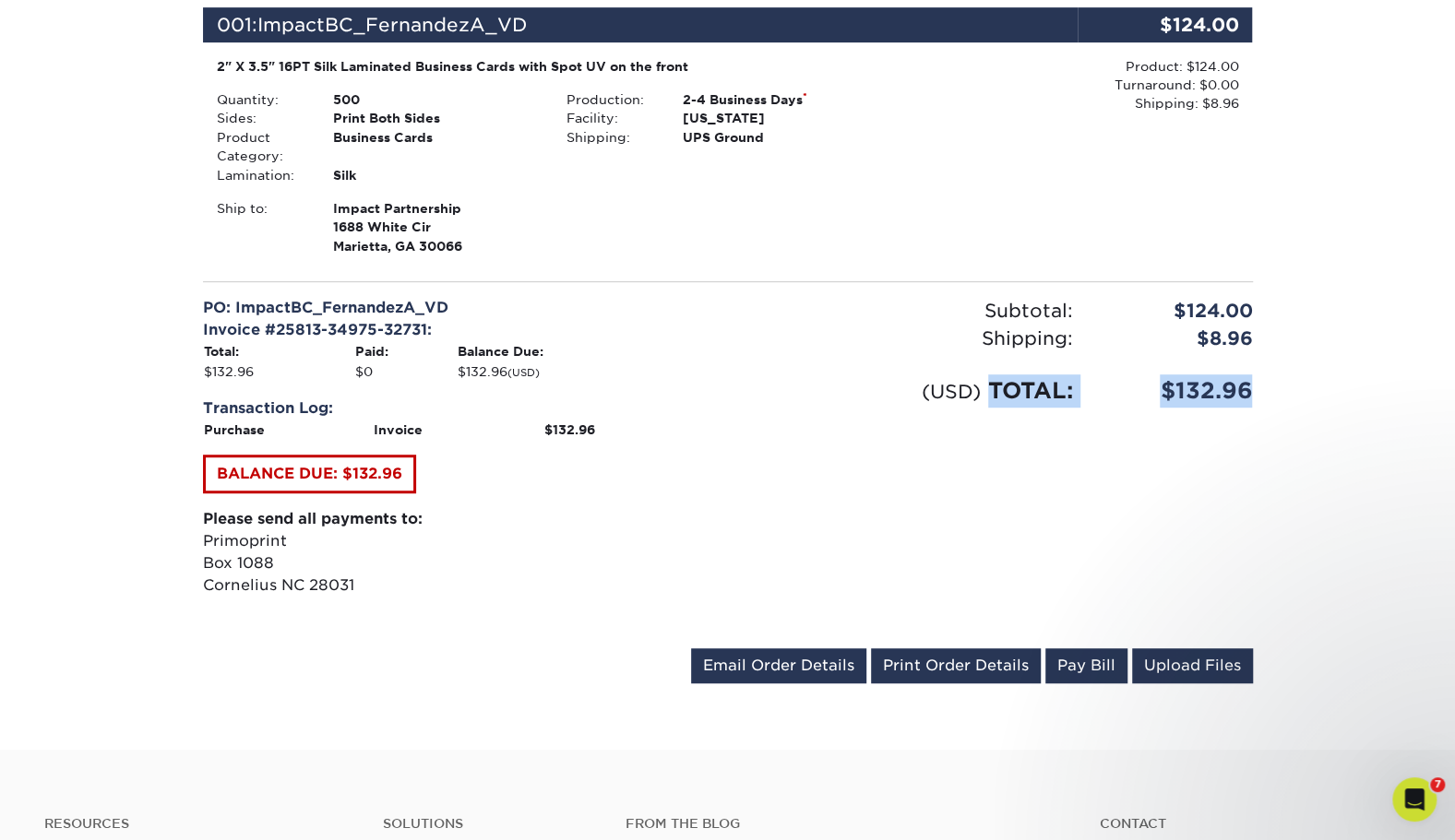
drag, startPoint x: 1291, startPoint y: 386, endPoint x: 987, endPoint y: 395, distance: 304.1
click at [987, 395] on div "Your order has been placed! Order #: 25813-34975-32731 08/13/2025 3:49pm Go to …" at bounding box center [727, 206] width 1455 height 1088
copy div "TOTAL: $132.96"
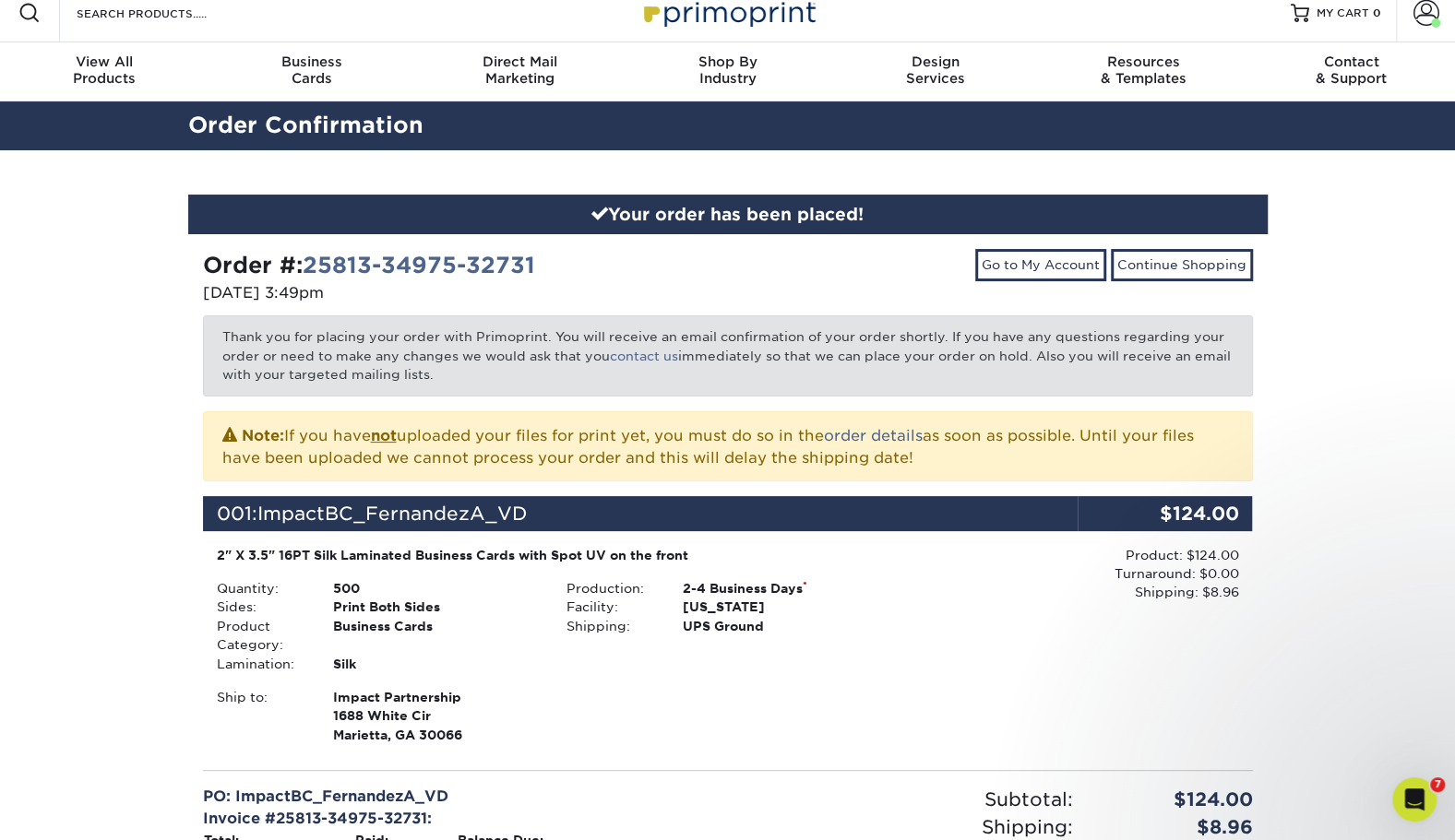
scroll to position [0, 0]
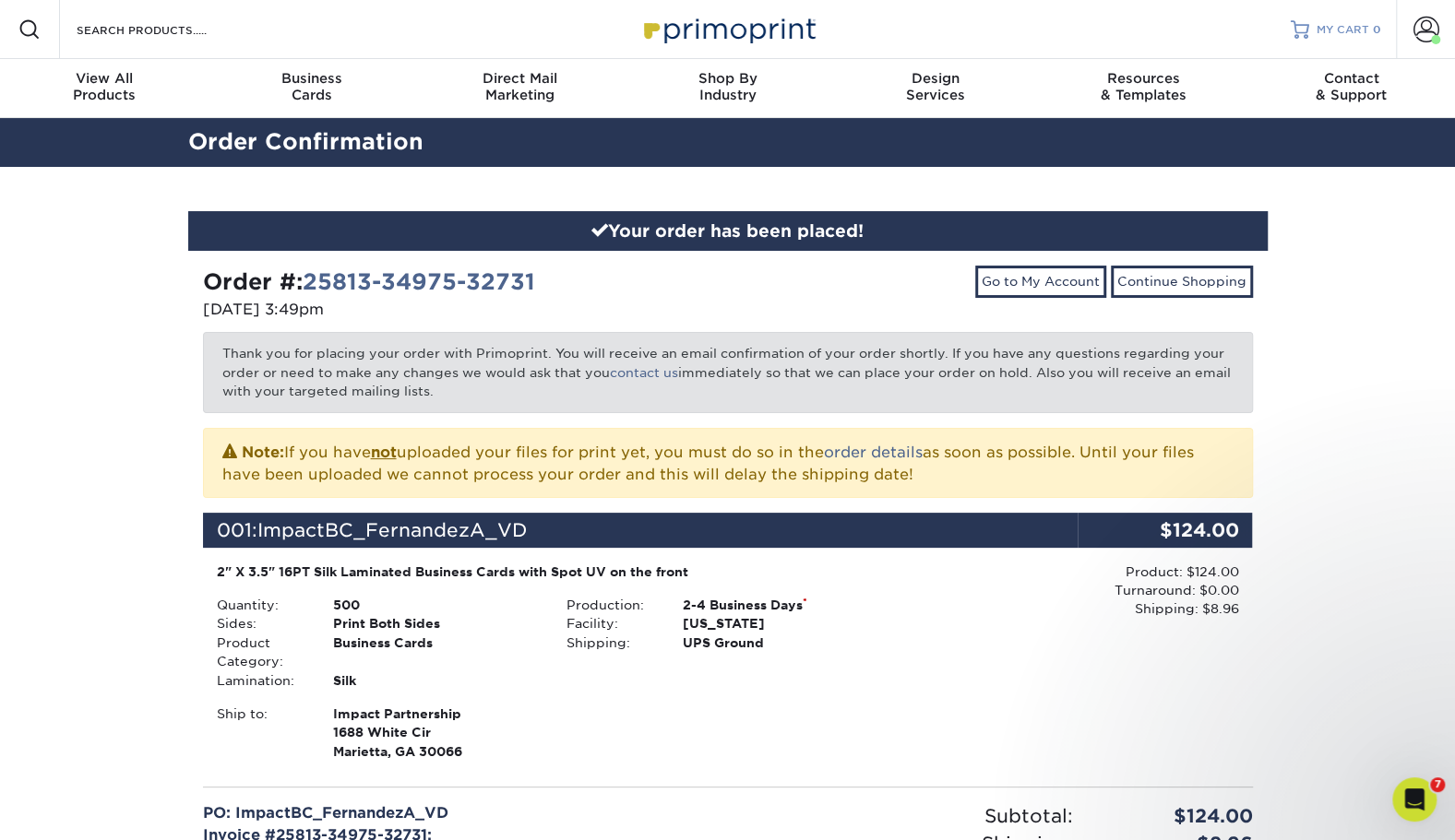
click at [1354, 26] on span "MY CART" at bounding box center [1343, 30] width 53 height 16
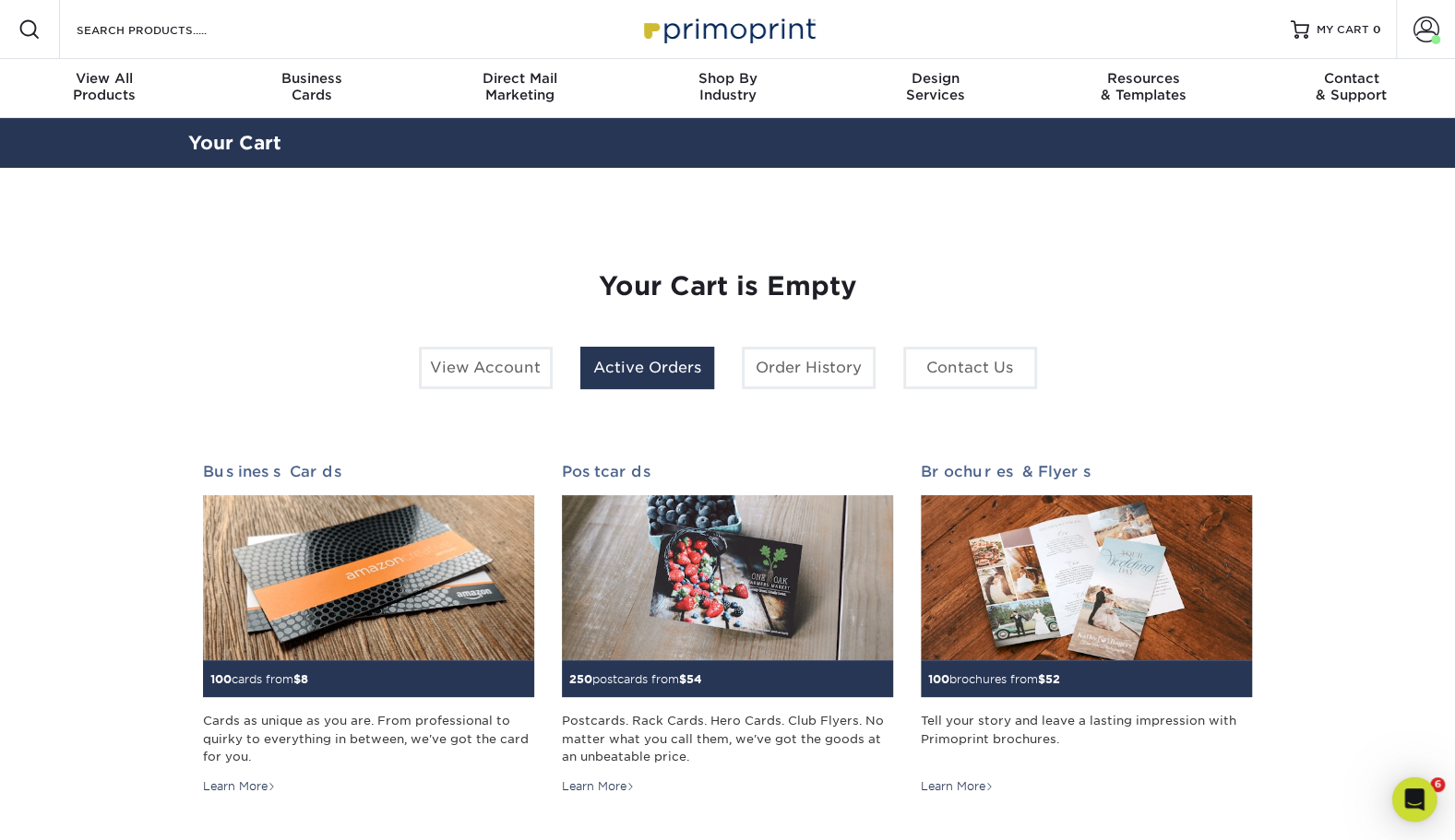
click at [626, 362] on link "Active Orders" at bounding box center [646, 368] width 134 height 43
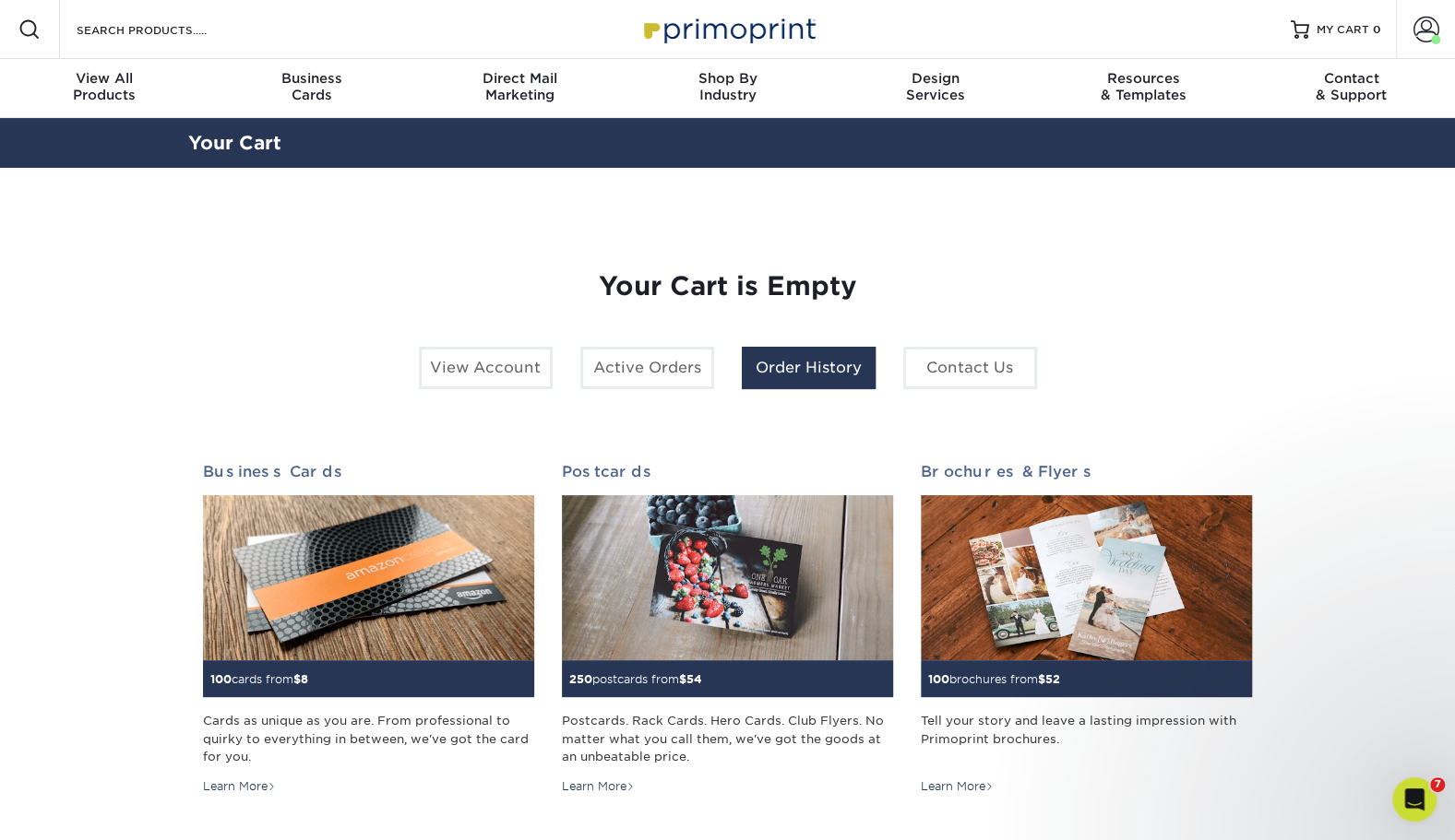
click at [791, 365] on link "Order History" at bounding box center [808, 368] width 134 height 43
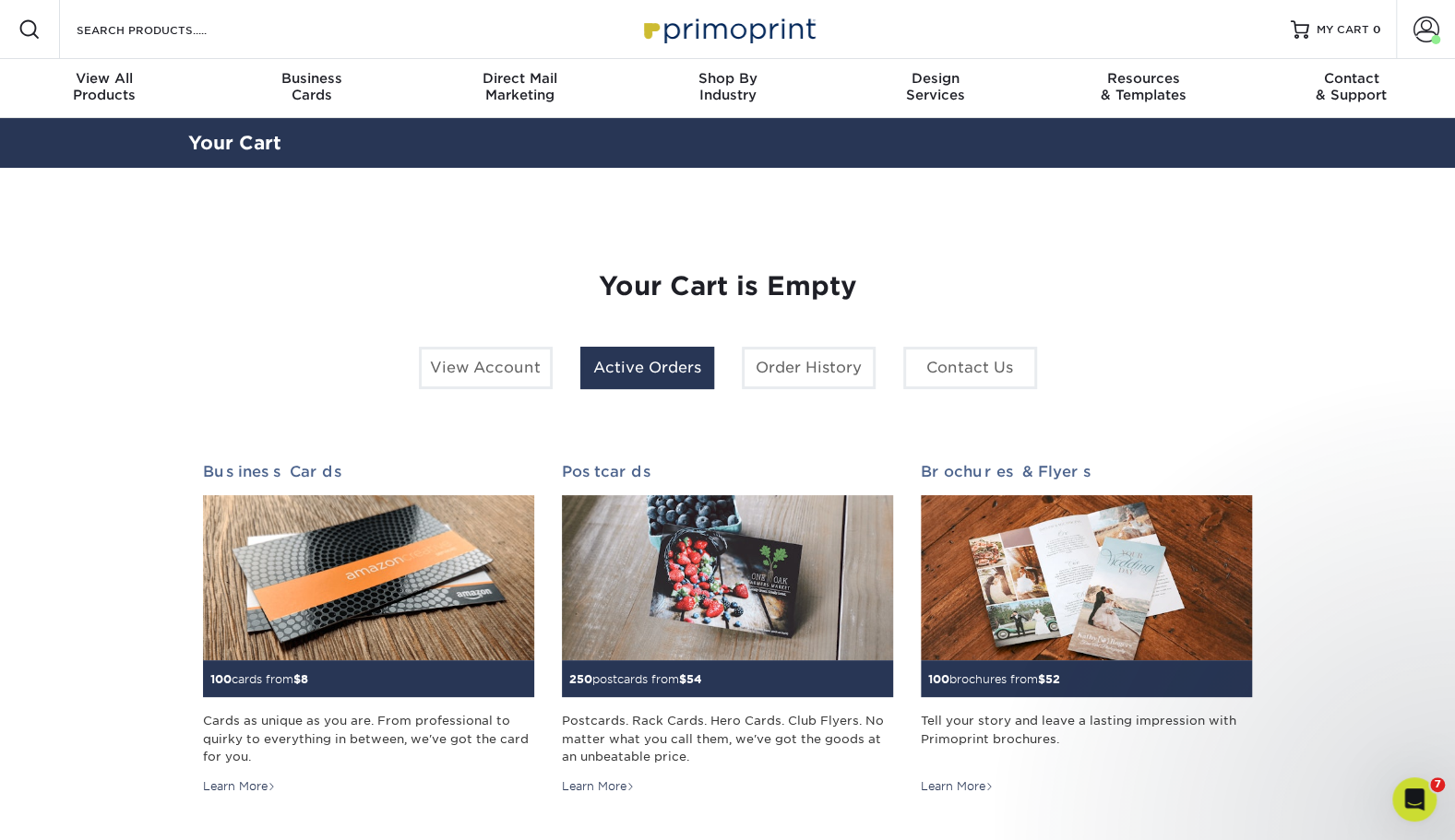
click at [666, 361] on link "Active Orders" at bounding box center [646, 368] width 134 height 43
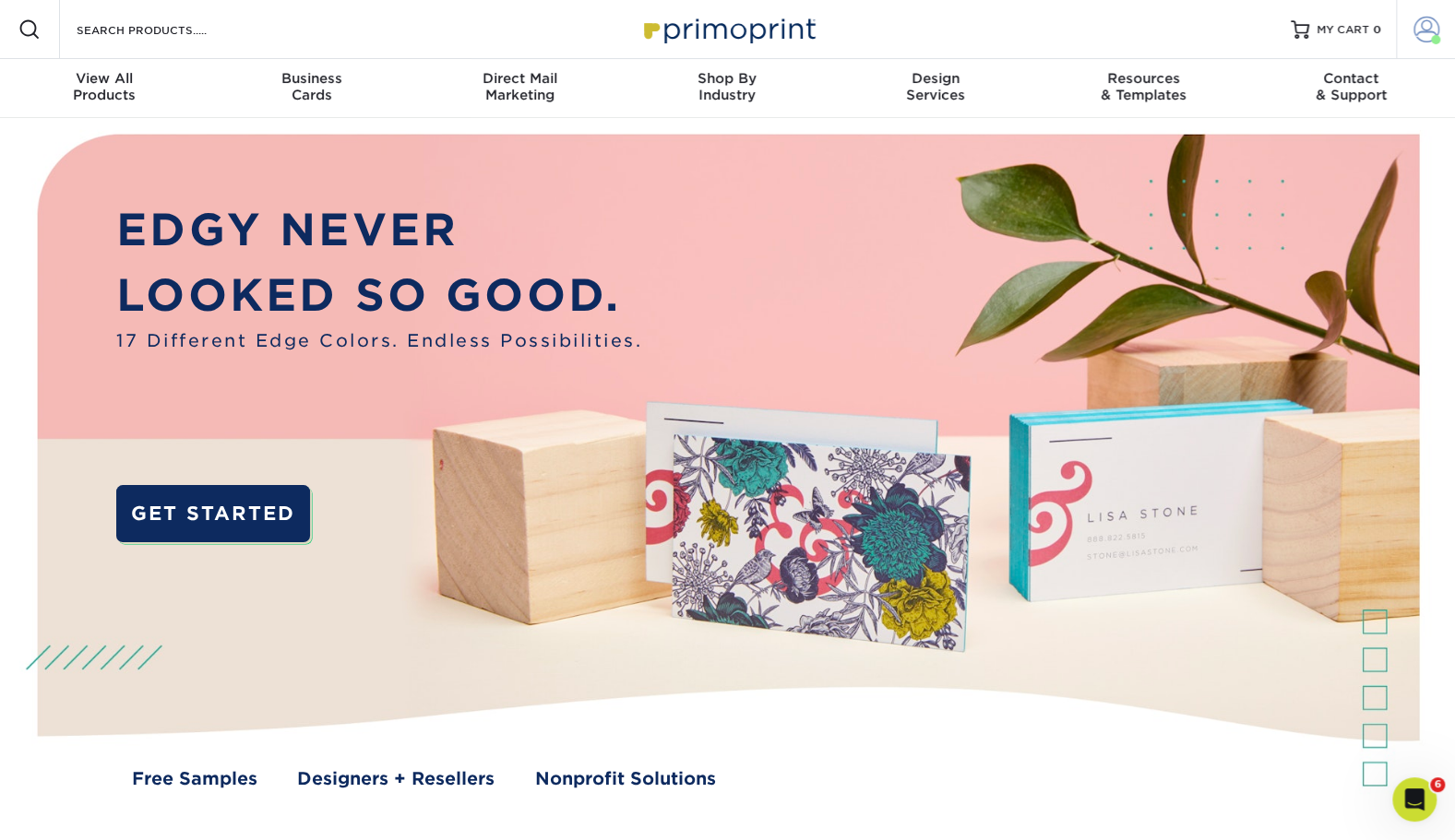
click at [1420, 32] on span at bounding box center [1426, 29] width 26 height 26
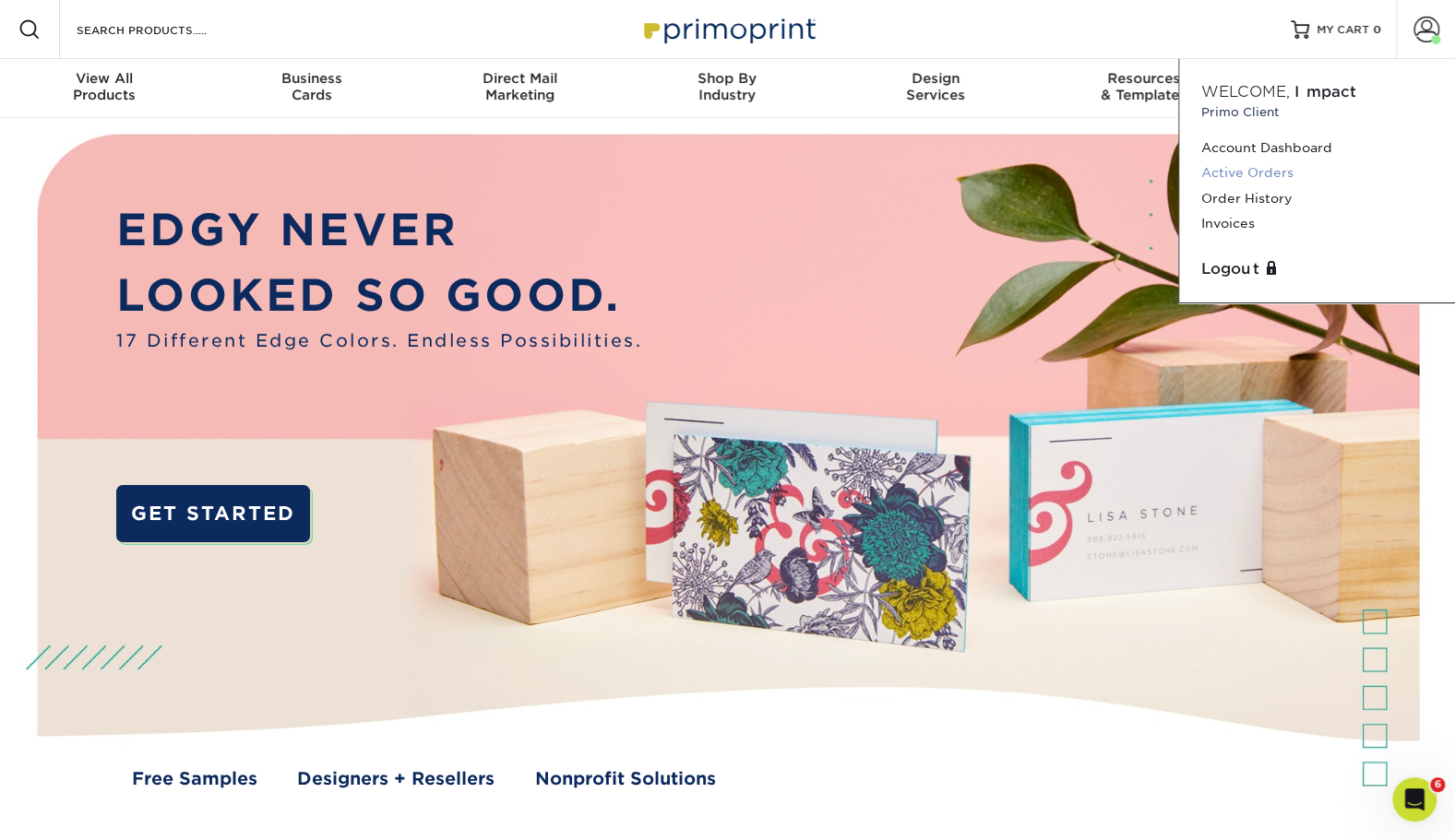
click at [1266, 163] on link "Active Orders" at bounding box center [1318, 173] width 232 height 25
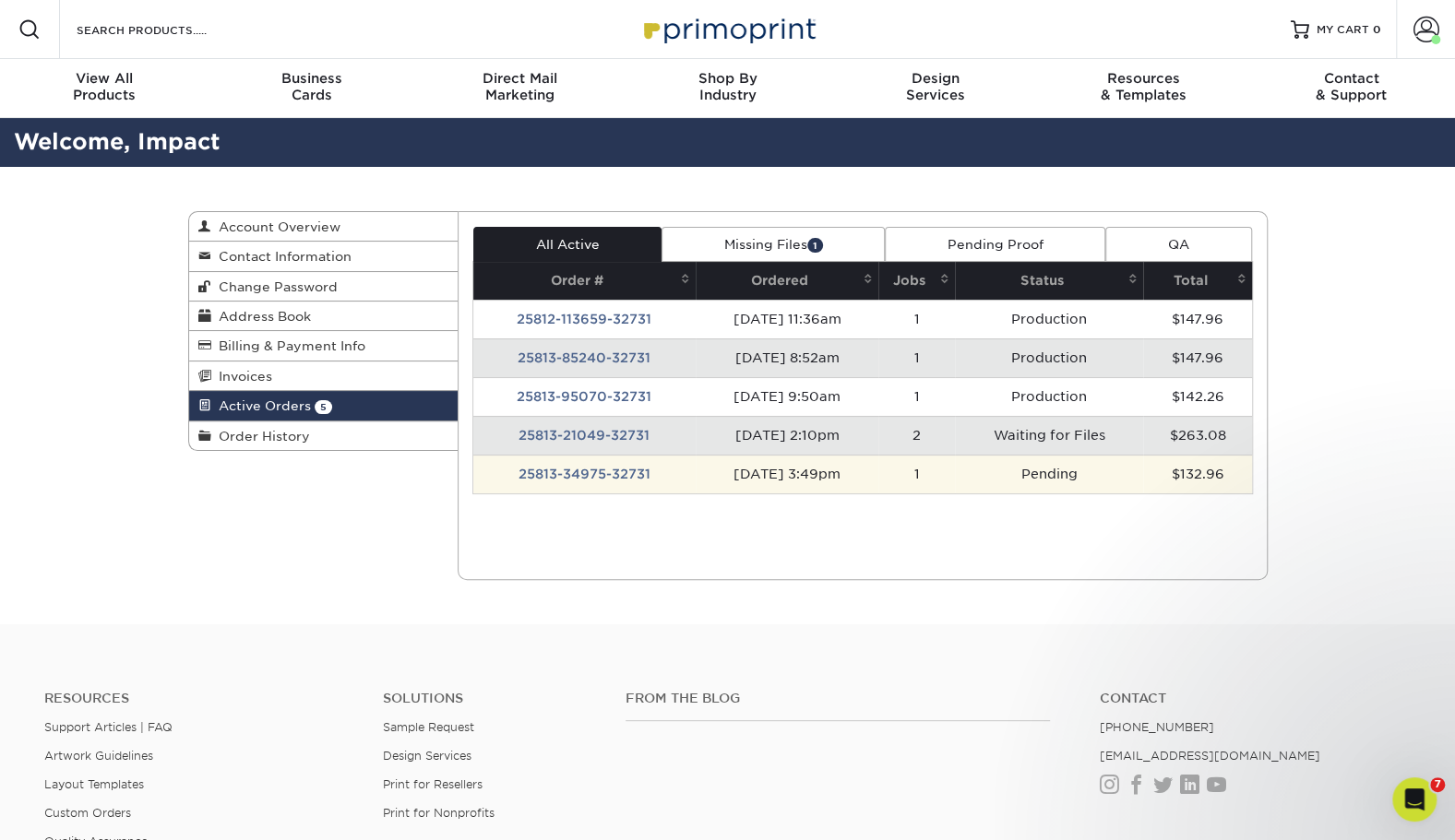
click at [580, 467] on td "25813-34975-32731" at bounding box center [585, 475] width 222 height 39
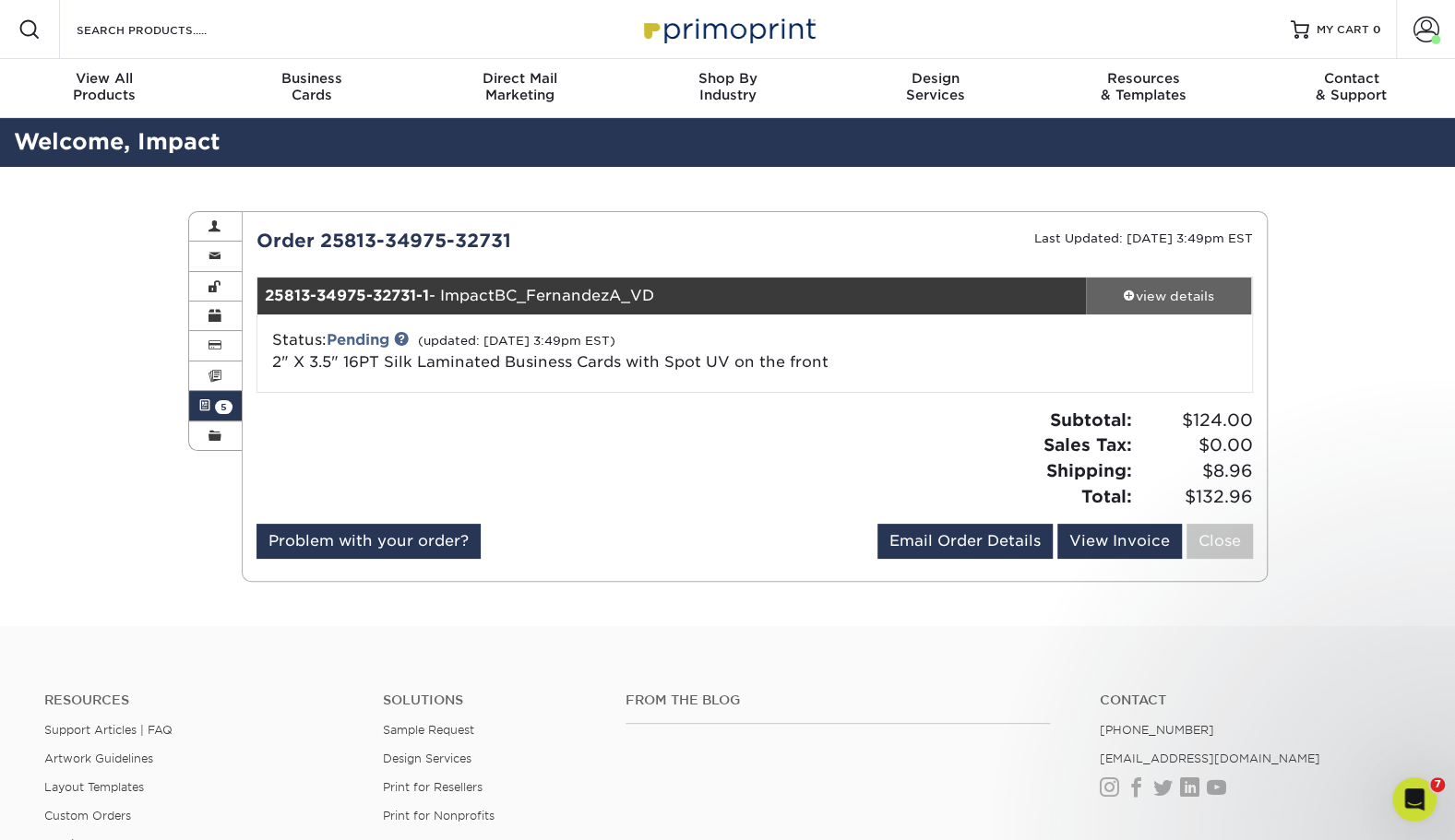
click at [1144, 295] on div "view details" at bounding box center [1168, 295] width 166 height 19
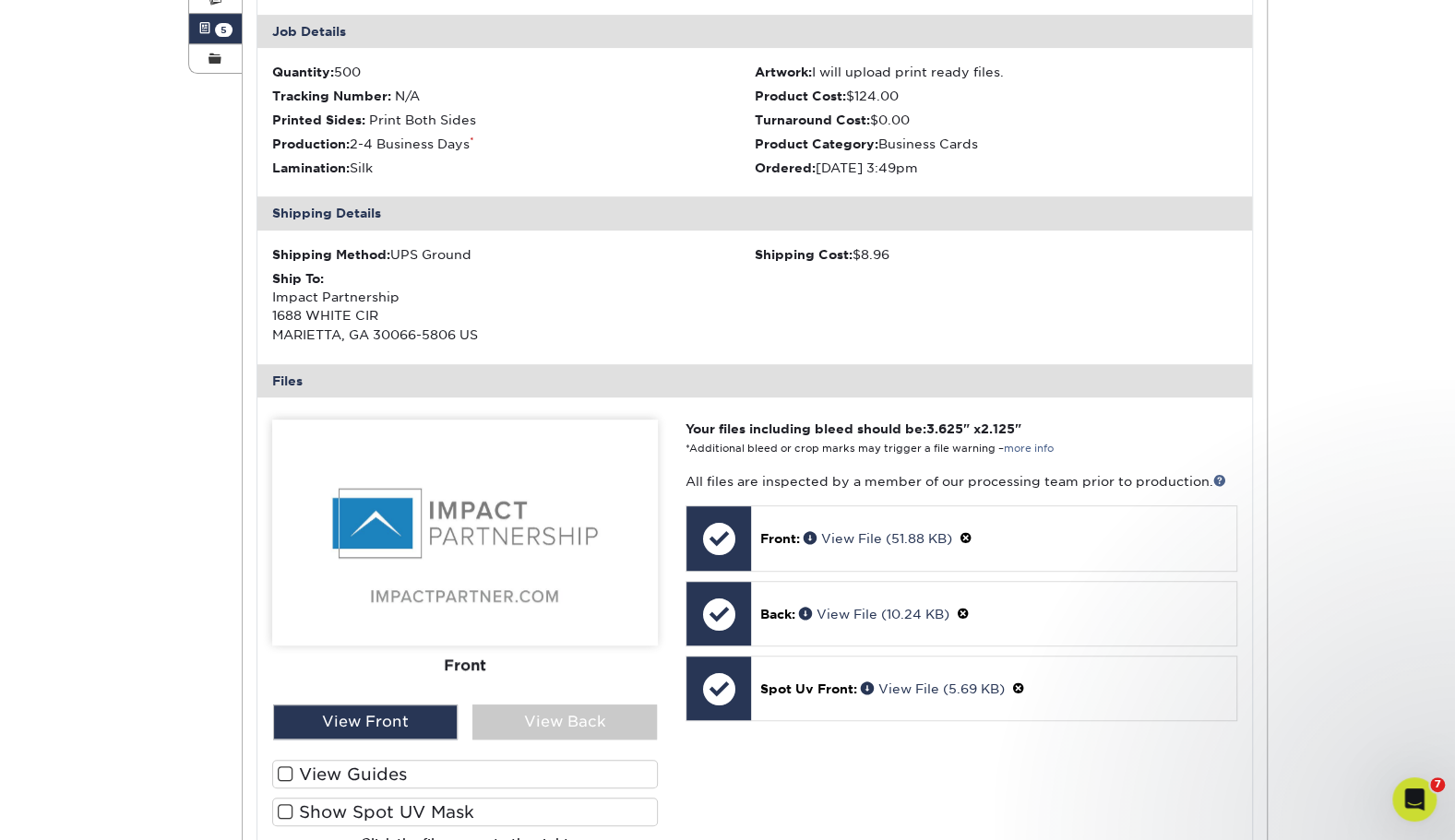
scroll to position [381, 0]
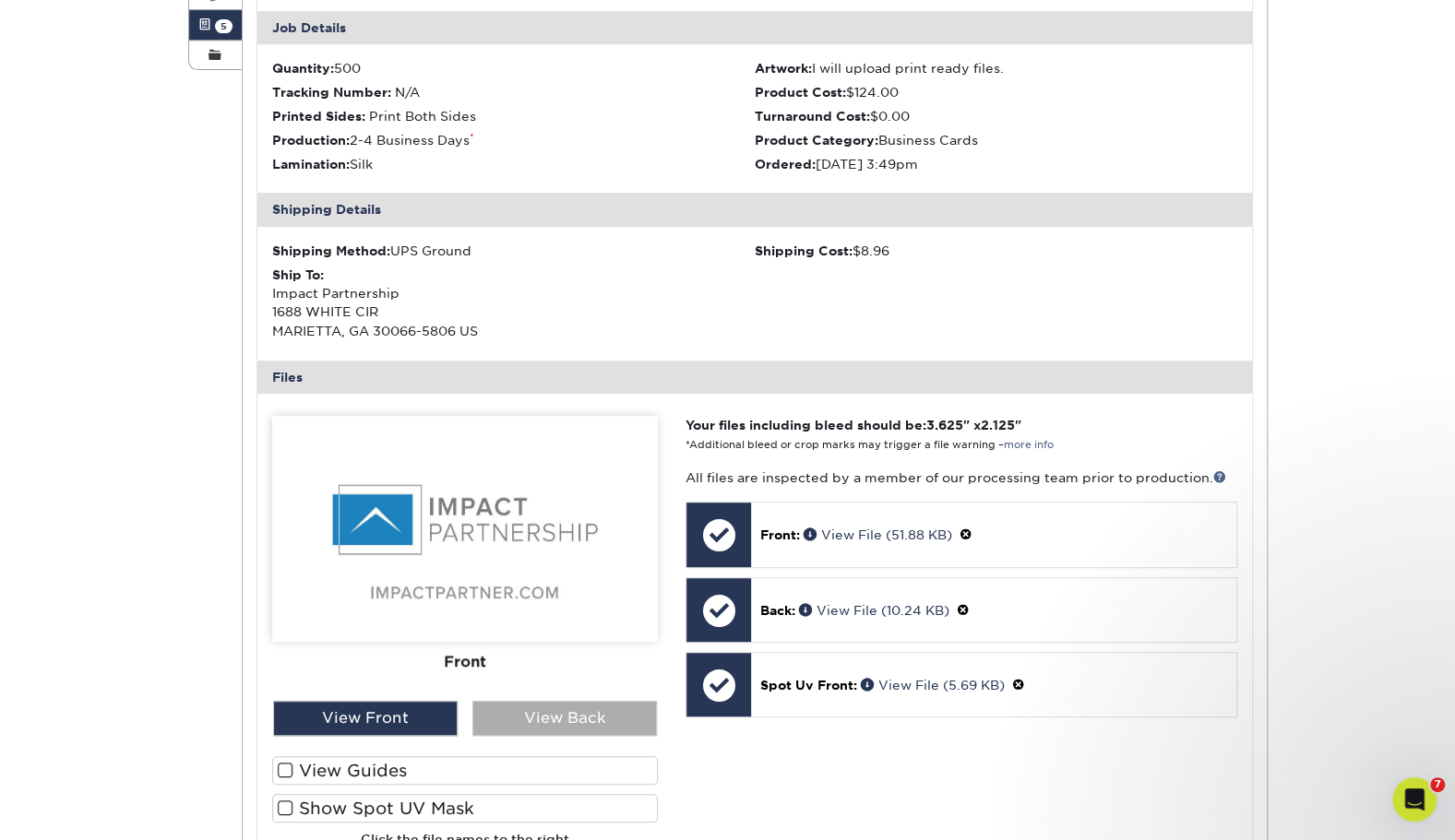
click at [512, 702] on div "View Back" at bounding box center [564, 718] width 184 height 35
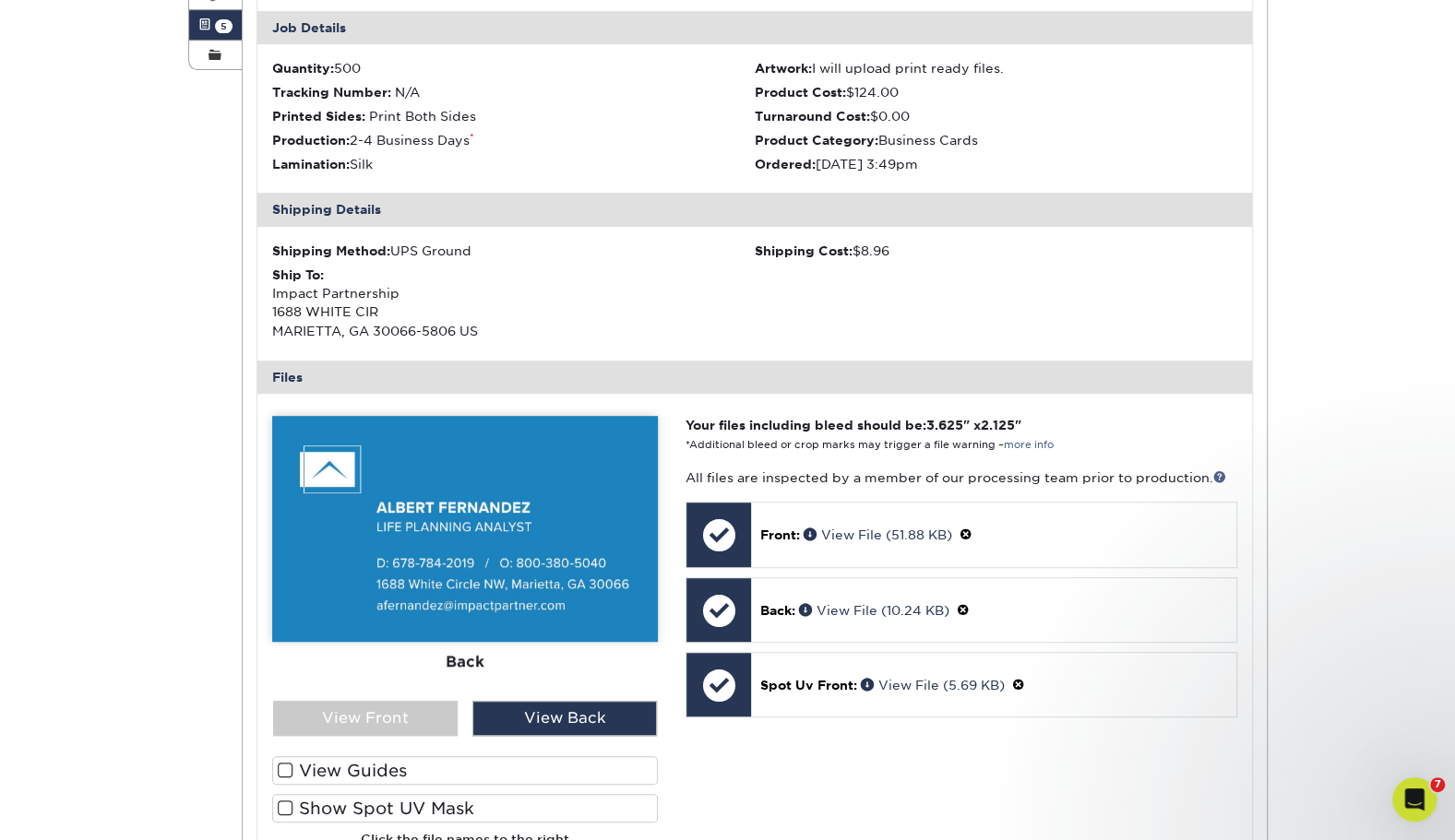
click at [325, 698] on div "Front Back" at bounding box center [465, 558] width 386 height 286
